Goal: Task Accomplishment & Management: Manage account settings

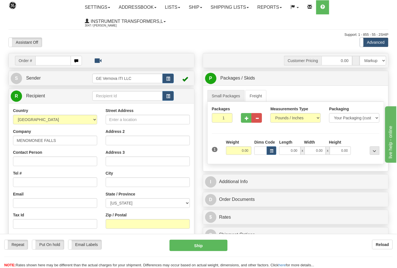
type input "MENOMONEE FALLS"
click at [118, 123] on input "Street Address" at bounding box center [148, 120] width 84 height 10
type input "12700 West Good Hope Rd"
click at [135, 202] on select "ALABAMA ALASKA ARIZONA ARKANSAS Armed Forces America Armed Forces Europe Armed …" at bounding box center [148, 204] width 84 height 10
select select "WI"
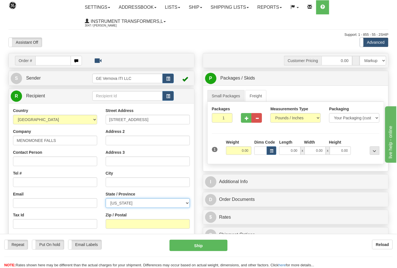
click at [106, 199] on select "ALABAMA ALASKA ARIZONA ARKANSAS Armed Forces America Armed Forces Europe Armed …" at bounding box center [148, 204] width 84 height 10
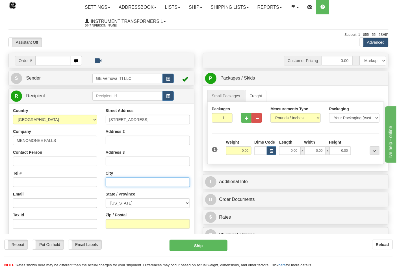
click at [125, 183] on input "text" at bounding box center [148, 183] width 84 height 10
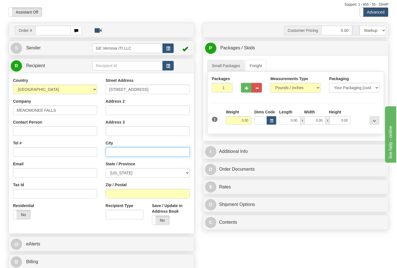
scroll to position [94, 0]
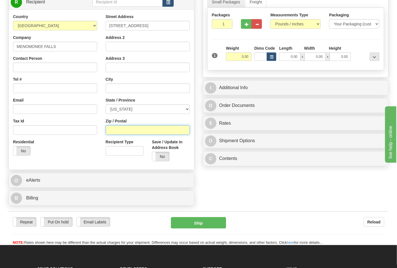
click at [117, 131] on input "Zip / Postal" at bounding box center [148, 130] width 84 height 10
type input "53051-0000"
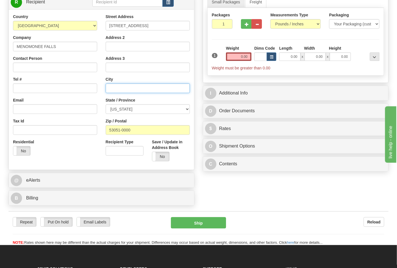
click at [122, 89] on input "text" at bounding box center [148, 89] width 84 height 10
type input "M"
click at [247, 59] on input "0.00" at bounding box center [239, 57] width 26 height 8
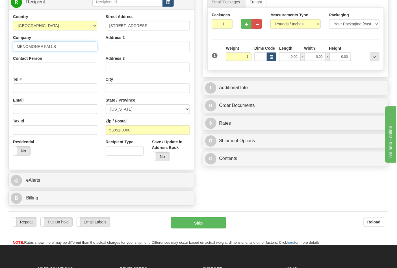
type input "1.00"
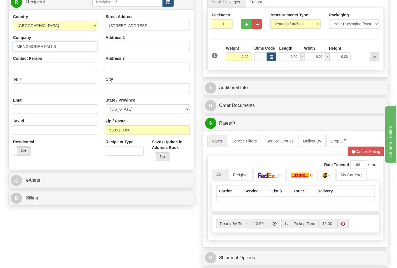
drag, startPoint x: 65, startPoint y: 47, endPoint x: 7, endPoint y: 46, distance: 58.8
click at [7, 46] on div "Order # S Sender" at bounding box center [101, 84] width 194 height 250
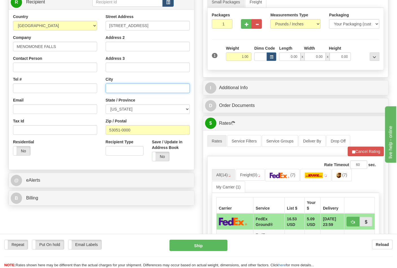
click at [125, 91] on input "text" at bounding box center [148, 89] width 84 height 10
paste input "MENOMONEE FALLS"
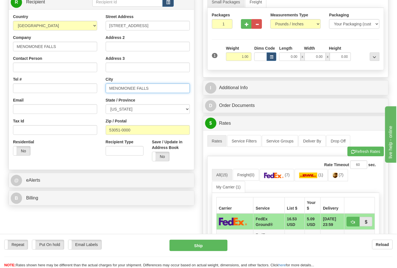
type input "MENOMONEE FALLS"
drag, startPoint x: 60, startPoint y: 50, endPoint x: 0, endPoint y: 46, distance: 59.7
click at [0, 46] on div "Toggle navigation Settings Shipping Preferences Fields Preferences New" at bounding box center [198, 169] width 397 height 527
type input "DRS POWER & CONTROL TECHNOLOGIES, I"
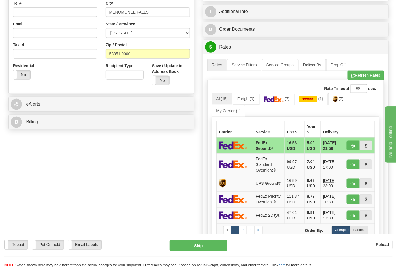
scroll to position [188, 0]
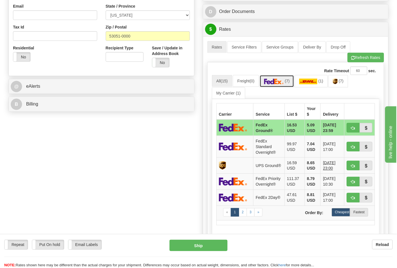
click at [280, 87] on link "(7)" at bounding box center [277, 81] width 35 height 12
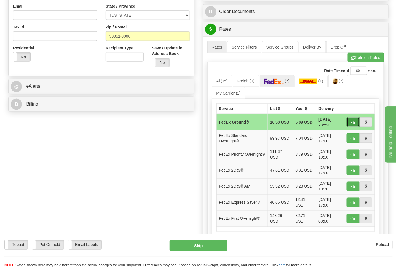
click at [355, 122] on span "button" at bounding box center [353, 123] width 4 height 4
type input "92"
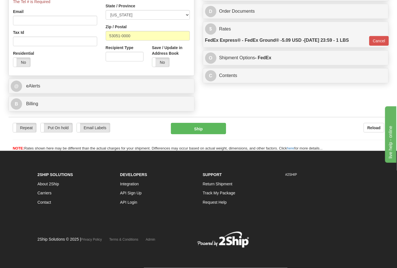
scroll to position [187, 0]
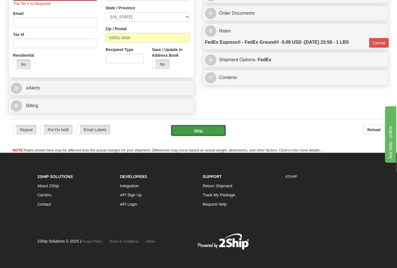
click at [200, 131] on button "Ship" at bounding box center [198, 130] width 55 height 11
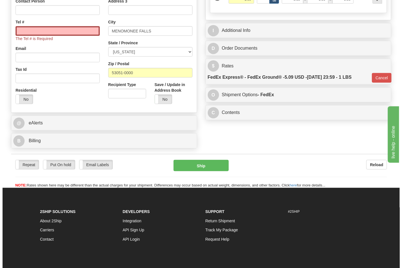
scroll to position [92, 0]
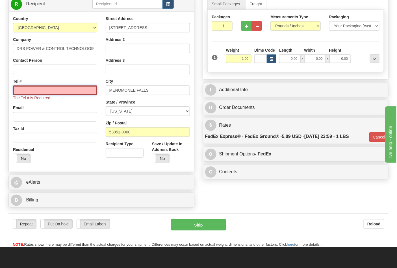
click at [49, 87] on input "Tel #" at bounding box center [55, 91] width 84 height 10
type input "7272284112"
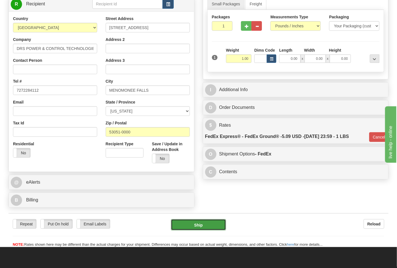
click at [193, 227] on button "Ship" at bounding box center [198, 225] width 55 height 11
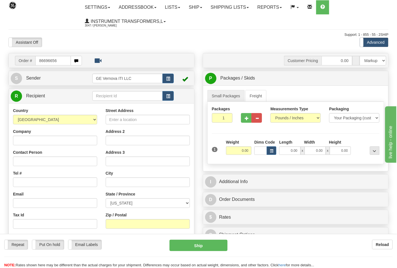
type input "86696656"
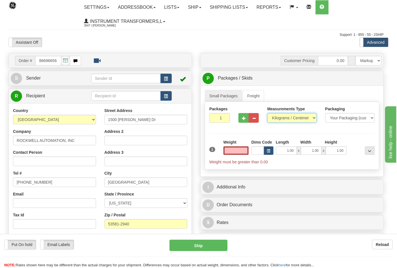
type input "0.00"
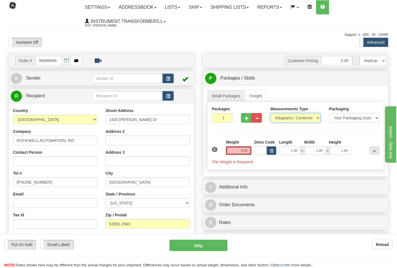
click at [285, 120] on select "Pounds / Inches Kilograms / Centimeters" at bounding box center [295, 118] width 50 height 10
select select "0"
click at [270, 114] on select "Pounds / Inches Kilograms / Centimeters" at bounding box center [295, 118] width 50 height 10
click at [250, 150] on input "0.00" at bounding box center [239, 151] width 26 height 8
click button "Delete" at bounding box center [0, 0] width 0 height 0
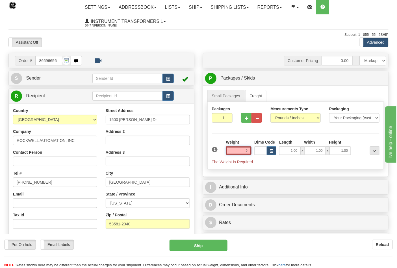
type input "9.00"
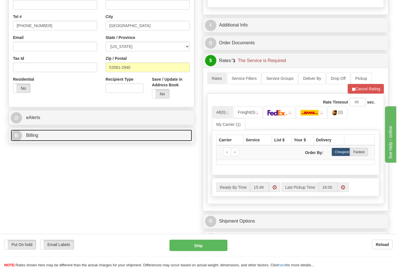
click at [61, 138] on link "B Billing" at bounding box center [101, 136] width 181 height 12
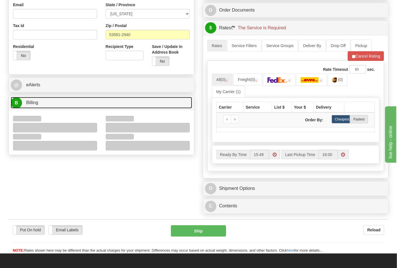
scroll to position [220, 0]
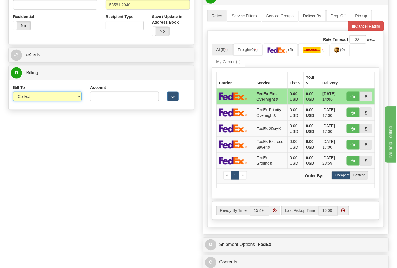
click at [33, 100] on select "Sender Recipient Third Party Collect" at bounding box center [47, 97] width 69 height 10
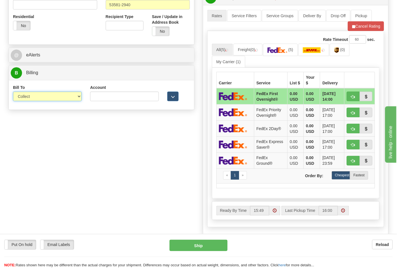
select select "2"
click at [13, 92] on select "Sender Recipient Third Party Collect" at bounding box center [47, 97] width 69 height 10
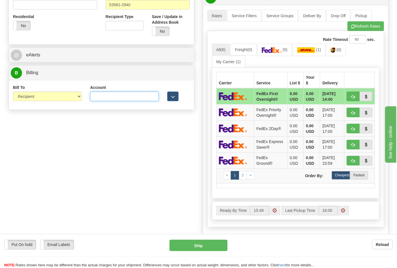
click at [102, 99] on input "Account" at bounding box center [124, 97] width 69 height 10
paste input "587102"
type input "587102"
click at [359, 27] on button "Refresh Rates" at bounding box center [366, 26] width 36 height 10
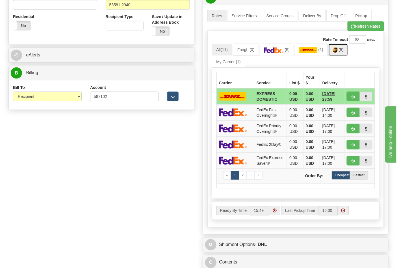
click at [341, 52] on span "(5)" at bounding box center [341, 49] width 5 height 5
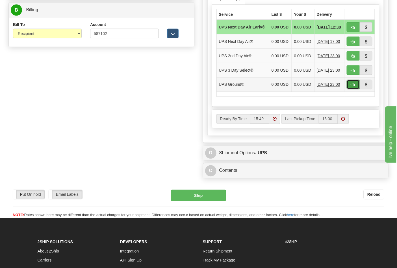
click at [353, 87] on span "button" at bounding box center [353, 85] width 4 height 4
type input "03"
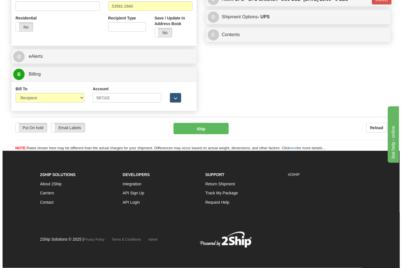
scroll to position [219, 0]
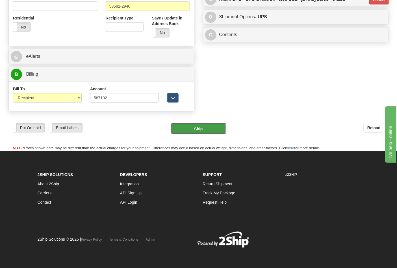
click at [199, 130] on button "Ship" at bounding box center [198, 128] width 55 height 11
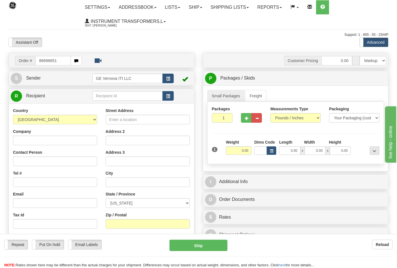
type input "86696651"
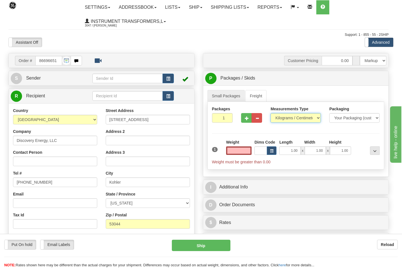
type input "0.00"
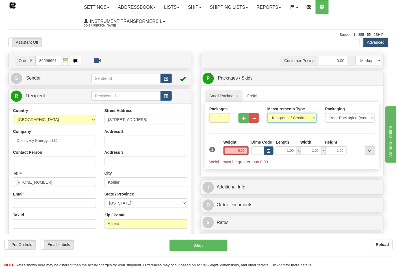
click at [283, 120] on select "Pounds / Inches Kilograms / Centimeters" at bounding box center [291, 118] width 49 height 10
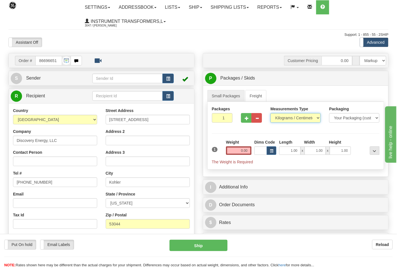
select select "0"
click at [270, 114] on select "Pounds / Inches Kilograms / Centimeters" at bounding box center [295, 118] width 50 height 10
click at [249, 153] on input "0.00" at bounding box center [239, 151] width 26 height 8
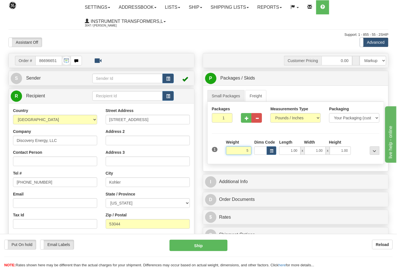
click button "Delete" at bounding box center [0, 0] width 0 height 0
type input "5.00"
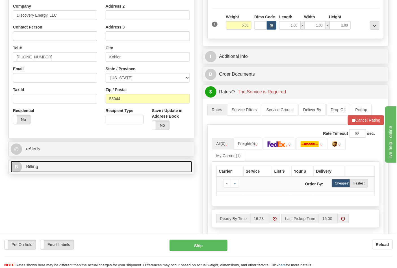
click at [72, 171] on link "B Billing" at bounding box center [101, 167] width 181 height 12
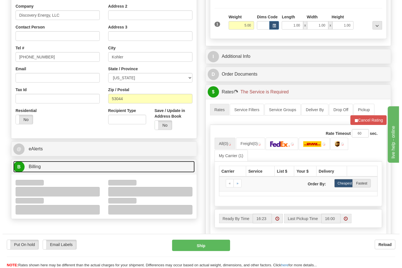
scroll to position [188, 0]
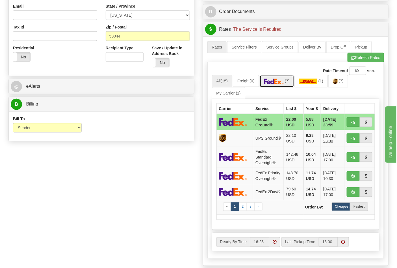
click at [284, 83] on img at bounding box center [274, 82] width 20 height 6
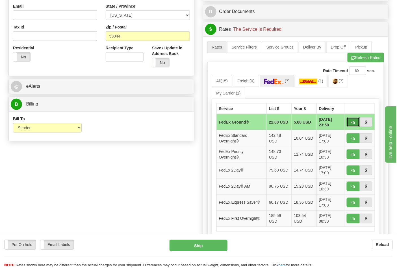
click at [354, 122] on span "button" at bounding box center [353, 123] width 4 height 4
type input "92"
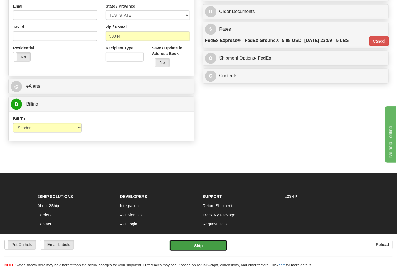
click at [205, 243] on button "Ship" at bounding box center [199, 245] width 58 height 11
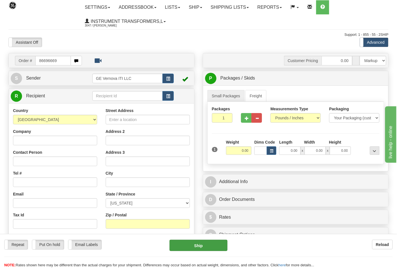
type input "86696669"
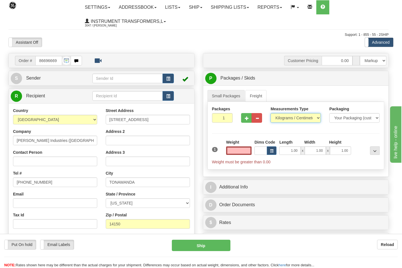
type input "0.00"
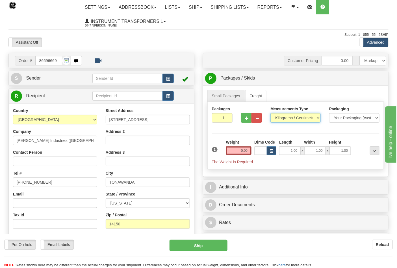
click at [279, 120] on select "Pounds / Inches Kilograms / Centimeters" at bounding box center [295, 118] width 50 height 10
select select "0"
click at [270, 114] on select "Pounds / Inches Kilograms / Centimeters" at bounding box center [295, 118] width 50 height 10
click at [249, 151] on input "0.00" at bounding box center [239, 151] width 26 height 8
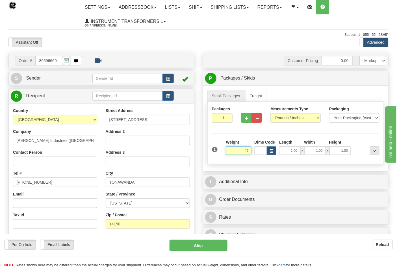
click button "Delete" at bounding box center [0, 0] width 0 height 0
type input "49.00"
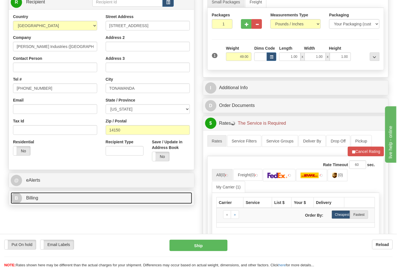
drag, startPoint x: 62, startPoint y: 202, endPoint x: 61, endPoint y: 198, distance: 3.7
click at [62, 202] on link "B Billing" at bounding box center [101, 199] width 181 height 12
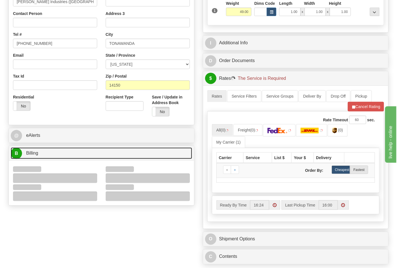
scroll to position [188, 0]
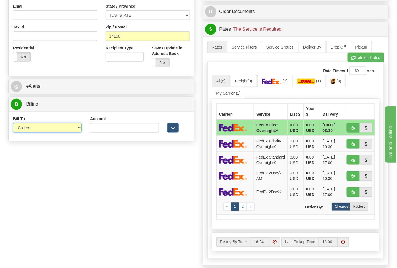
click at [44, 130] on select "Sender Recipient Third Party Collect" at bounding box center [47, 128] width 69 height 10
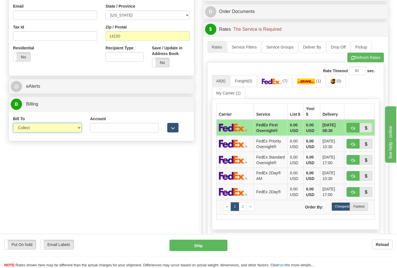
select select "2"
click at [13, 124] on select "Sender Recipient Third Party Collect" at bounding box center [47, 128] width 69 height 10
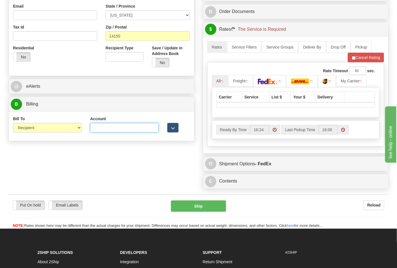
click at [110, 133] on input "Account" at bounding box center [124, 128] width 69 height 10
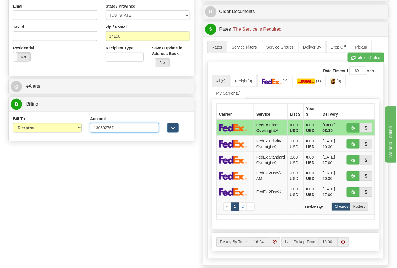
type input "130592767"
click button "Delete" at bounding box center [0, 0] width 0 height 0
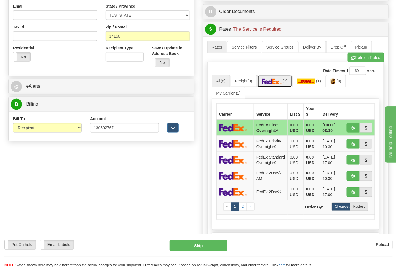
click at [285, 85] on link "(7)" at bounding box center [274, 81] width 35 height 12
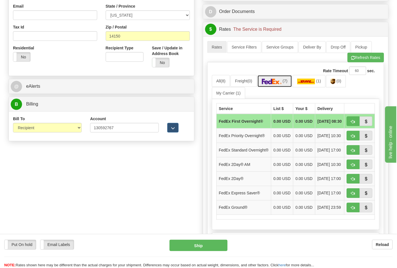
scroll to position [220, 0]
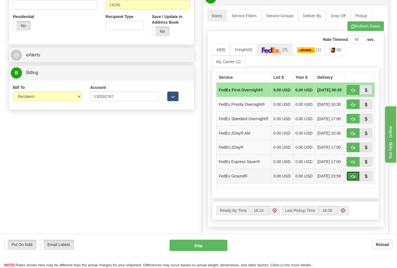
click at [352, 179] on span "button" at bounding box center [353, 177] width 4 height 4
type input "92"
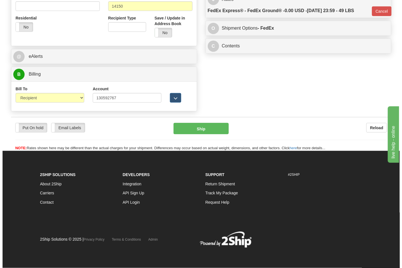
scroll to position [211, 0]
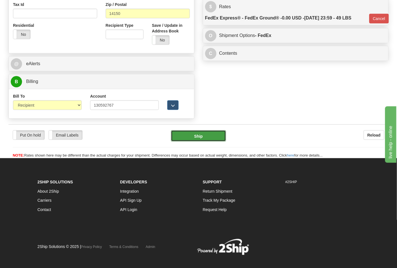
click at [200, 137] on button "Ship" at bounding box center [198, 136] width 55 height 11
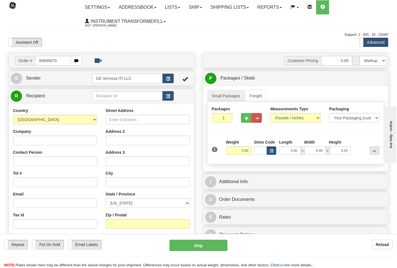
type input "86696670"
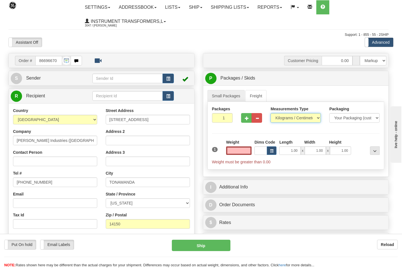
type input "0.00"
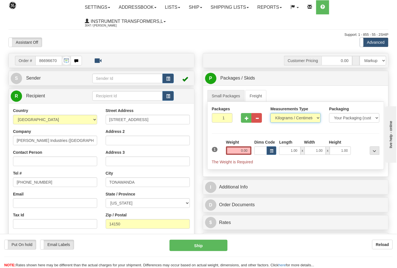
click at [287, 118] on select "Pounds / Inches Kilograms / Centimeters" at bounding box center [295, 118] width 50 height 10
select select "0"
click at [270, 114] on select "Pounds / Inches Kilograms / Centimeters" at bounding box center [295, 118] width 50 height 10
click at [245, 151] on input "0.00" at bounding box center [239, 151] width 26 height 8
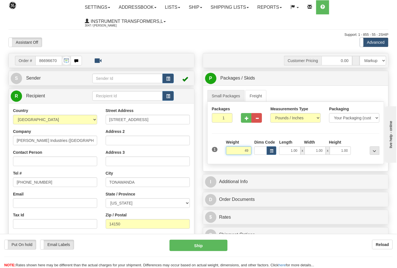
click button "Delete" at bounding box center [0, 0] width 0 height 0
type input "49.00"
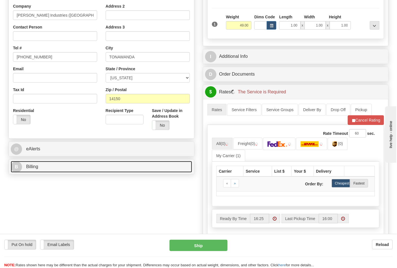
click at [73, 167] on link "B Billing" at bounding box center [101, 167] width 181 height 12
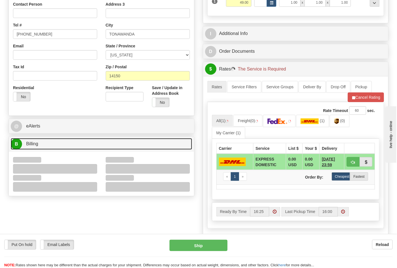
scroll to position [188, 0]
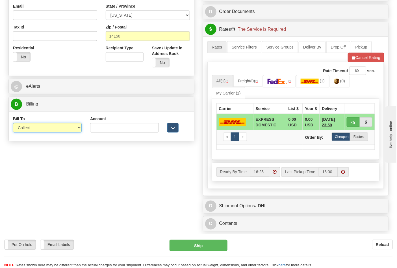
click at [36, 131] on select "Sender Recipient Third Party Collect" at bounding box center [47, 128] width 69 height 10
select select "2"
click at [13, 124] on select "Sender Recipient Third Party Collect" at bounding box center [47, 128] width 69 height 10
click at [114, 126] on input "Account" at bounding box center [124, 128] width 69 height 10
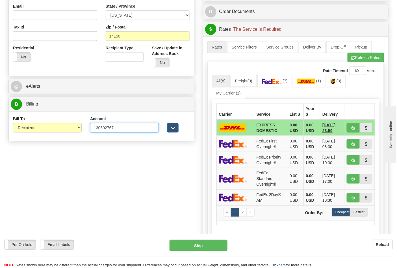
type input "130592767"
click button "Delete" at bounding box center [0, 0] width 0 height 0
click at [278, 80] on img at bounding box center [272, 82] width 20 height 6
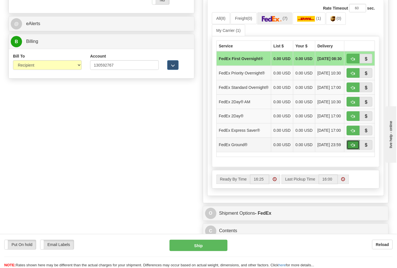
drag, startPoint x: 350, startPoint y: 160, endPoint x: 344, endPoint y: 161, distance: 6.0
click at [351, 150] on button "button" at bounding box center [353, 145] width 13 height 10
type input "92"
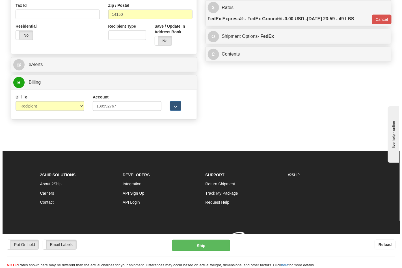
scroll to position [219, 0]
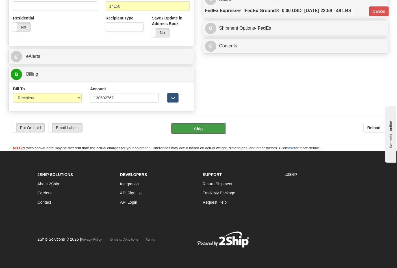
click at [203, 132] on button "Ship" at bounding box center [198, 128] width 55 height 11
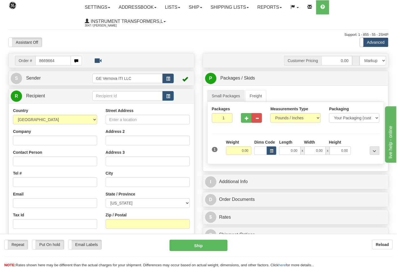
type input "8669664"
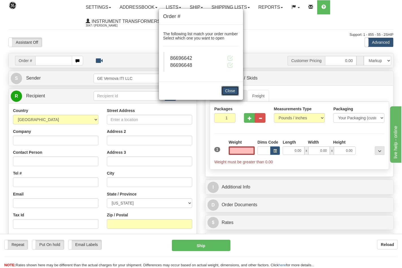
type input "0.00"
drag, startPoint x: 223, startPoint y: 94, endPoint x: 213, endPoint y: 91, distance: 11.3
click at [223, 91] on button "Close" at bounding box center [230, 91] width 18 height 10
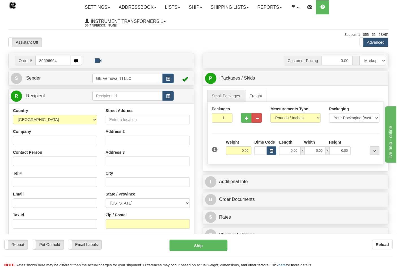
type input "86696664"
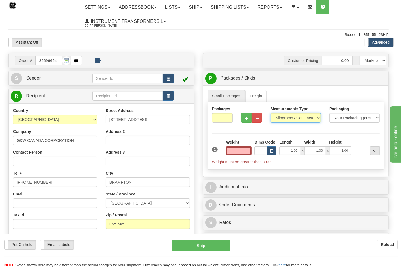
type input "0.00"
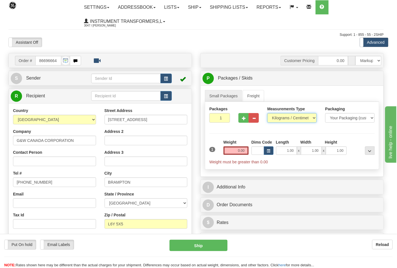
click at [283, 120] on select "Pounds / Inches Kilograms / Centimeters" at bounding box center [291, 118] width 49 height 10
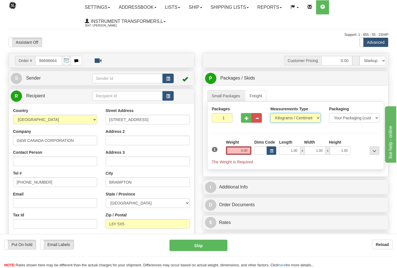
select select "0"
click at [270, 114] on select "Pounds / Inches Kilograms / Centimeters" at bounding box center [295, 118] width 50 height 10
click at [249, 150] on input "0.00" at bounding box center [239, 151] width 26 height 8
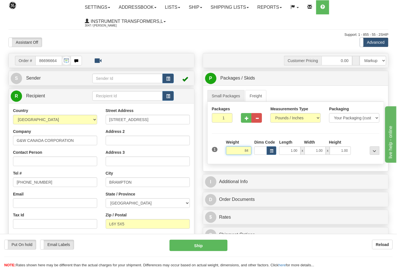
click button "Delete" at bounding box center [0, 0] width 0 height 0
type input "84.00"
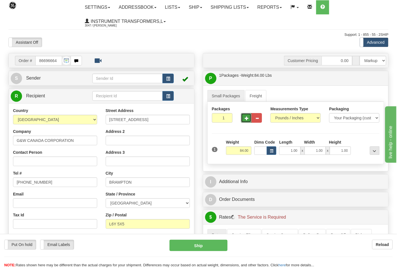
click at [246, 119] on span "button" at bounding box center [247, 119] width 4 height 4
click at [246, 120] on span "button" at bounding box center [247, 119] width 4 height 4
type input "3"
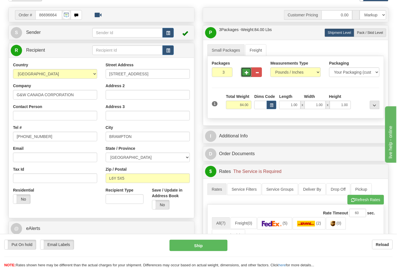
scroll to position [125, 0]
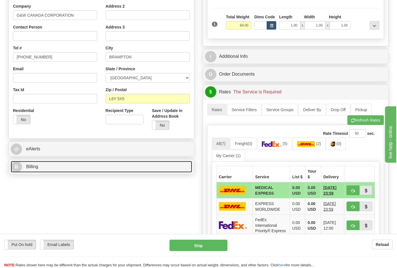
click at [73, 167] on link "B Billing" at bounding box center [101, 167] width 181 height 12
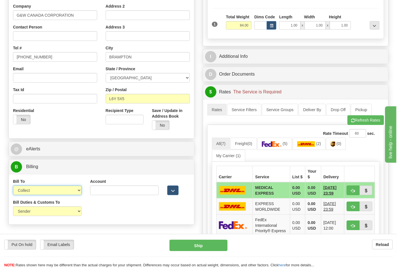
click at [36, 191] on select "Sender Recipient Third Party Collect" at bounding box center [47, 191] width 69 height 10
select select "2"
click at [13, 187] on select "Sender Recipient Third Party Collect" at bounding box center [47, 191] width 69 height 10
click at [126, 192] on input "Account" at bounding box center [124, 191] width 69 height 10
paste input "115877321"
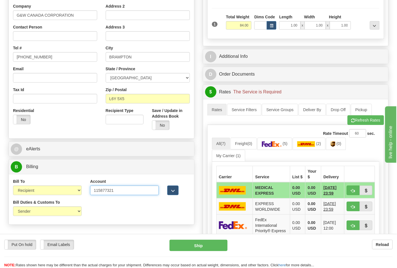
type input "115877321"
click at [276, 152] on ul "All (7) Freight (0) (5) (2) (0) My Carrier (1)" at bounding box center [296, 150] width 168 height 24
click at [277, 149] on link "(5)" at bounding box center [274, 144] width 35 height 12
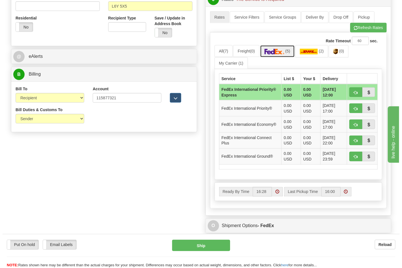
scroll to position [220, 0]
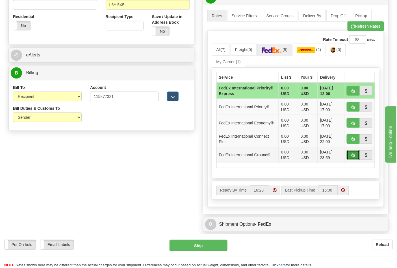
click at [352, 157] on span "button" at bounding box center [353, 156] width 4 height 4
type input "92"
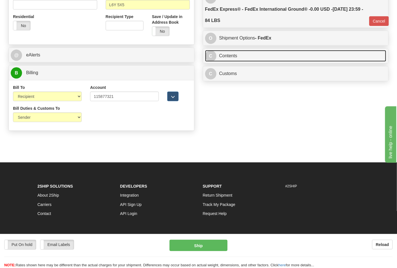
click at [230, 52] on link "C Contents" at bounding box center [295, 56] width 181 height 12
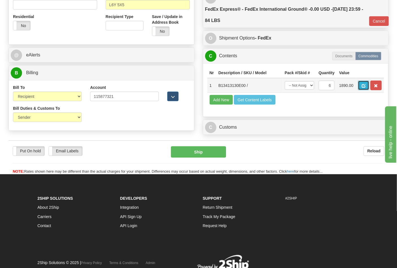
click at [366, 86] on span "button" at bounding box center [364, 86] width 4 height 4
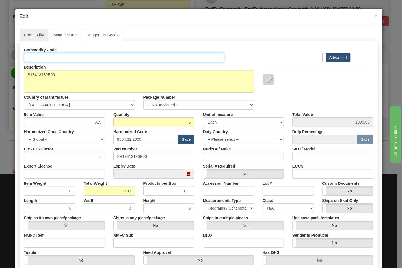
click at [102, 58] on input "Id" at bounding box center [124, 58] width 200 height 10
type input "TRANSFORMERS"
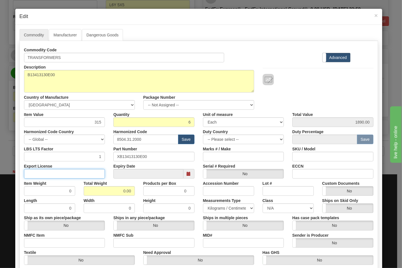
click at [75, 174] on input "Export License" at bounding box center [64, 174] width 81 height 10
type input "N/A"
drag, startPoint x: 106, startPoint y: 190, endPoint x: 140, endPoint y: 194, distance: 34.4
click at [140, 194] on div "Item Weight 0 Total Weight 0.00 Products per Box 0 Accession Number Lot # Custo…" at bounding box center [199, 187] width 358 height 17
type input "84"
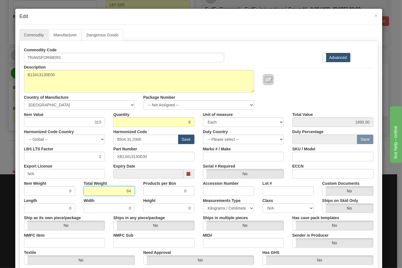
type input "14.0000"
click at [76, 245] on input "NMFC Item" at bounding box center [64, 244] width 81 height 10
type input "63170"
click at [113, 242] on input "NMFC Sub" at bounding box center [153, 244] width 81 height 10
drag, startPoint x: 127, startPoint y: 244, endPoint x: 139, endPoint y: 250, distance: 13.7
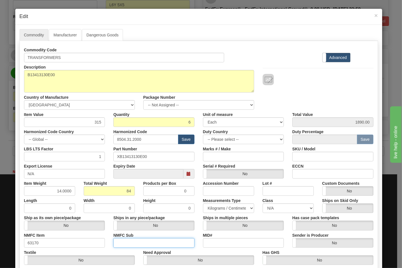
click at [127, 244] on input "NMFC Sub" at bounding box center [153, 244] width 81 height 10
type input "4"
click at [271, 209] on select "N/A 50.0 55.0 60.0 65.0 70.0 85.0 92.5 100.0 125.0 175.0 250.0 300.0 400.0" at bounding box center [288, 209] width 51 height 10
select select "70.0"
click at [263, 204] on select "N/A 50.0 55.0 60.0 65.0 70.0 85.0 92.5 100.0 125.0 175.0 250.0 300.0 400.0" at bounding box center [288, 209] width 51 height 10
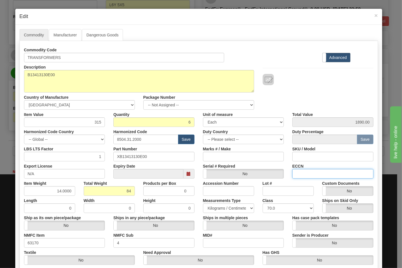
drag, startPoint x: 306, startPoint y: 173, endPoint x: 309, endPoint y: 173, distance: 3.1
click at [306, 173] on input "ECCN" at bounding box center [332, 174] width 81 height 10
type input "EAR99"
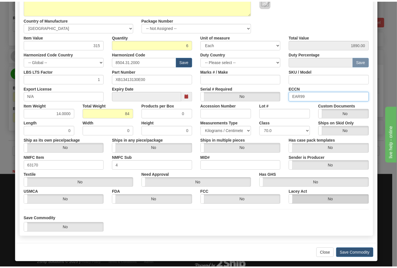
scroll to position [81, 0]
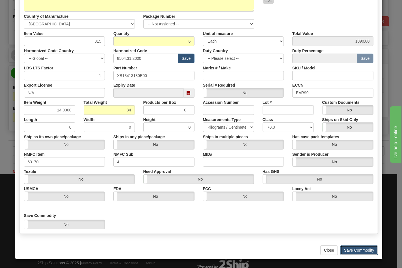
click at [355, 248] on button "Save Commodity" at bounding box center [359, 251] width 38 height 10
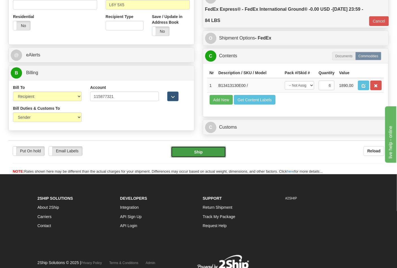
click at [203, 158] on button "Ship" at bounding box center [198, 152] width 55 height 11
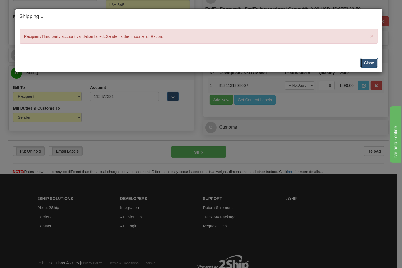
click at [365, 64] on button "Close" at bounding box center [369, 63] width 18 height 10
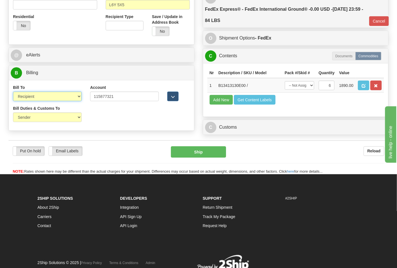
drag, startPoint x: 40, startPoint y: 96, endPoint x: 42, endPoint y: 101, distance: 6.0
click at [40, 96] on select "Sender Recipient Third Party Collect" at bounding box center [47, 97] width 69 height 10
select select "4"
click at [13, 92] on select "Sender Recipient Third Party Collect" at bounding box center [47, 97] width 69 height 10
type input "92"
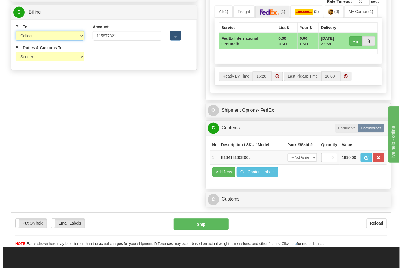
scroll to position [314, 0]
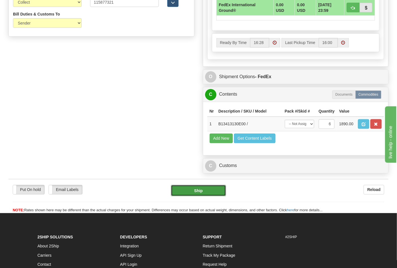
click at [208, 197] on button "Ship" at bounding box center [198, 190] width 55 height 11
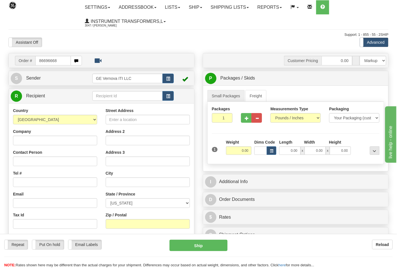
type input "86696668"
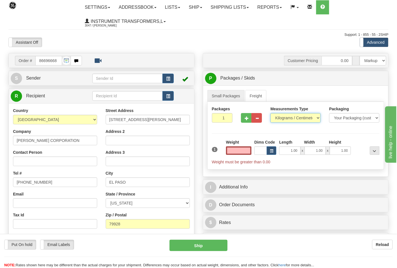
type input "0.00"
click at [288, 119] on select "Pounds / Inches Kilograms / Centimeters" at bounding box center [295, 118] width 50 height 10
select select "0"
click at [270, 114] on select "Pounds / Inches Kilograms / Centimeters" at bounding box center [295, 118] width 50 height 10
click at [249, 151] on input "0.00" at bounding box center [239, 151] width 26 height 8
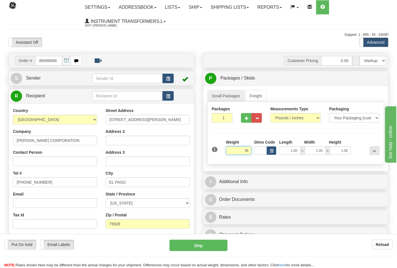
click button "Delete" at bounding box center [0, 0] width 0 height 0
type input "38.00"
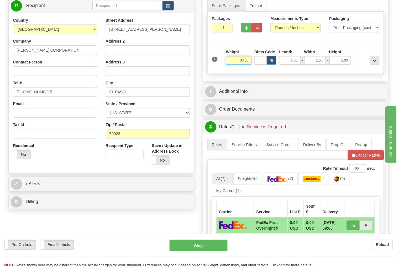
scroll to position [125, 0]
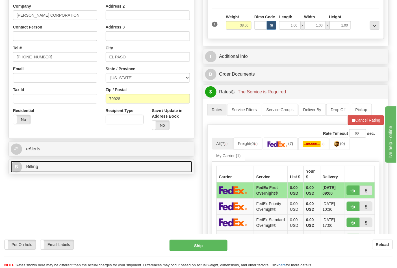
click at [66, 171] on link "B Billing" at bounding box center [101, 167] width 181 height 12
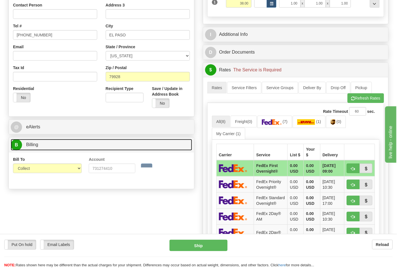
scroll to position [157, 0]
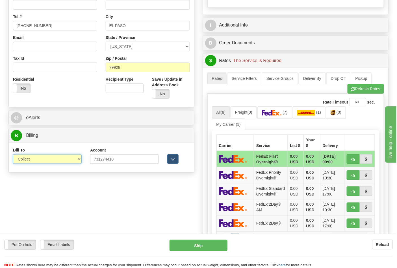
click at [44, 157] on select "Sender Recipient Third Party Collect" at bounding box center [47, 160] width 69 height 10
select select "2"
click at [13, 155] on select "Sender Recipient Third Party Collect" at bounding box center [47, 160] width 69 height 10
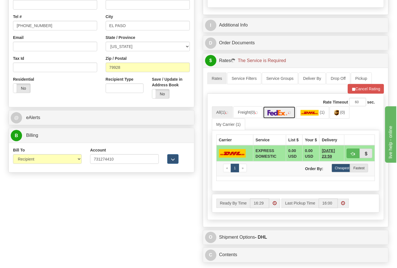
click at [281, 116] on link at bounding box center [279, 113] width 33 height 12
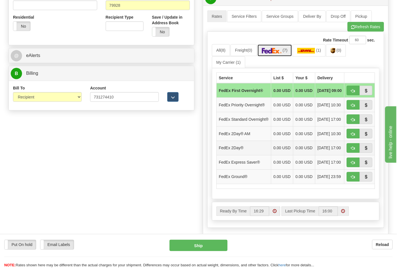
scroll to position [220, 0]
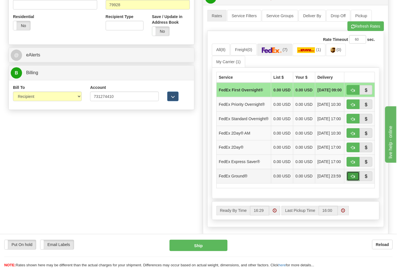
click at [353, 179] on span "button" at bounding box center [353, 177] width 4 height 4
type input "92"
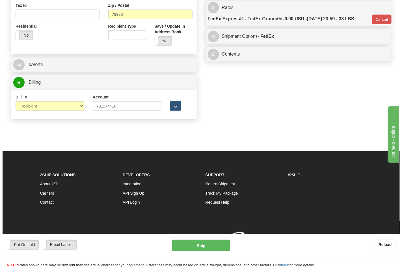
scroll to position [211, 0]
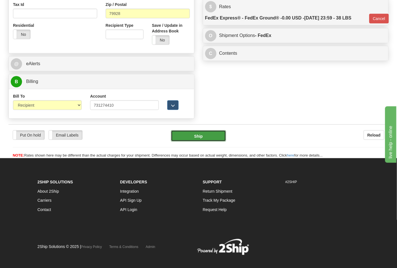
click at [198, 139] on button "Ship" at bounding box center [198, 136] width 55 height 11
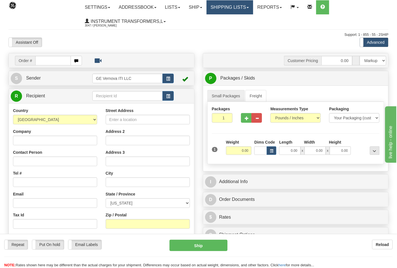
click at [218, 6] on link "Shipping lists" at bounding box center [230, 7] width 47 height 14
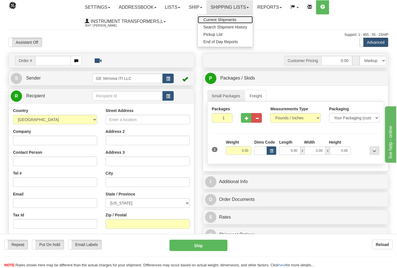
click at [221, 18] on span "Current Shipments" at bounding box center [219, 20] width 33 height 5
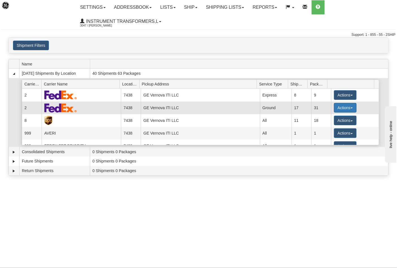
click at [341, 109] on button "Actions" at bounding box center [345, 108] width 23 height 10
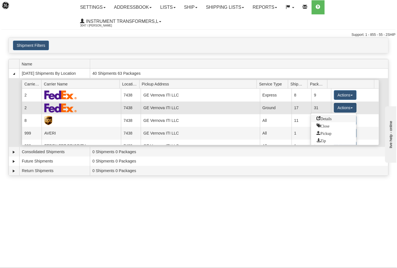
click at [328, 118] on span "Details" at bounding box center [324, 118] width 15 height 4
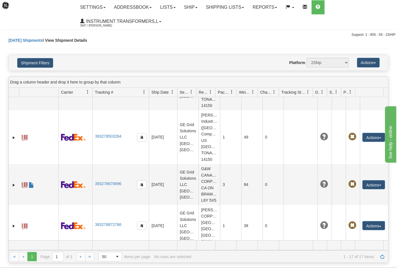
scroll to position [682, 0]
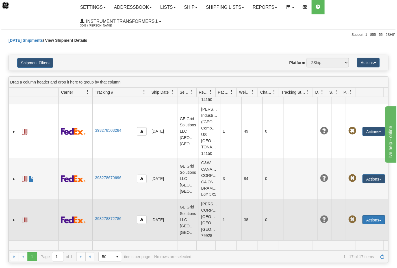
click at [367, 218] on button "Actions" at bounding box center [374, 220] width 23 height 9
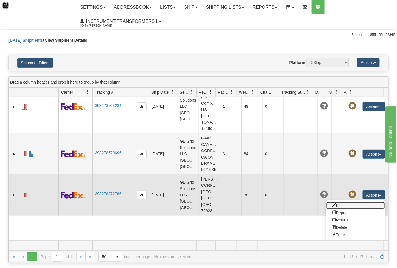
click at [349, 209] on link "Edit" at bounding box center [355, 205] width 59 height 7
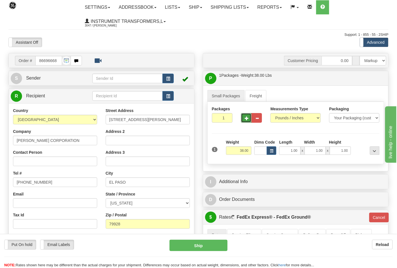
click at [244, 122] on button "button" at bounding box center [246, 118] width 10 height 10
type input "2"
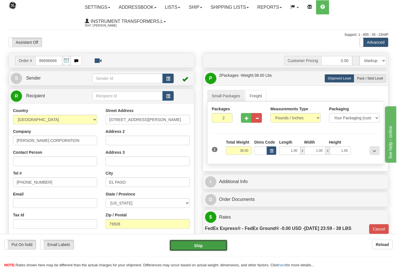
click at [212, 241] on button "Ship" at bounding box center [199, 245] width 58 height 11
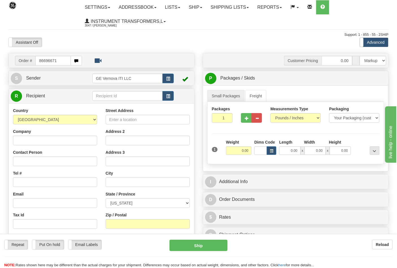
type input "86696671"
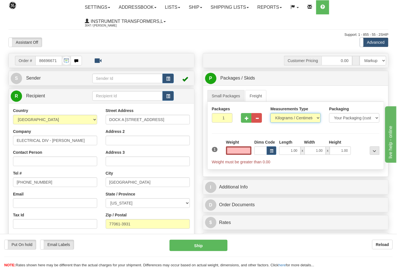
type input "0.00"
drag, startPoint x: 279, startPoint y: 120, endPoint x: 281, endPoint y: 122, distance: 3.6
click at [279, 120] on select "Pounds / Inches Kilograms / Centimeters" at bounding box center [295, 118] width 50 height 10
select select "0"
click at [270, 114] on select "Pounds / Inches Kilograms / Centimeters" at bounding box center [295, 118] width 50 height 10
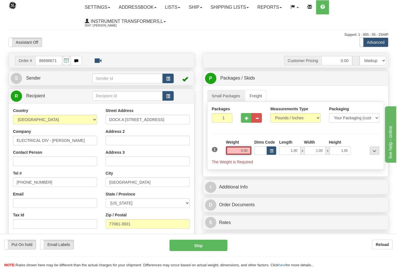
click at [249, 153] on input "0.00" at bounding box center [239, 151] width 26 height 8
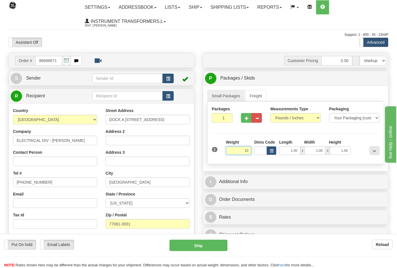
click button "Delete" at bounding box center [0, 0] width 0 height 0
type input "10.00"
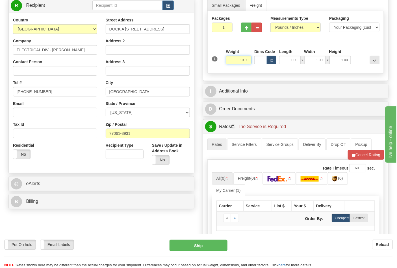
scroll to position [94, 0]
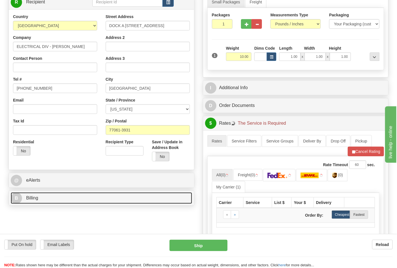
click at [70, 196] on link "B Billing" at bounding box center [101, 199] width 181 height 12
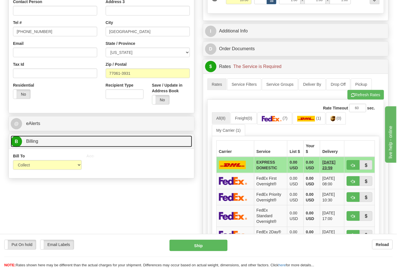
scroll to position [157, 0]
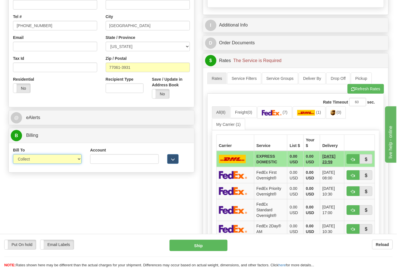
click at [36, 159] on select "Sender Recipient Third Party Collect" at bounding box center [47, 160] width 69 height 10
select select "2"
click at [13, 155] on select "Sender Recipient Third Party Collect" at bounding box center [47, 160] width 69 height 10
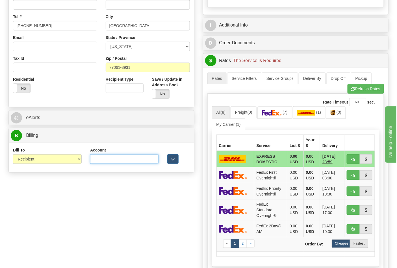
click at [94, 163] on input "Account" at bounding box center [124, 160] width 69 height 10
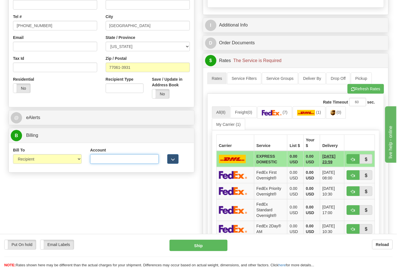
paste input "661159723"
type input "661159723"
click at [286, 113] on span "(7)" at bounding box center [285, 112] width 5 height 5
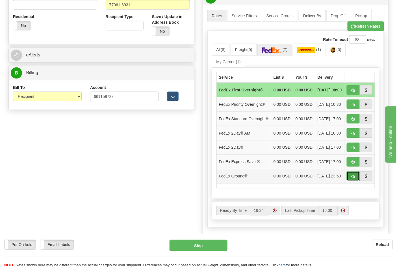
click at [352, 179] on span "button" at bounding box center [353, 177] width 4 height 4
type input "92"
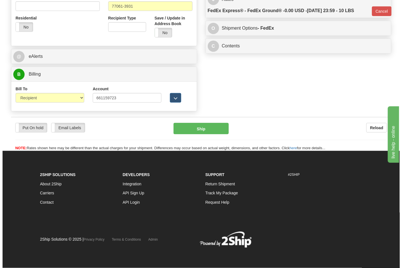
scroll to position [211, 0]
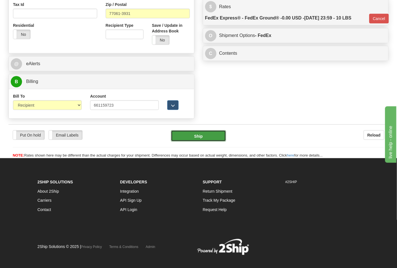
click at [196, 135] on button "Ship" at bounding box center [198, 136] width 55 height 11
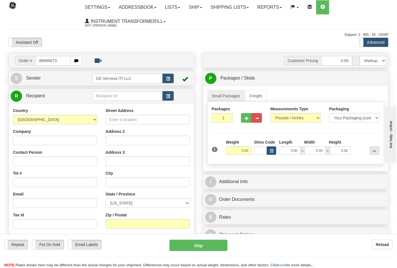
type input "86696673"
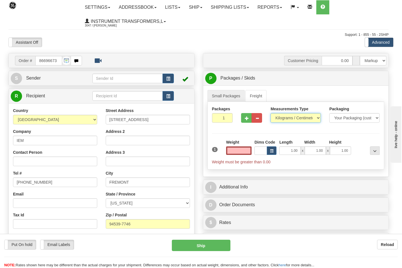
type input "0.00"
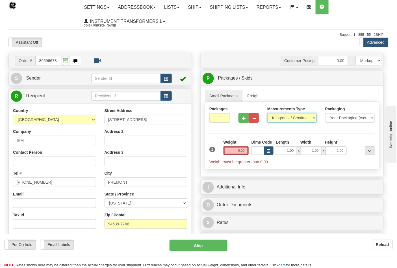
drag, startPoint x: 284, startPoint y: 120, endPoint x: 284, endPoint y: 123, distance: 3.4
click at [284, 120] on select "Pounds / Inches Kilograms / Centimeters" at bounding box center [291, 118] width 49 height 10
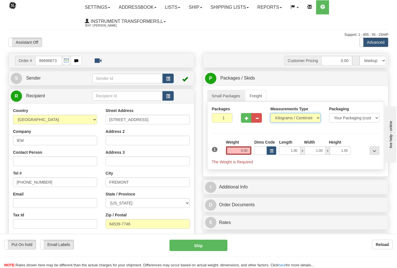
select select "0"
click at [270, 114] on select "Pounds / Inches Kilograms / Centimeters" at bounding box center [295, 118] width 50 height 10
click at [250, 150] on div "1 Weight 0.00 Dims Code 1.00" at bounding box center [296, 152] width 171 height 25
click at [248, 152] on input "0.00" at bounding box center [239, 151] width 26 height 8
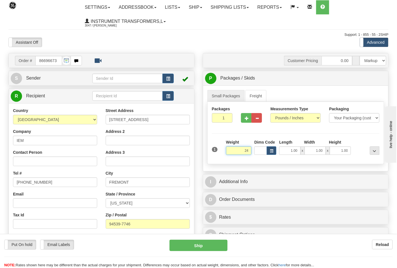
click button "Delete" at bounding box center [0, 0] width 0 height 0
type input "24.00"
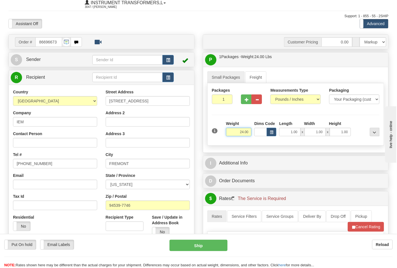
scroll to position [94, 0]
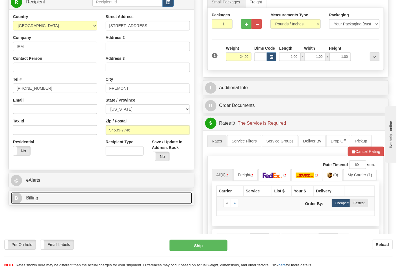
click at [54, 200] on link "B Billing" at bounding box center [101, 199] width 181 height 12
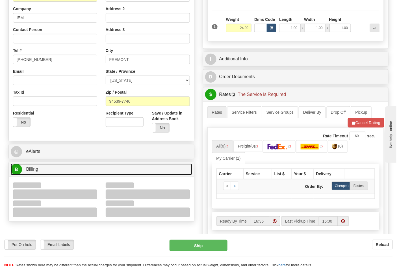
scroll to position [157, 0]
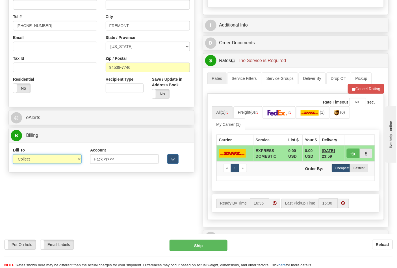
drag, startPoint x: 40, startPoint y: 159, endPoint x: 40, endPoint y: 164, distance: 4.5
click at [40, 159] on select "Sender Recipient Third Party Collect" at bounding box center [47, 160] width 69 height 10
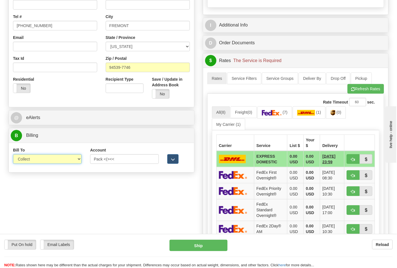
select select "2"
click at [13, 155] on select "Sender Recipient Third Party Collect" at bounding box center [47, 160] width 69 height 10
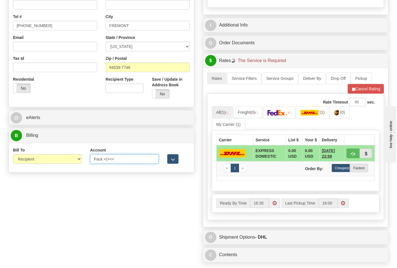
drag, startPoint x: 107, startPoint y: 161, endPoint x: 89, endPoint y: 161, distance: 18.7
click at [89, 161] on div "Account Pack <(><< 3rd Party Account List Please select" at bounding box center [124, 158] width 77 height 21
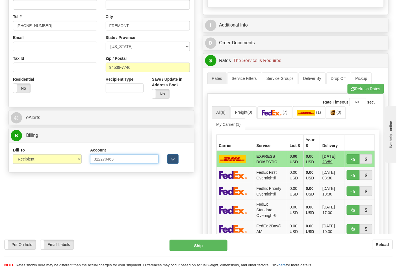
type input "312270463"
click button "Delete" at bounding box center [0, 0] width 0 height 0
click at [287, 113] on span "(7)" at bounding box center [285, 112] width 5 height 5
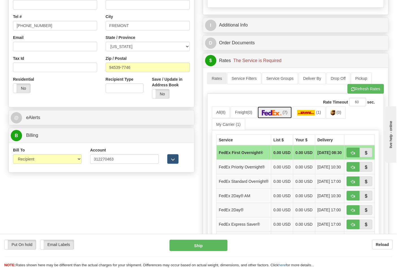
scroll to position [283, 0]
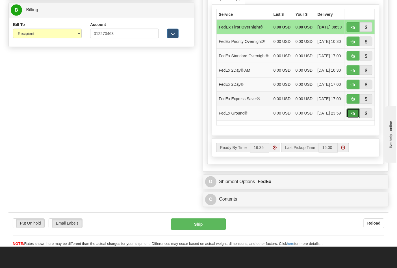
click at [350, 118] on button "button" at bounding box center [353, 114] width 13 height 10
type input "92"
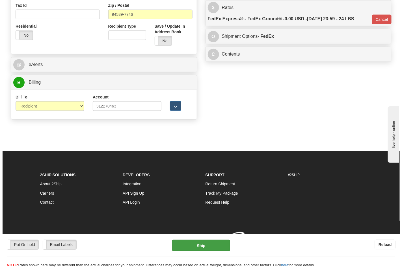
scroll to position [219, 0]
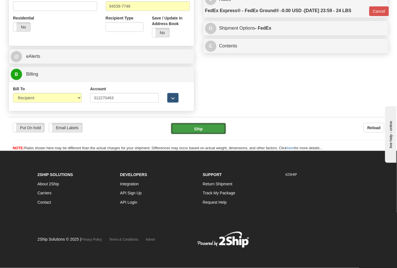
click at [196, 127] on button "Ship" at bounding box center [198, 128] width 55 height 11
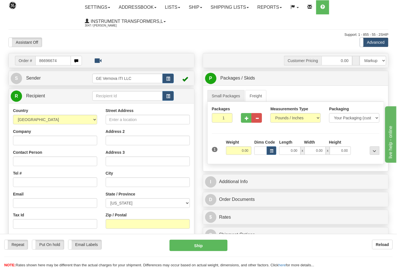
type input "86696674"
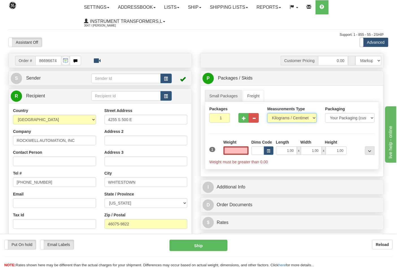
type input "0.00"
click at [282, 118] on select "Pounds / Inches Kilograms / Centimeters" at bounding box center [291, 118] width 49 height 10
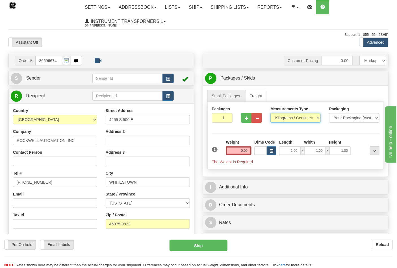
select select "0"
click at [270, 114] on select "Pounds / Inches Kilograms / Centimeters" at bounding box center [295, 118] width 50 height 10
click at [246, 153] on input "0.00" at bounding box center [239, 151] width 26 height 8
click button "Delete" at bounding box center [0, 0] width 0 height 0
type input "8.00"
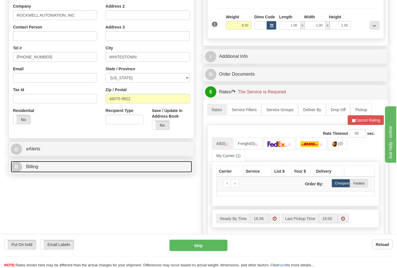
click at [60, 167] on link "B Billing" at bounding box center [101, 167] width 181 height 12
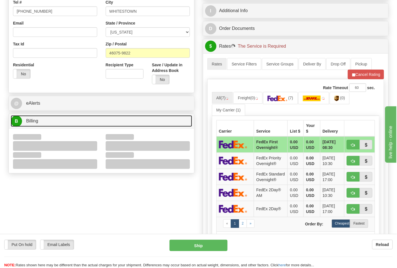
scroll to position [220, 0]
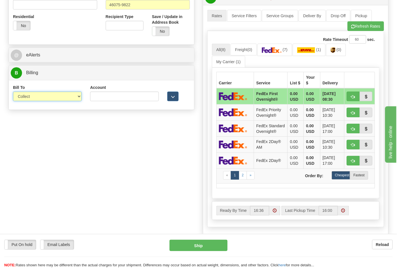
click at [32, 99] on select "Sender Recipient Third Party Collect" at bounding box center [47, 97] width 69 height 10
select select "2"
click at [13, 92] on select "Sender Recipient Third Party Collect" at bounding box center [47, 97] width 69 height 10
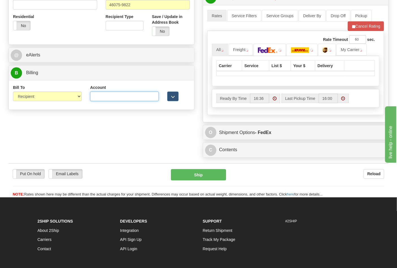
click at [111, 98] on input "Account" at bounding box center [124, 97] width 69 height 10
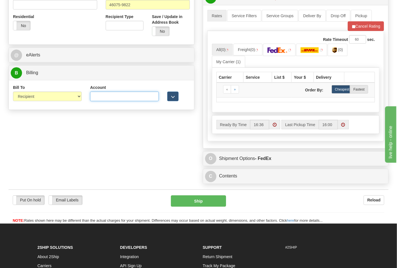
type input "587102"
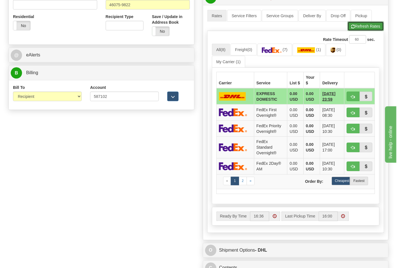
click at [358, 31] on button "Refresh Rates" at bounding box center [366, 26] width 36 height 10
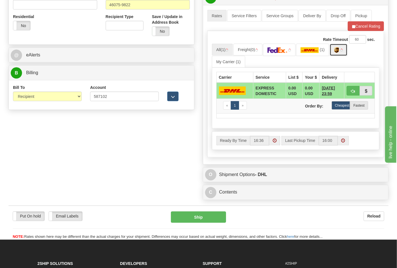
click at [338, 53] on link at bounding box center [339, 50] width 18 height 12
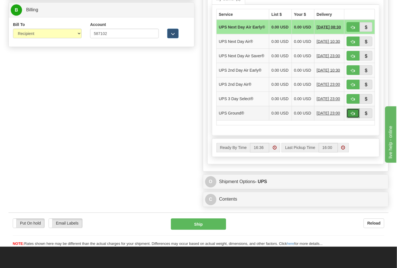
click at [352, 116] on span "button" at bounding box center [353, 114] width 4 height 4
type input "03"
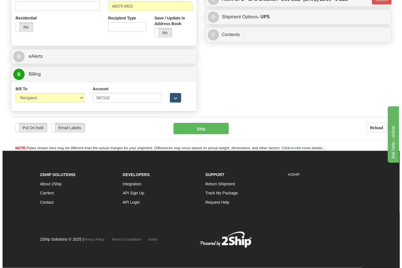
scroll to position [219, 0]
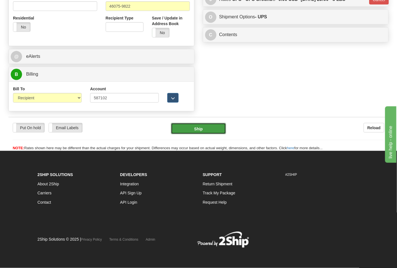
click at [197, 131] on button "Ship" at bounding box center [198, 128] width 55 height 11
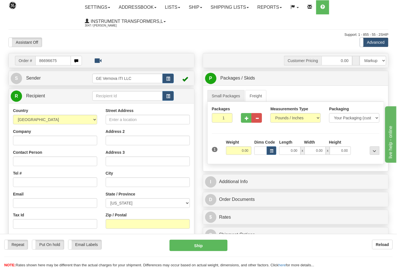
type input "86696675"
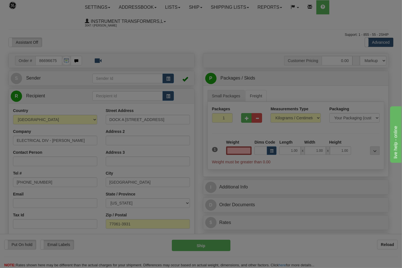
type input "0.00"
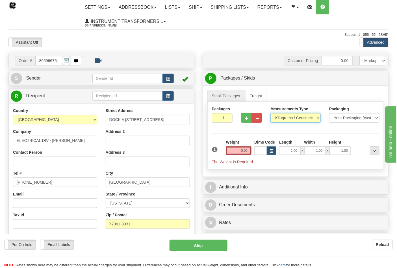
click at [280, 119] on select "Pounds / Inches Kilograms / Centimeters" at bounding box center [295, 118] width 50 height 10
select select "0"
click at [270, 114] on select "Pounds / Inches Kilograms / Centimeters" at bounding box center [295, 118] width 50 height 10
click at [246, 151] on input "0.00" at bounding box center [239, 151] width 26 height 8
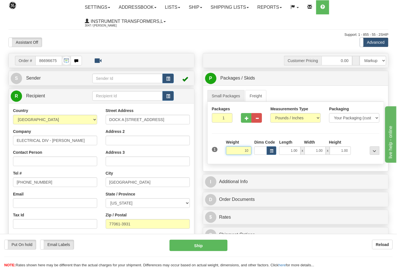
click button "Delete" at bounding box center [0, 0] width 0 height 0
type input "10.00"
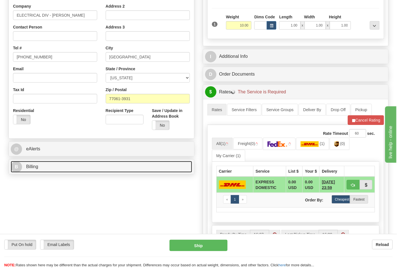
click at [54, 168] on link "B Billing" at bounding box center [101, 167] width 181 height 12
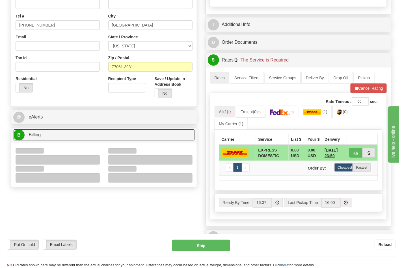
scroll to position [188, 0]
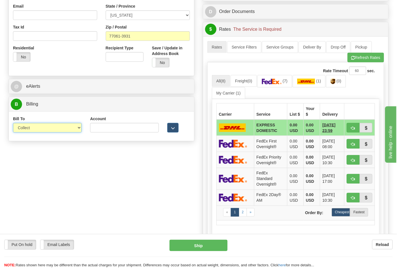
click at [28, 127] on select "Sender Recipient Third Party Collect" at bounding box center [47, 128] width 69 height 10
select select "2"
click at [13, 124] on select "Sender Recipient Third Party Collect" at bounding box center [47, 128] width 69 height 10
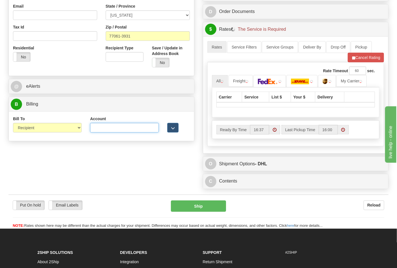
click at [108, 129] on input "Account" at bounding box center [124, 128] width 69 height 10
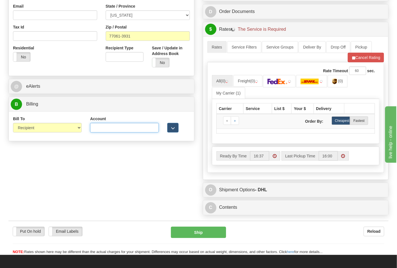
paste input "661159723"
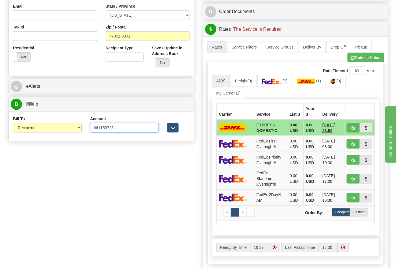
type input "661159723"
click at [282, 83] on img at bounding box center [272, 82] width 20 height 6
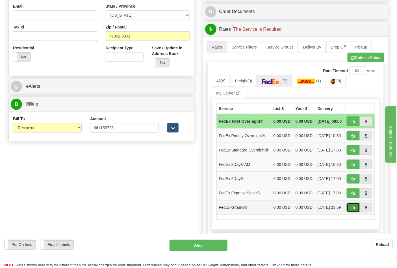
click at [354, 210] on span "button" at bounding box center [353, 209] width 4 height 4
type input "92"
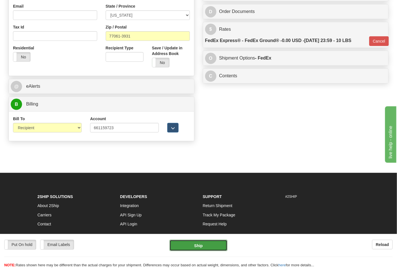
click at [198, 247] on button "Ship" at bounding box center [199, 245] width 58 height 11
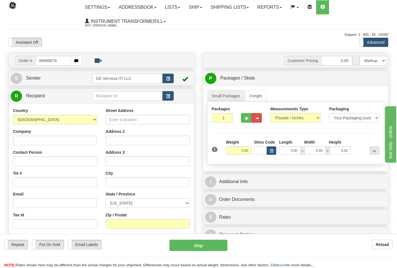
type input "86696676"
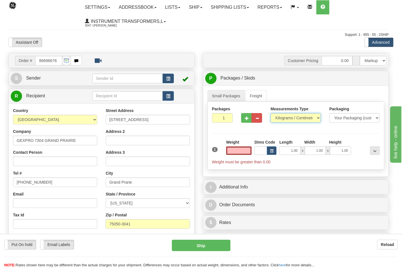
type input "0.00"
drag, startPoint x: 288, startPoint y: 118, endPoint x: 287, endPoint y: 121, distance: 3.2
click at [288, 118] on select "Pounds / Inches Kilograms / Centimeters" at bounding box center [295, 118] width 50 height 10
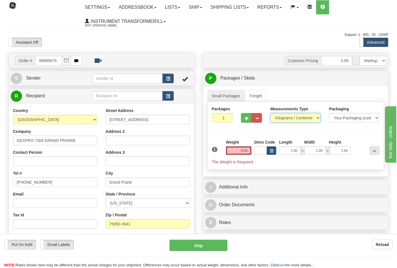
select select "0"
click at [270, 114] on select "Pounds / Inches Kilograms / Centimeters" at bounding box center [295, 118] width 50 height 10
click at [246, 151] on input "0.00" at bounding box center [239, 151] width 26 height 8
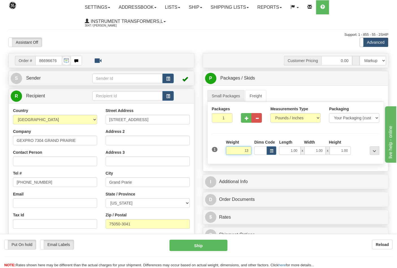
click button "Delete" at bounding box center [0, 0] width 0 height 0
type input "13.00"
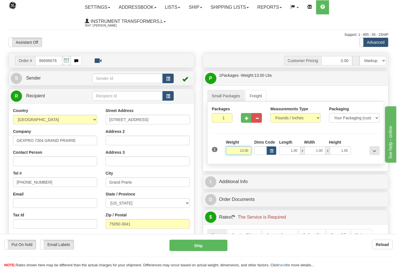
scroll to position [125, 0]
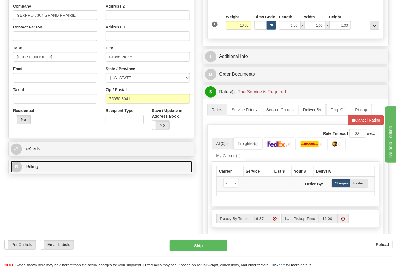
click at [47, 172] on link "B Billing" at bounding box center [101, 167] width 181 height 12
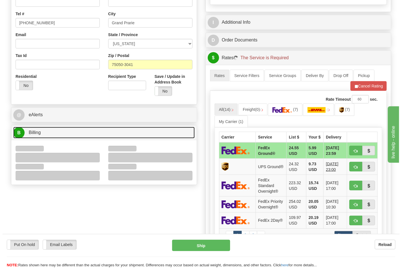
scroll to position [188, 0]
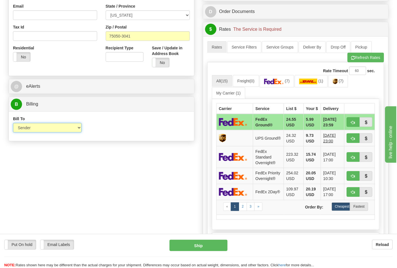
click at [33, 130] on select "Sender Recipient Third Party Collect" at bounding box center [47, 128] width 69 height 10
click at [137, 143] on div "Order # 86696676 S" at bounding box center [101, 4] width 194 height 279
click at [341, 77] on link "(7)" at bounding box center [338, 81] width 20 height 12
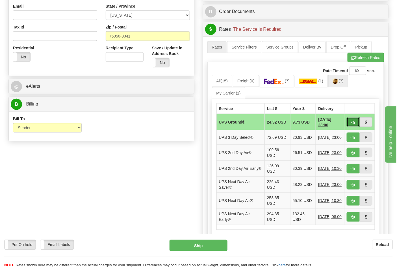
click at [354, 123] on span "button" at bounding box center [353, 123] width 4 height 4
type input "03"
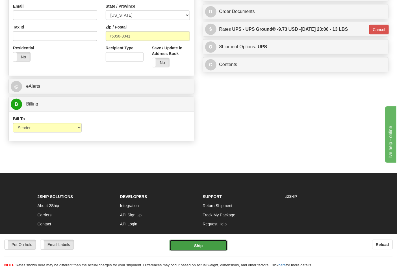
click at [211, 244] on button "Ship" at bounding box center [199, 245] width 58 height 11
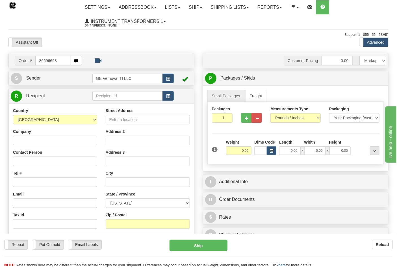
type input "86696698"
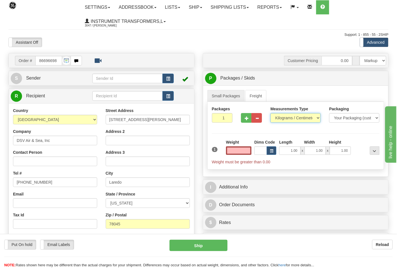
type input "0.00"
click at [282, 119] on select "Pounds / Inches Kilograms / Centimeters" at bounding box center [295, 118] width 50 height 10
select select "0"
click at [270, 114] on select "Pounds / Inches Kilograms / Centimeters" at bounding box center [295, 118] width 50 height 10
click at [248, 152] on input "0.00" at bounding box center [239, 151] width 26 height 8
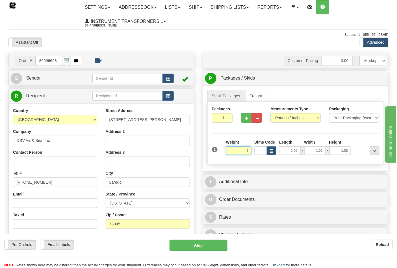
click button "Delete" at bounding box center [0, 0] width 0 height 0
type input "2.00"
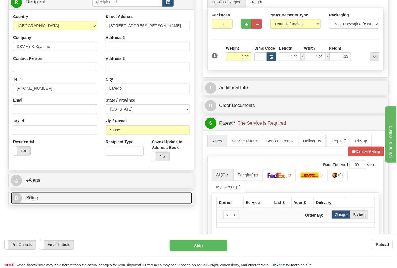
click at [69, 201] on link "B Billing" at bounding box center [101, 199] width 181 height 12
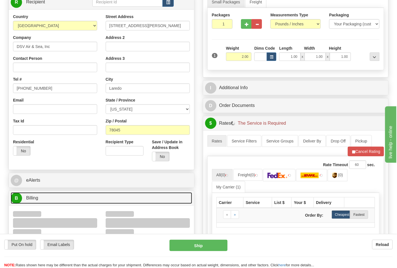
scroll to position [188, 0]
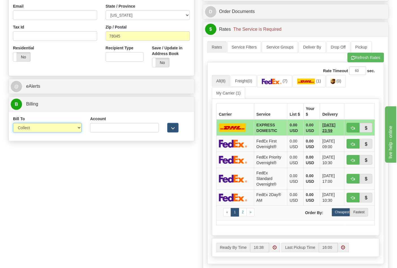
drag, startPoint x: 34, startPoint y: 127, endPoint x: 33, endPoint y: 132, distance: 4.7
click at [34, 127] on select "Sender Recipient Third Party Collect" at bounding box center [47, 128] width 69 height 10
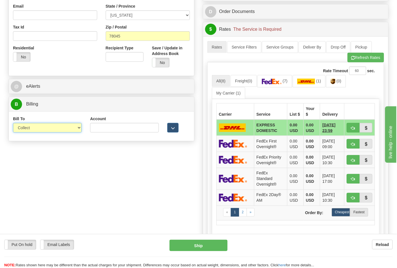
select select "2"
click at [13, 124] on select "Sender Recipient Third Party Collect" at bounding box center [47, 128] width 69 height 10
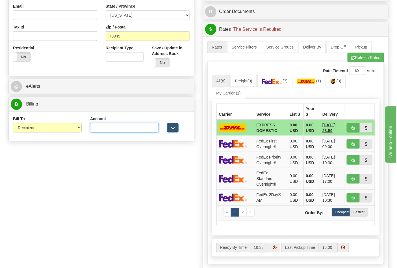
click at [100, 129] on input "Account" at bounding box center [124, 128] width 69 height 10
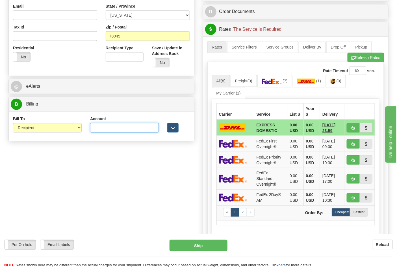
paste input "587102"
type input "587102"
click at [357, 58] on button "Refresh Rates" at bounding box center [366, 58] width 36 height 10
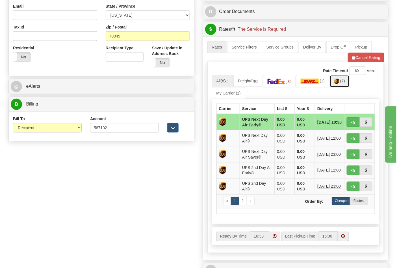
click at [342, 84] on link "(7)" at bounding box center [340, 81] width 20 height 12
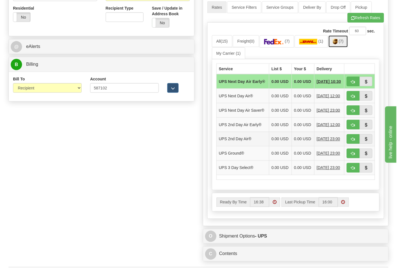
scroll to position [283, 0]
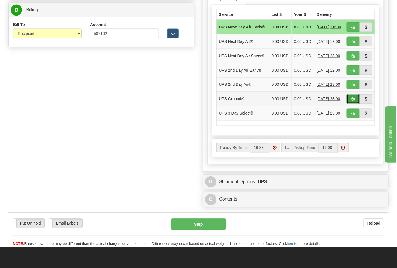
click at [352, 104] on button "button" at bounding box center [353, 99] width 13 height 10
type input "03"
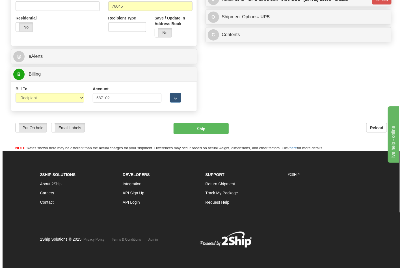
scroll to position [219, 0]
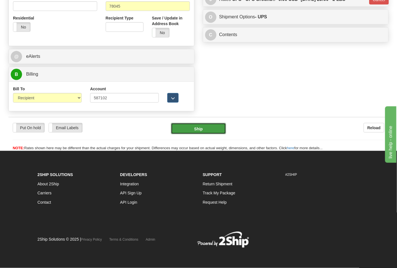
click at [205, 131] on button "Ship" at bounding box center [198, 128] width 55 height 11
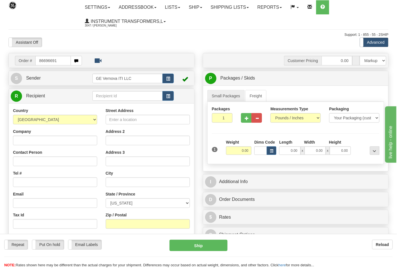
type input "86696691"
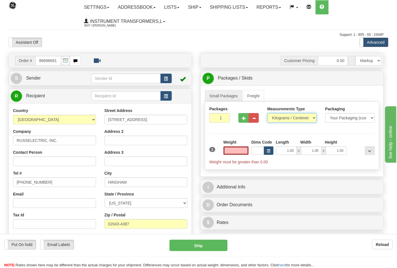
type input "0.00"
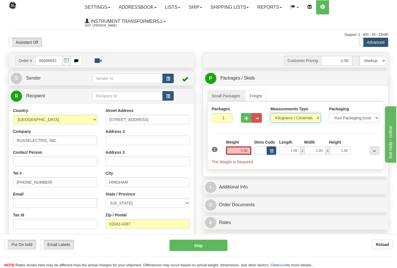
drag, startPoint x: 280, startPoint y: 116, endPoint x: 281, endPoint y: 122, distance: 6.2
click at [280, 116] on select "Pounds / Inches Kilograms / Centimeters" at bounding box center [295, 118] width 50 height 10
select select "0"
click at [270, 114] on select "Pounds / Inches Kilograms / Centimeters" at bounding box center [295, 118] width 50 height 10
click at [246, 154] on input "0.00" at bounding box center [239, 151] width 26 height 8
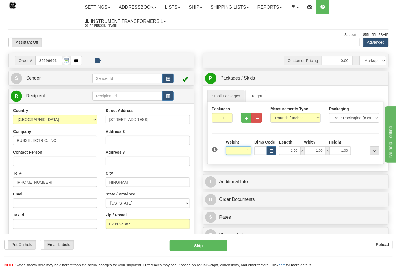
click button "Delete" at bounding box center [0, 0] width 0 height 0
type input "4.00"
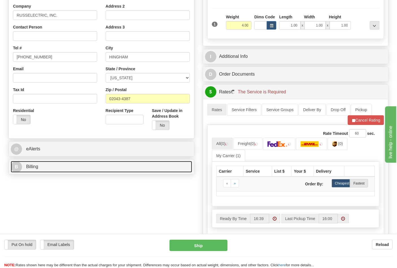
click at [84, 164] on link "B Billing" at bounding box center [101, 167] width 181 height 12
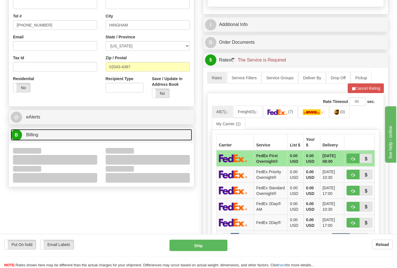
scroll to position [188, 0]
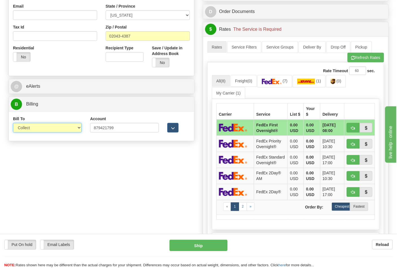
drag, startPoint x: 30, startPoint y: 127, endPoint x: 30, endPoint y: 132, distance: 5.1
click at [30, 127] on select "Sender Recipient Third Party Collect" at bounding box center [47, 128] width 69 height 10
select select "2"
click at [13, 124] on select "Sender Recipient Third Party Collect" at bounding box center [47, 128] width 69 height 10
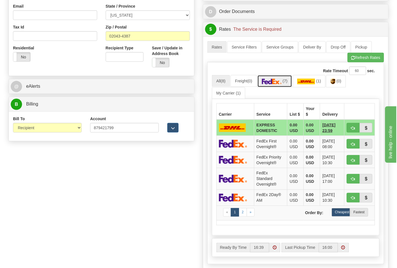
click at [287, 83] on span "(7)" at bounding box center [285, 81] width 5 height 5
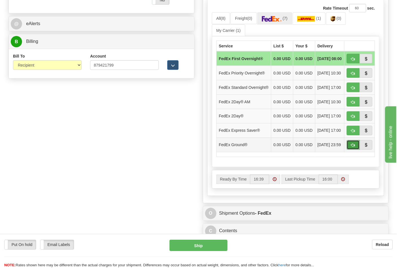
click at [355, 148] on span "button" at bounding box center [353, 146] width 4 height 4
type input "92"
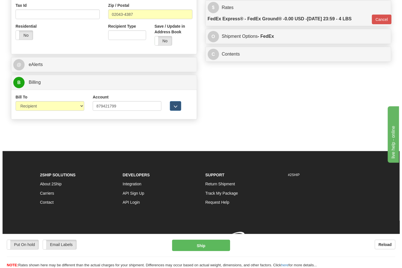
scroll to position [219, 0]
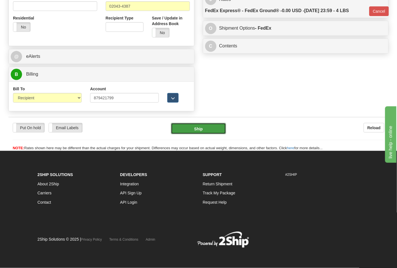
click at [205, 126] on button "Ship" at bounding box center [198, 128] width 55 height 11
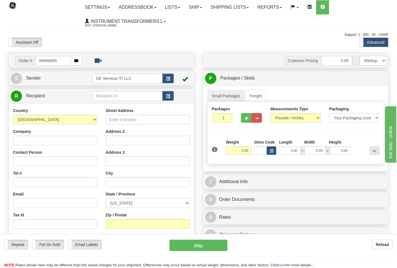
type input "86696685"
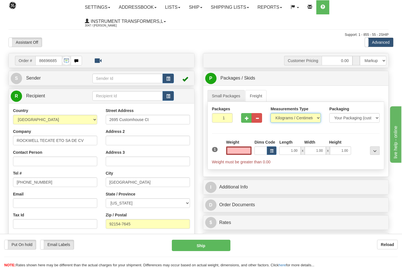
type input "0.00"
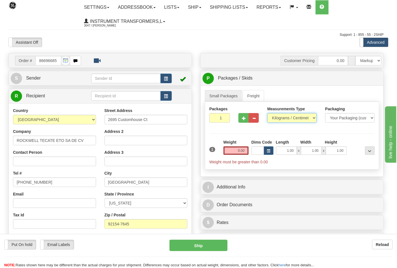
click at [285, 118] on select "Pounds / Inches Kilograms / Centimeters" at bounding box center [291, 118] width 49 height 10
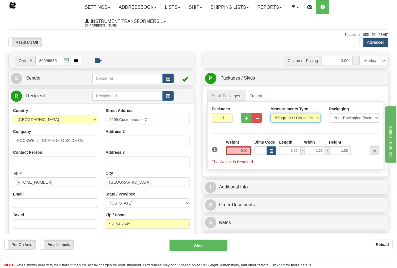
select select "0"
click at [270, 114] on select "Pounds / Inches Kilograms / Centimeters" at bounding box center [295, 118] width 50 height 10
click at [251, 148] on input "0.00" at bounding box center [239, 151] width 26 height 8
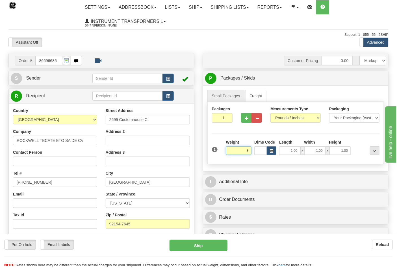
click button "Delete" at bounding box center [0, 0] width 0 height 0
type input "3.00"
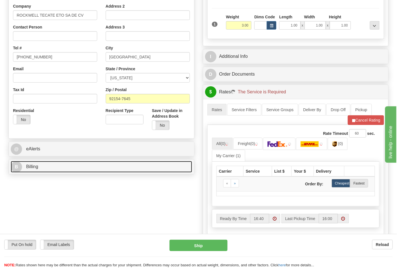
click at [81, 165] on link "B Billing" at bounding box center [101, 167] width 181 height 12
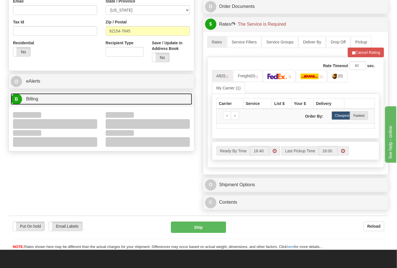
scroll to position [220, 0]
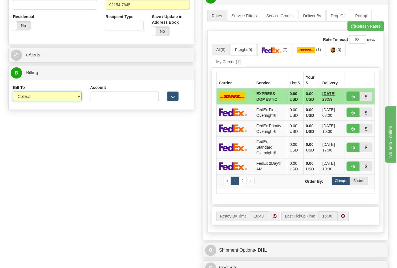
click at [34, 96] on select "Sender Recipient Third Party Collect" at bounding box center [47, 97] width 69 height 10
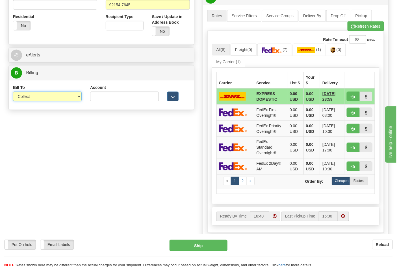
select select "2"
click at [13, 92] on select "Sender Recipient Third Party Collect" at bounding box center [47, 97] width 69 height 10
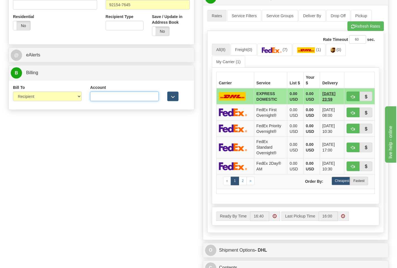
click at [103, 97] on input "Account" at bounding box center [124, 97] width 69 height 10
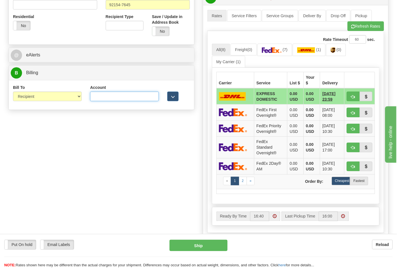
paste input "688W15"
type input "688W15"
drag, startPoint x: 361, startPoint y: 28, endPoint x: 357, endPoint y: 45, distance: 17.6
click at [361, 28] on button "Refresh Rates" at bounding box center [366, 26] width 36 height 10
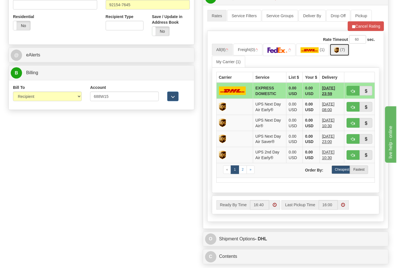
click at [343, 52] on span "(7)" at bounding box center [342, 49] width 5 height 5
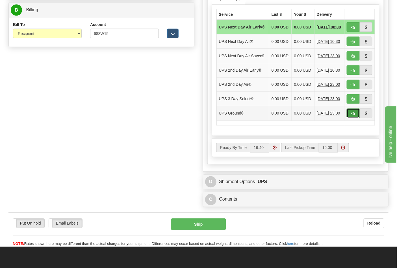
click at [352, 118] on button "button" at bounding box center [353, 114] width 13 height 10
type input "03"
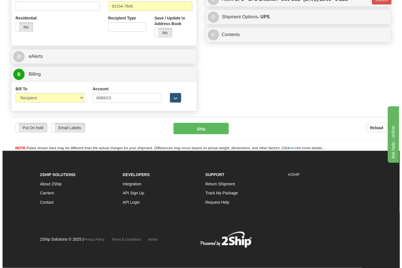
scroll to position [219, 0]
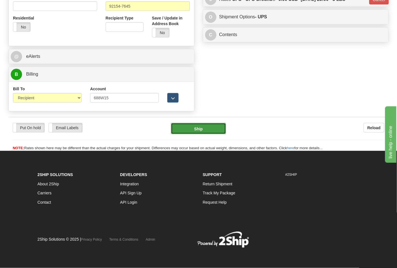
click at [216, 127] on button "Ship" at bounding box center [198, 128] width 55 height 11
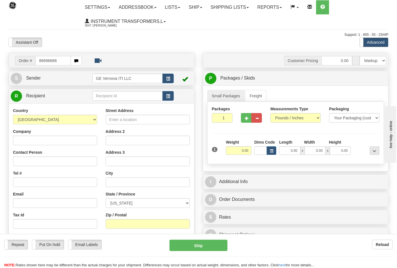
type input "86696688"
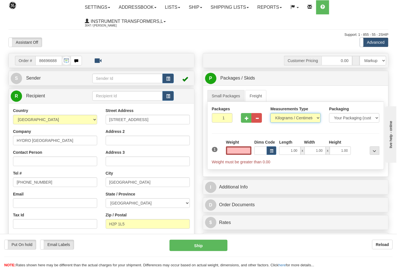
type input "0.00"
click at [296, 118] on select "Pounds / Inches Kilograms / Centimeters" at bounding box center [295, 118] width 50 height 10
select select "0"
click at [270, 114] on select "Pounds / Inches Kilograms / Centimeters" at bounding box center [295, 118] width 50 height 10
click at [248, 151] on input "0.00" at bounding box center [239, 151] width 26 height 8
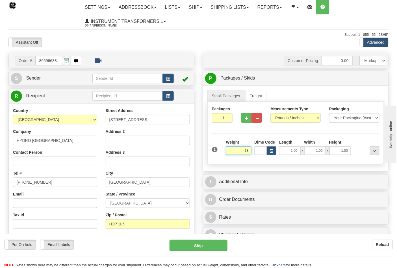
click button "Delete" at bounding box center [0, 0] width 0 height 0
type input "13.00"
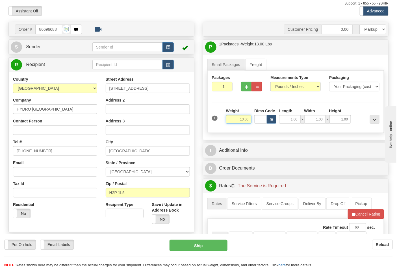
scroll to position [125, 0]
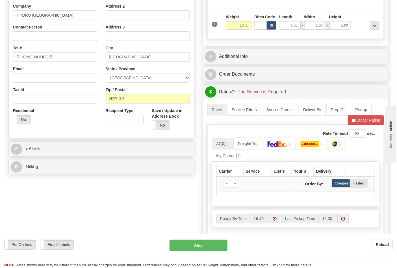
click at [37, 175] on div "B Billing Billing types cannot be changed when using Sendle. Freight Costs will…" at bounding box center [101, 167] width 186 height 15
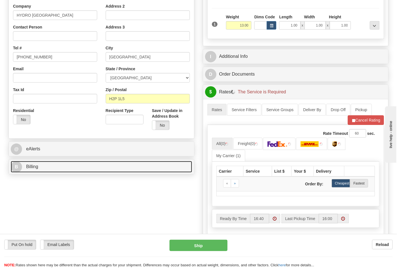
click at [39, 172] on link "B Billing" at bounding box center [101, 167] width 181 height 12
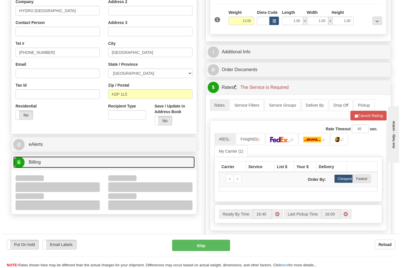
scroll to position [188, 0]
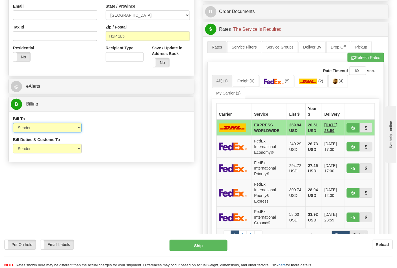
click at [33, 131] on select "Sender Recipient Third Party Collect" at bounding box center [47, 128] width 69 height 10
click at [115, 154] on div "Bill Duties & Customs To Sender Recipient Third Party UPS Split Duty VAT Indica…" at bounding box center [101, 147] width 185 height 21
click at [281, 85] on link "(5)" at bounding box center [277, 81] width 35 height 12
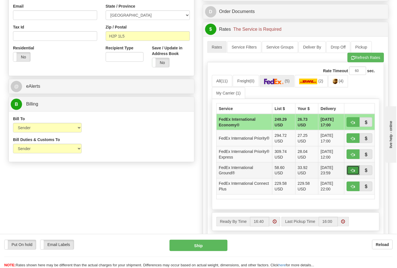
click at [353, 171] on span "button" at bounding box center [353, 171] width 4 height 4
type input "92"
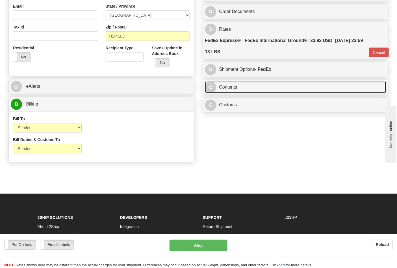
click at [248, 86] on link "C Contents" at bounding box center [295, 88] width 181 height 12
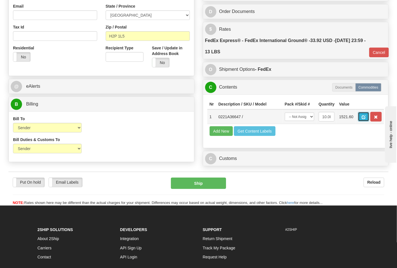
click at [366, 116] on span "button" at bounding box center [364, 118] width 4 height 4
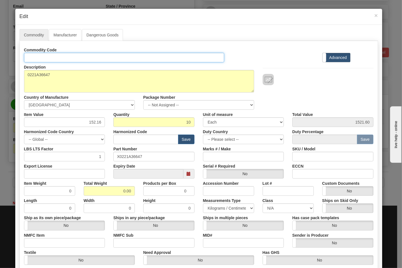
click at [71, 55] on input "Id" at bounding box center [124, 58] width 200 height 10
type input "TRANSFORMERS"
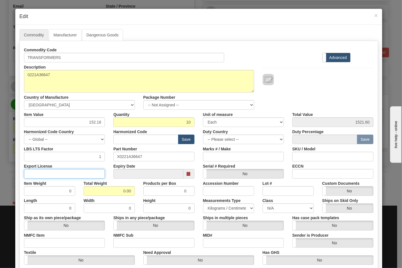
click at [83, 178] on input "Export License" at bounding box center [64, 174] width 81 height 10
type input "N/A"
drag, startPoint x: 105, startPoint y: 192, endPoint x: 143, endPoint y: 192, distance: 38.4
click at [143, 192] on div "Item Weight 0 Total Weight 0.00 Products per Box 0 Accession Number Lot # Custo…" at bounding box center [199, 187] width 358 height 17
type input "13"
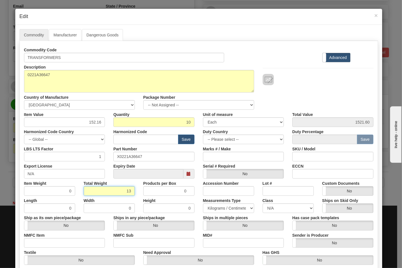
type input "1.3000"
click at [73, 242] on input "NMFC Item" at bounding box center [64, 244] width 81 height 10
type input "63170"
drag, startPoint x: 128, startPoint y: 240, endPoint x: 131, endPoint y: 241, distance: 2.9
click at [128, 240] on input "NMFC Sub" at bounding box center [153, 244] width 81 height 10
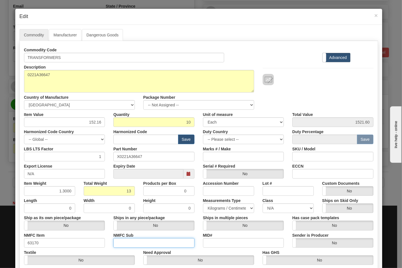
type input "4"
click at [276, 208] on select "N/A 50.0 55.0 60.0 65.0 70.0 85.0 92.5 100.0 125.0 175.0 250.0 300.0 400.0" at bounding box center [288, 209] width 51 height 10
select select "70.0"
click at [263, 204] on select "N/A 50.0 55.0 60.0 65.0 70.0 85.0 92.5 100.0 125.0 175.0 250.0 300.0 400.0" at bounding box center [288, 209] width 51 height 10
drag, startPoint x: 319, startPoint y: 177, endPoint x: 328, endPoint y: 179, distance: 9.6
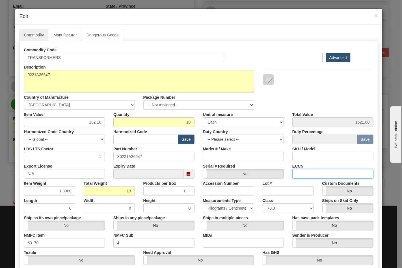
click at [318, 176] on input "ECCN" at bounding box center [332, 174] width 81 height 10
type input "EAR99"
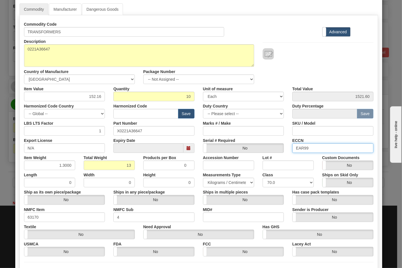
scroll to position [81, 0]
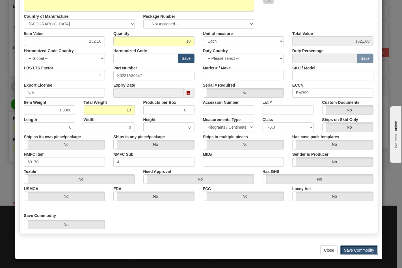
click at [356, 249] on button "Save Commodity" at bounding box center [359, 251] width 38 height 10
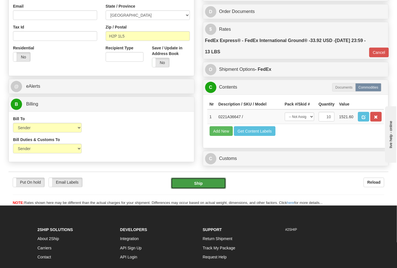
click at [209, 189] on button "Ship" at bounding box center [198, 183] width 55 height 11
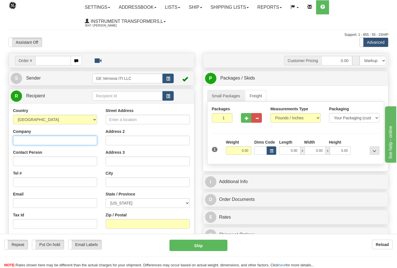
click at [50, 138] on input "Company" at bounding box center [55, 141] width 84 height 10
type input "MERSEN USA EP CORP/ UPS-SCS"
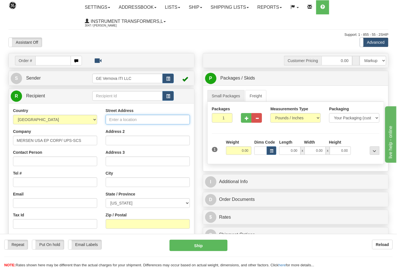
click at [110, 121] on input "Street Address" at bounding box center [148, 120] width 84 height 10
type input "[STREET_ADDRESS]"
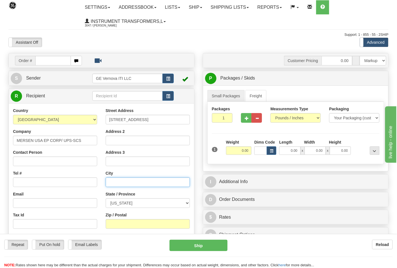
click at [130, 182] on input "text" at bounding box center [148, 183] width 84 height 10
type input "[GEOGRAPHIC_DATA]"
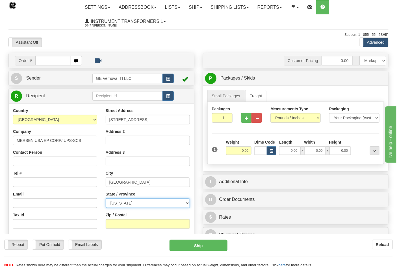
click at [149, 202] on select "[US_STATE] [US_STATE] [US_STATE] [US_STATE] Armed Forces America Armed Forces E…" at bounding box center [148, 204] width 84 height 10
select select "[GEOGRAPHIC_DATA]"
click at [106, 199] on select "[US_STATE] [US_STATE] [US_STATE] [US_STATE] Armed Forces America Armed Forces E…" at bounding box center [148, 204] width 84 height 10
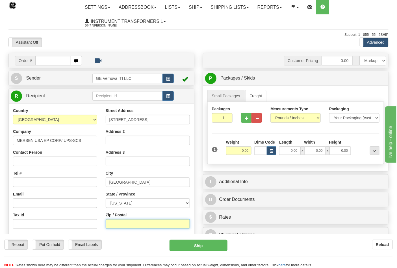
click at [144, 223] on input "Zip / Postal" at bounding box center [148, 225] width 84 height 10
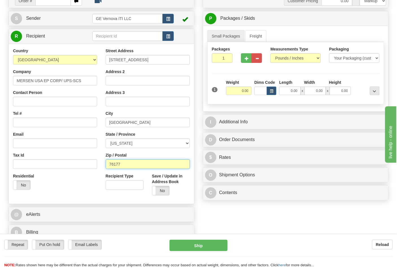
scroll to position [63, 0]
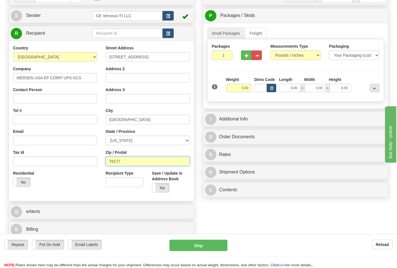
type input "76177"
drag, startPoint x: 250, startPoint y: 90, endPoint x: 232, endPoint y: 91, distance: 17.3
click at [232, 91] on input "0.00" at bounding box center [239, 88] width 26 height 8
click button "Delete" at bounding box center [0, 0] width 0 height 0
type input "42.00"
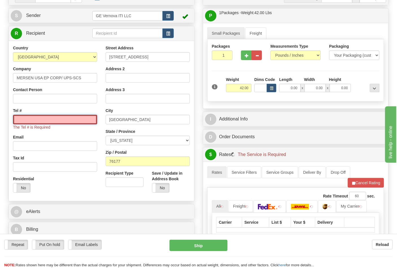
click at [41, 117] on input "Tel #" at bounding box center [55, 120] width 84 height 10
type input "7272284112"
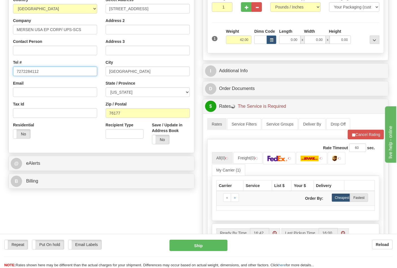
scroll to position [157, 0]
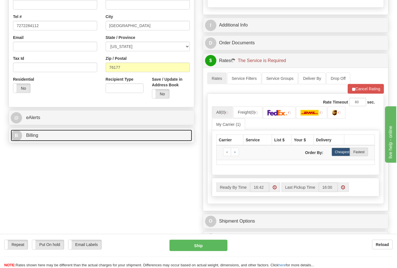
click at [72, 136] on link "B Billing" at bounding box center [101, 136] width 181 height 12
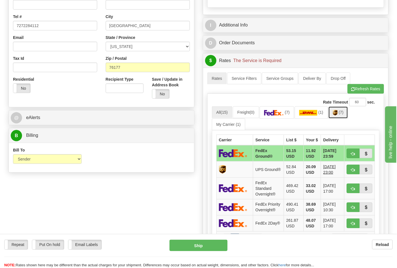
click at [346, 111] on link "(7)" at bounding box center [338, 113] width 20 height 12
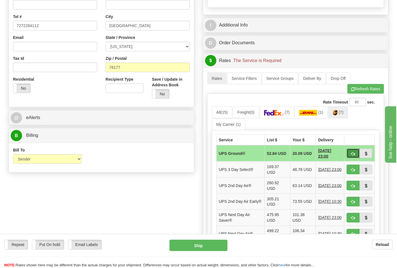
click at [352, 155] on span "button" at bounding box center [353, 154] width 4 height 4
type input "03"
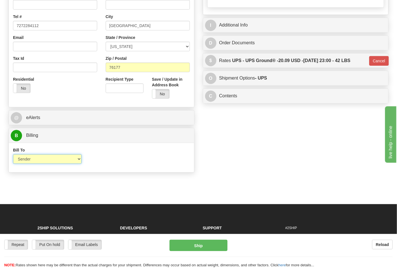
click at [72, 160] on select "Sender Recipient Third Party Collect" at bounding box center [47, 160] width 69 height 10
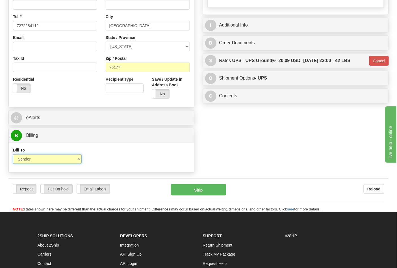
select select "2"
click at [13, 155] on select "Sender Recipient Third Party Collect" at bounding box center [47, 160] width 69 height 10
type input "03"
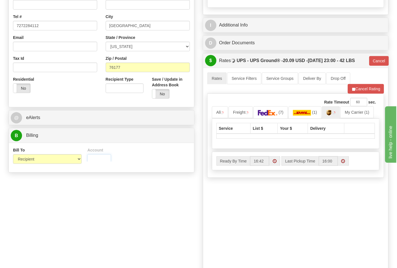
click at [105, 162] on input "Account" at bounding box center [99, 160] width 24 height 10
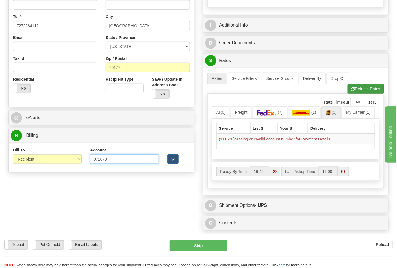
type input "J71678"
click at [361, 92] on button "Refresh Rates" at bounding box center [366, 89] width 36 height 10
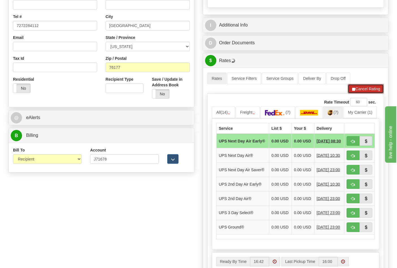
click at [360, 86] on button "Cancel Rating" at bounding box center [366, 89] width 36 height 10
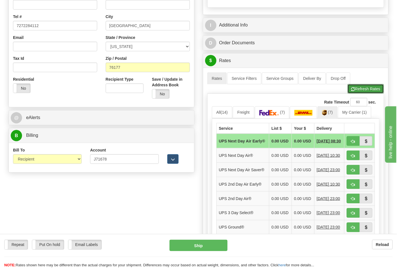
click at [359, 89] on button "Refresh Rates" at bounding box center [366, 89] width 36 height 10
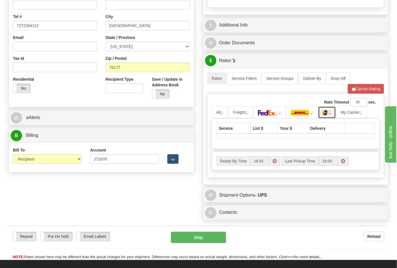
click at [332, 114] on img at bounding box center [330, 113] width 3 height 3
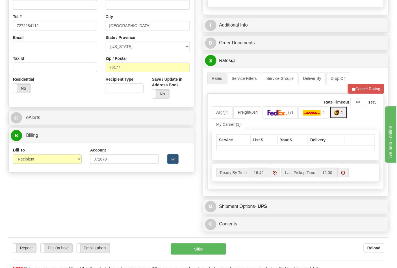
scroll to position [251, 0]
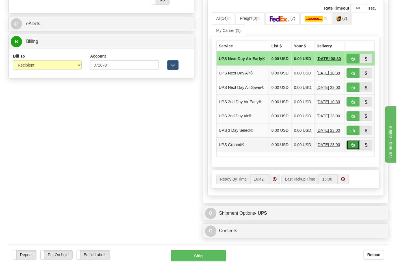
click at [355, 150] on button "button" at bounding box center [353, 145] width 13 height 10
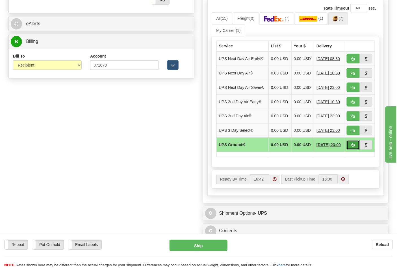
click at [350, 150] on button "button" at bounding box center [353, 145] width 13 height 10
type input "03"
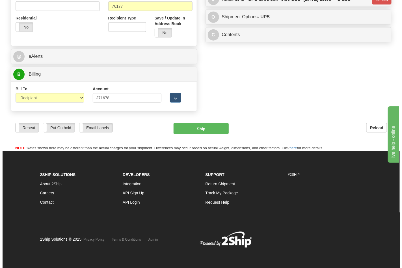
scroll to position [219, 0]
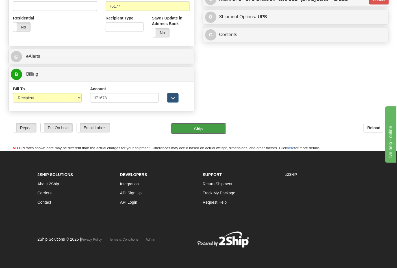
click at [193, 123] on button "Ship" at bounding box center [198, 128] width 55 height 11
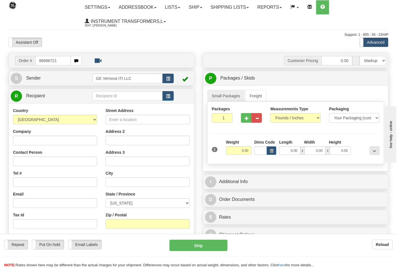
type input "86696721"
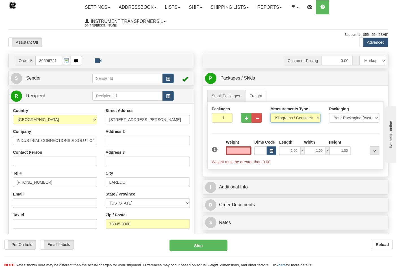
type input "0.00"
click at [294, 117] on select "Pounds / Inches Kilograms / Centimeters" at bounding box center [295, 118] width 50 height 10
select select "0"
click at [270, 114] on select "Pounds / Inches Kilograms / Centimeters" at bounding box center [295, 118] width 50 height 10
click at [248, 151] on input "0.00" at bounding box center [239, 151] width 26 height 8
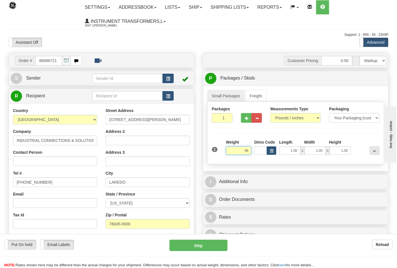
click button "Delete" at bounding box center [0, 0] width 0 height 0
type input "66.00"
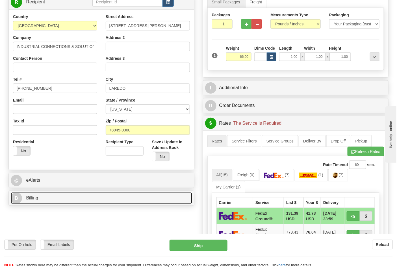
drag, startPoint x: 72, startPoint y: 201, endPoint x: 73, endPoint y: 191, distance: 10.0
click at [72, 201] on link "B Billing" at bounding box center [101, 199] width 181 height 12
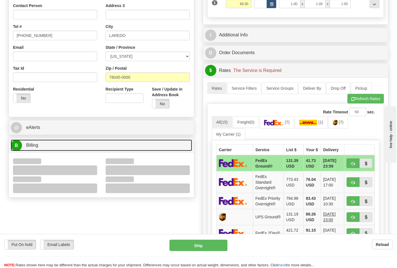
scroll to position [188, 0]
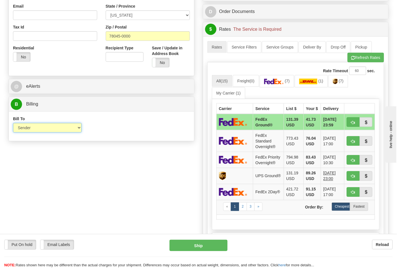
click at [34, 130] on select "Sender Recipient Third Party Collect" at bounding box center [47, 128] width 69 height 10
drag, startPoint x: 125, startPoint y: 174, endPoint x: 129, endPoint y: 174, distance: 3.4
click at [125, 174] on div "Order # 86696721 S Sender" at bounding box center [198, 85] width 389 height 440
click at [337, 83] on img at bounding box center [335, 82] width 5 height 6
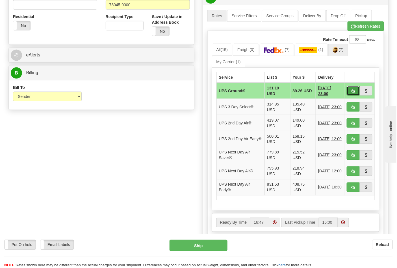
click at [353, 91] on span "button" at bounding box center [353, 92] width 4 height 4
type input "03"
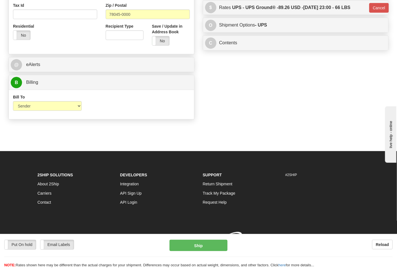
scroll to position [211, 0]
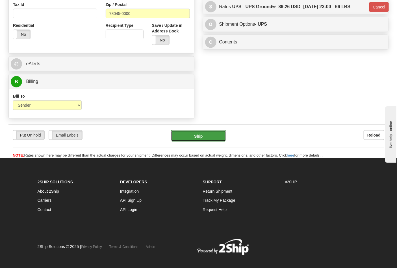
click at [197, 137] on button "Ship" at bounding box center [198, 136] width 55 height 11
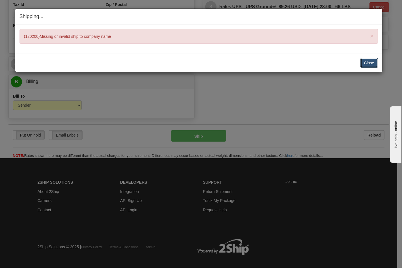
click at [366, 66] on button "Close" at bounding box center [369, 63] width 18 height 10
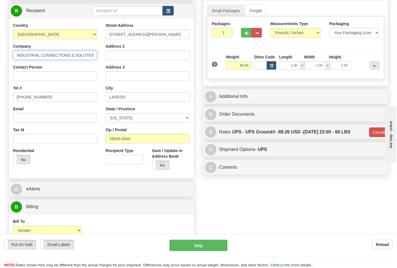
scroll to position [0, 13]
drag, startPoint x: 50, startPoint y: 55, endPoint x: 115, endPoint y: 55, distance: 65.3
click at [115, 55] on div "Country [GEOGRAPHIC_DATA] [GEOGRAPHIC_DATA] [GEOGRAPHIC_DATA] [GEOGRAPHIC_DATA]…" at bounding box center [101, 99] width 185 height 152
click at [74, 72] on input "Contact Person" at bounding box center [55, 77] width 84 height 10
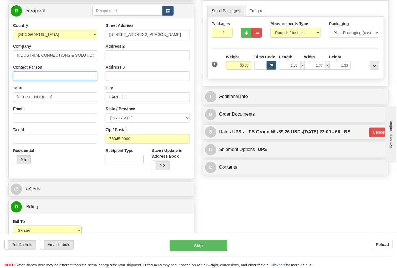
paste input "INDUSTRIAL CONNECTIONS & SOLUTIONS LLC"
type input "INDUSTRIAL CONNECTIONS & SOLUTIONS LLC"
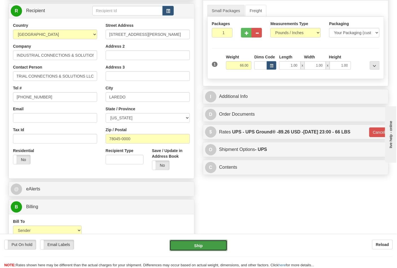
click at [202, 249] on button "Ship" at bounding box center [199, 245] width 58 height 11
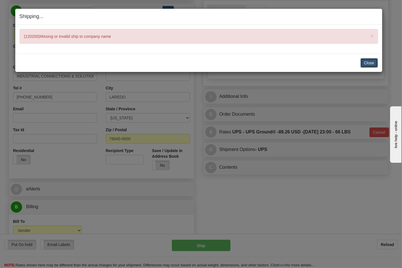
click at [363, 64] on button "Close" at bounding box center [369, 63] width 18 height 10
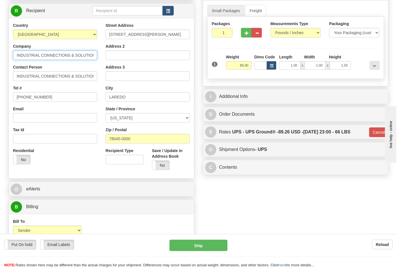
scroll to position [0, 13]
drag, startPoint x: 100, startPoint y: 56, endPoint x: 109, endPoint y: 57, distance: 8.9
click at [110, 57] on div "Country [GEOGRAPHIC_DATA] [GEOGRAPHIC_DATA] [GEOGRAPHIC_DATA] [GEOGRAPHIC_DATA]…" at bounding box center [101, 99] width 185 height 152
click at [89, 55] on input "INDUSTRIAL CONNECTIONS & SOLUTIONS LLC" at bounding box center [55, 56] width 84 height 10
drag, startPoint x: 86, startPoint y: 55, endPoint x: 102, endPoint y: 55, distance: 16.7
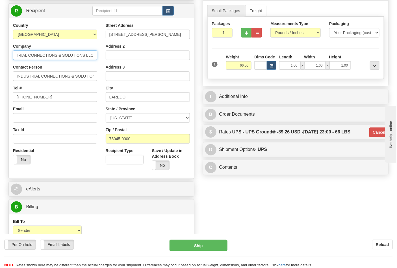
click at [102, 55] on div "Country [GEOGRAPHIC_DATA] [GEOGRAPHIC_DATA] [GEOGRAPHIC_DATA] [GEOGRAPHIC_DATA]…" at bounding box center [101, 99] width 185 height 152
type input "INDUSTRIAL CONNECTIONS & SOLUTIONS"
click at [31, 73] on input "INDUSTRIAL CONNECTIONS & SOLUTIONS LLC" at bounding box center [55, 77] width 84 height 10
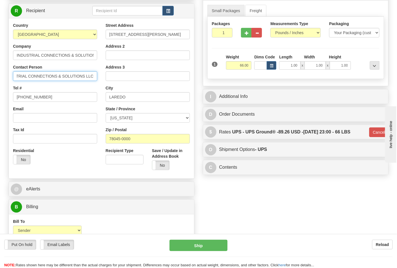
drag, startPoint x: 33, startPoint y: 73, endPoint x: 113, endPoint y: 78, distance: 80.7
click at [126, 77] on div "Country AFGHANISTAN ALAND ISLANDS ALBANIA ALGERIA AMERICAN SAMOA ANDORRA ANGOLA…" at bounding box center [101, 99] width 185 height 152
click at [83, 76] on input "INDUSTRIAL CONNECTIONS & SOLUTIONS LLC" at bounding box center [55, 77] width 84 height 10
drag, startPoint x: 85, startPoint y: 76, endPoint x: 109, endPoint y: 78, distance: 23.3
click at [109, 78] on div "Country AFGHANISTAN ALAND ISLANDS ALBANIA ALGERIA AMERICAN SAMOA ANDORRA ANGOLA…" at bounding box center [101, 99] width 185 height 152
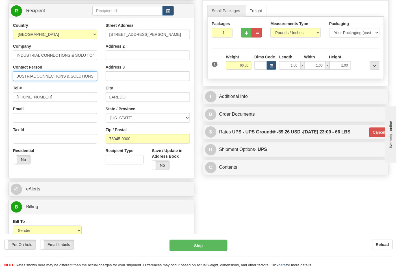
scroll to position [0, 5]
type input "INDUSTRIAL CONNECTIONS & SOLUTIONS"
click at [194, 243] on button "Ship" at bounding box center [199, 245] width 58 height 11
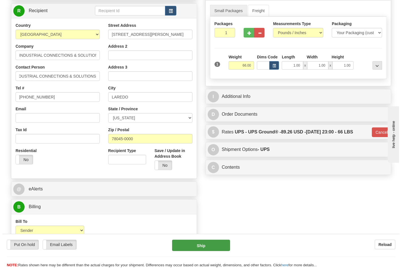
scroll to position [0, 0]
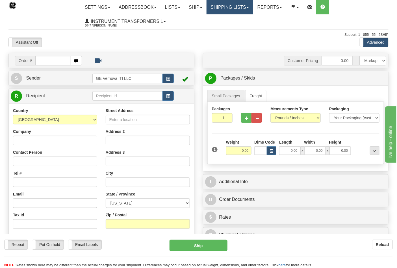
click at [233, 12] on link "Shipping lists" at bounding box center [230, 7] width 47 height 14
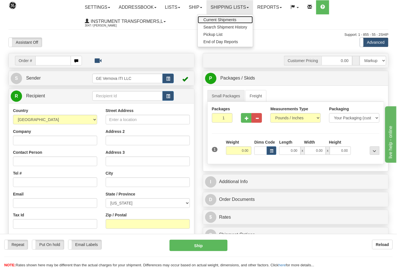
click at [223, 21] on span "Current Shipments" at bounding box center [219, 20] width 33 height 5
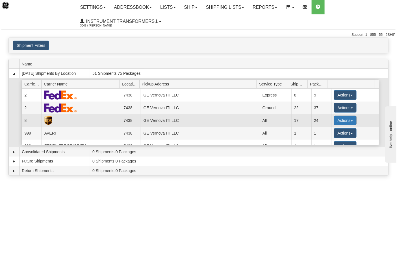
click at [343, 123] on button "Actions" at bounding box center [345, 121] width 23 height 10
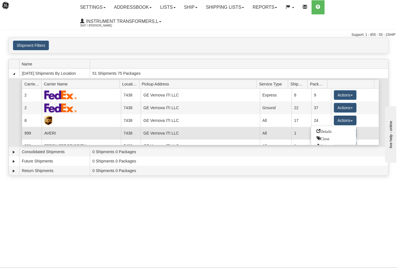
click at [328, 133] on span "Details" at bounding box center [324, 131] width 15 height 4
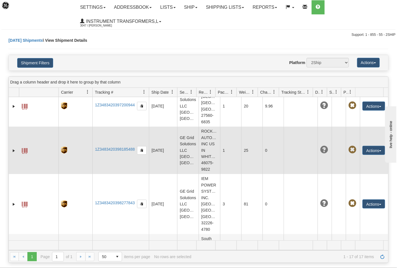
scroll to position [526, 0]
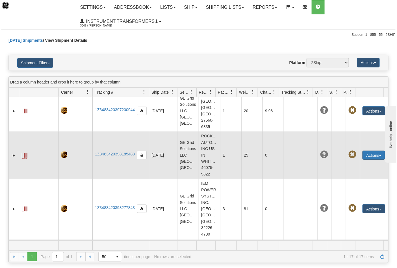
click at [367, 160] on button "Actions" at bounding box center [374, 155] width 23 height 9
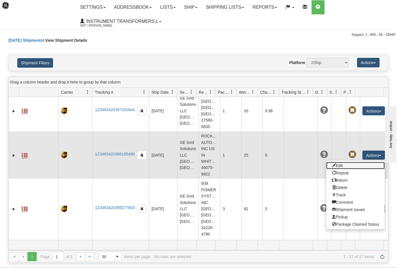
click at [343, 170] on link "Edit" at bounding box center [355, 165] width 59 height 7
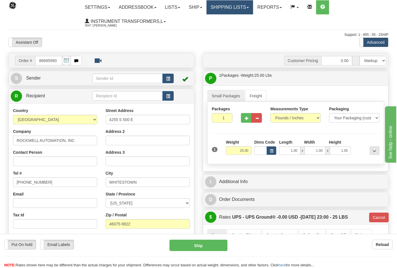
click at [224, 6] on link "Shipping lists" at bounding box center [230, 7] width 47 height 14
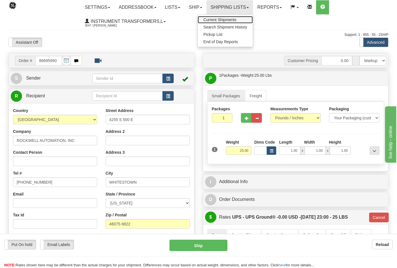
click at [225, 18] on span "Current Shipments" at bounding box center [219, 20] width 33 height 5
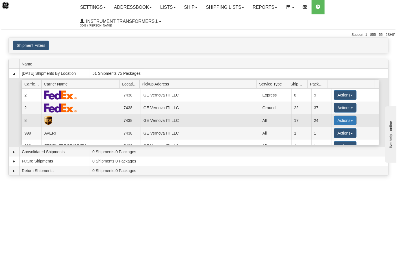
click at [335, 123] on button "Actions" at bounding box center [345, 121] width 23 height 10
drag, startPoint x: 328, startPoint y: 134, endPoint x: 307, endPoint y: 135, distance: 20.7
click at [328, 133] on link "Details" at bounding box center [333, 131] width 45 height 7
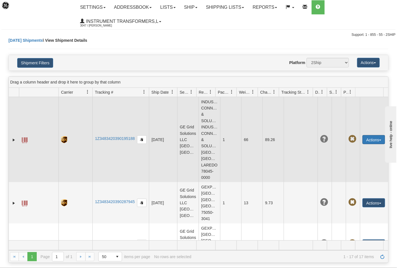
click at [367, 140] on button "Actions" at bounding box center [374, 139] width 23 height 9
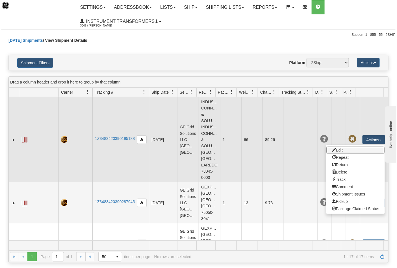
click at [343, 147] on link "Edit" at bounding box center [355, 150] width 59 height 7
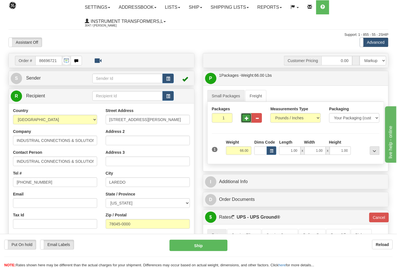
click at [248, 118] on span "button" at bounding box center [247, 119] width 4 height 4
type input "2"
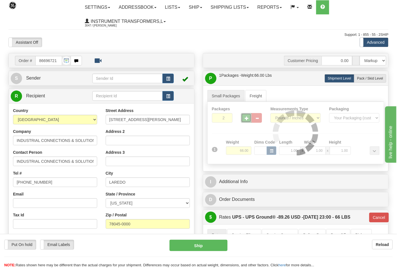
type input "03"
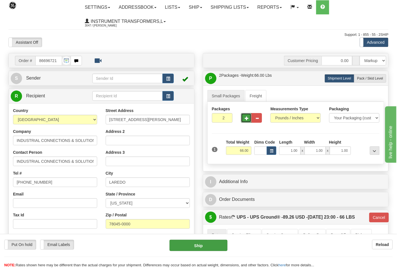
drag, startPoint x: 199, startPoint y: 255, endPoint x: 200, endPoint y: 250, distance: 5.4
click at [199, 255] on div "Put On hold Put On hold Print Order Slip Print Order Slip Email Labels Email La…" at bounding box center [198, 254] width 397 height 28
click at [200, 248] on button "Ship" at bounding box center [199, 245] width 58 height 11
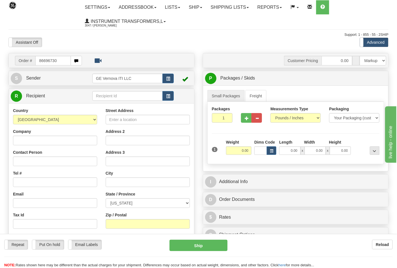
type input "86696730"
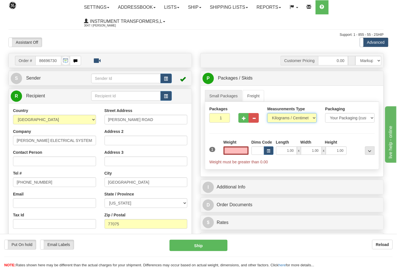
type input "0.00"
click at [281, 122] on select "Pounds / Inches Kilograms / Centimeters" at bounding box center [291, 118] width 49 height 10
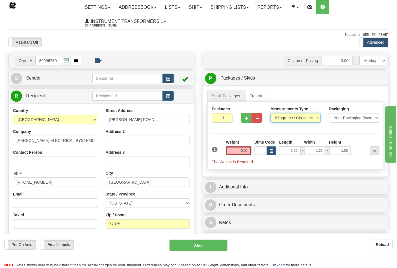
select select "0"
click at [270, 114] on select "Pounds / Inches Kilograms / Centimeters" at bounding box center [295, 118] width 50 height 10
click at [248, 122] on button "button" at bounding box center [246, 118] width 10 height 10
type input "2"
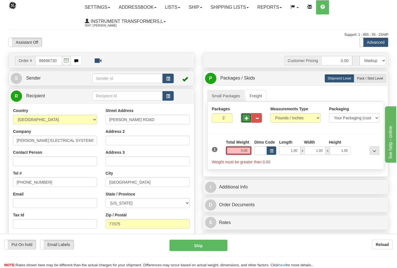
click at [246, 153] on input "0.00" at bounding box center [239, 151] width 26 height 8
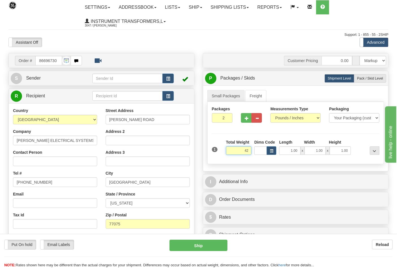
click button "Delete" at bounding box center [0, 0] width 0 height 0
type input "42.00"
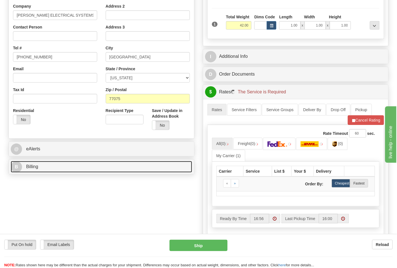
click at [76, 168] on link "B Billing" at bounding box center [101, 167] width 181 height 12
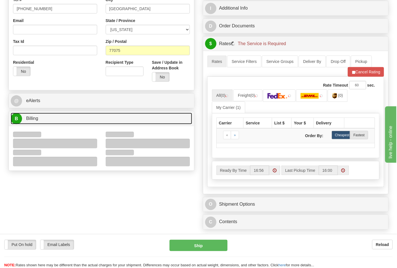
scroll to position [220, 0]
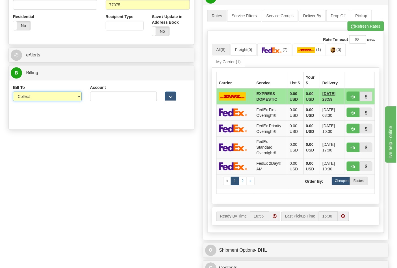
click at [25, 99] on select "Sender Recipient Third Party Collect" at bounding box center [47, 97] width 69 height 10
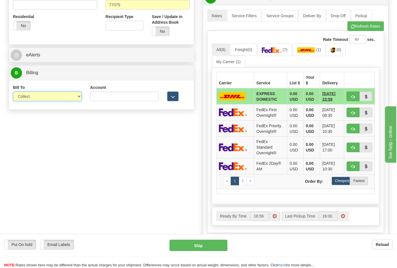
select select "2"
click at [13, 92] on select "Sender Recipient Third Party Collect" at bounding box center [47, 97] width 69 height 10
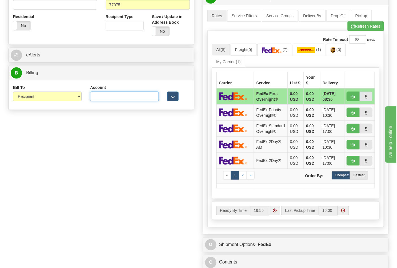
click at [129, 100] on input "Account" at bounding box center [124, 97] width 69 height 10
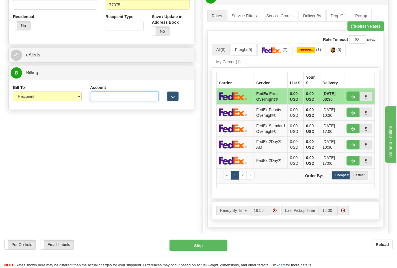
paste input "504789446"
type input "504789446"
click at [278, 53] on img at bounding box center [272, 50] width 20 height 6
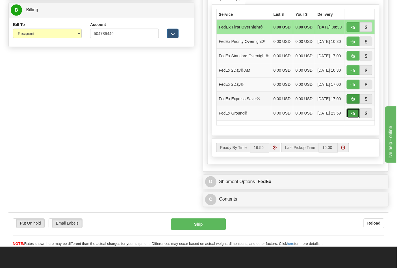
click at [354, 118] on button "button" at bounding box center [353, 114] width 13 height 10
type input "92"
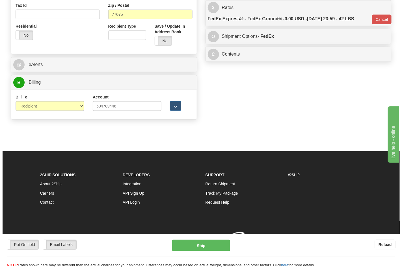
scroll to position [219, 0]
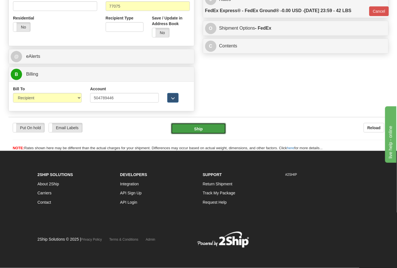
click at [206, 125] on button "Ship" at bounding box center [198, 128] width 55 height 11
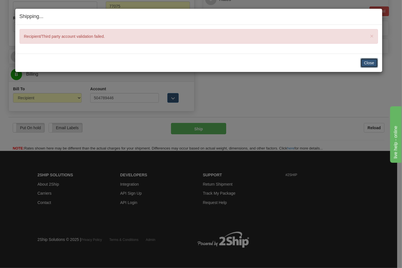
drag, startPoint x: 362, startPoint y: 60, endPoint x: 335, endPoint y: 67, distance: 27.7
click at [362, 61] on button "Close" at bounding box center [369, 63] width 18 height 10
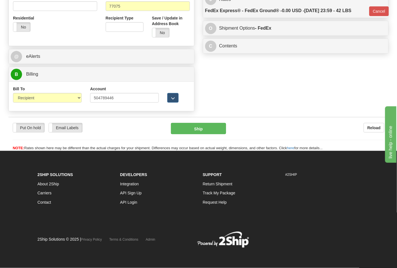
click at [67, 92] on div "Bill To Sender Recipient Third Party Collect" at bounding box center [47, 94] width 69 height 17
drag, startPoint x: 67, startPoint y: 98, endPoint x: 62, endPoint y: 101, distance: 5.3
click at [66, 98] on select "Sender Recipient Third Party Collect" at bounding box center [47, 98] width 69 height 10
select select "4"
click at [13, 93] on select "Sender Recipient Third Party Collect" at bounding box center [47, 98] width 69 height 10
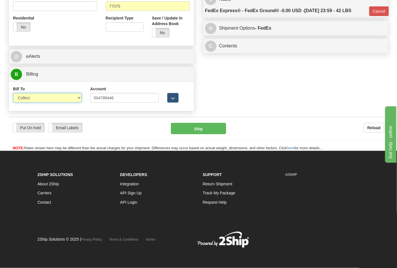
type input "92"
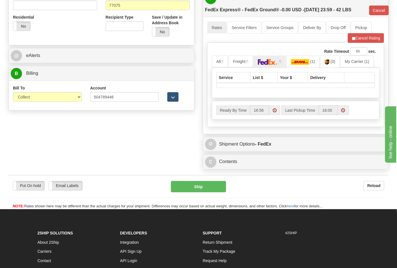
drag, startPoint x: 190, startPoint y: 196, endPoint x: 190, endPoint y: 190, distance: 5.7
click at [190, 194] on div "Put On hold Put On hold Email Labels Email Labels Edit Reload Ship" at bounding box center [198, 195] width 380 height 28
click at [190, 190] on button "Ship" at bounding box center [198, 186] width 55 height 11
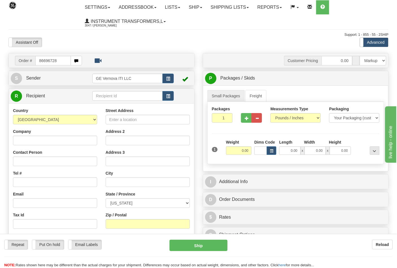
type input "86696728"
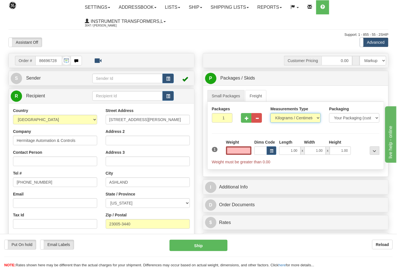
type input "0.00"
click at [284, 119] on select "Pounds / Inches Kilograms / Centimeters" at bounding box center [295, 118] width 50 height 10
select select "0"
click at [270, 114] on select "Pounds / Inches Kilograms / Centimeters" at bounding box center [295, 118] width 50 height 10
click at [245, 121] on button "button" at bounding box center [246, 118] width 10 height 10
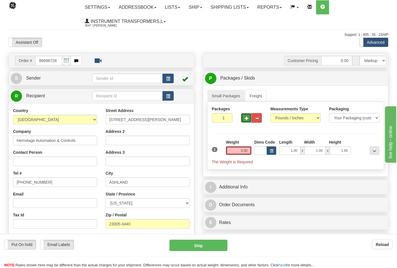
type input "2"
click at [362, 80] on span "Pack / Skid Level" at bounding box center [370, 79] width 26 height 4
radio input "true"
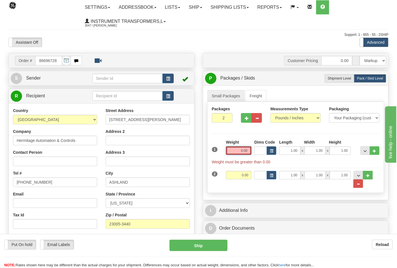
click at [249, 152] on input "0.00" at bounding box center [239, 151] width 26 height 8
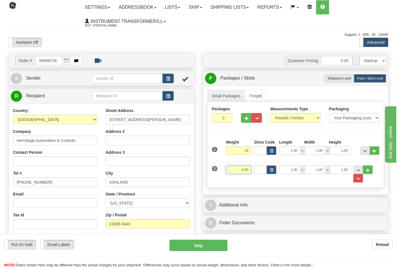
type input "29.00"
click at [249, 170] on input "0.00" at bounding box center [239, 170] width 26 height 8
click button "Delete" at bounding box center [0, 0] width 0 height 0
type input "27.00"
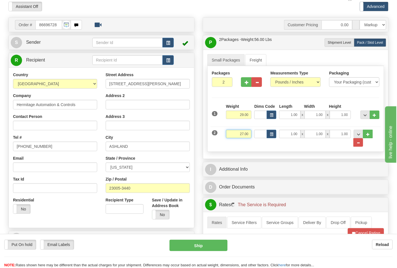
scroll to position [94, 0]
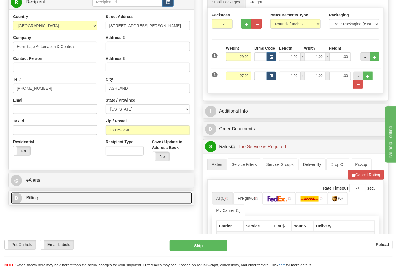
click at [67, 204] on link "B Billing" at bounding box center [101, 199] width 181 height 12
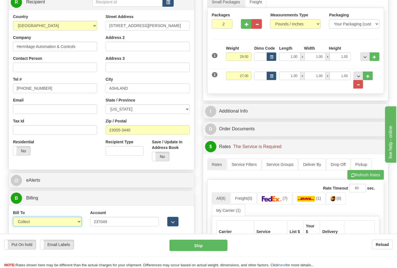
drag, startPoint x: 50, startPoint y: 224, endPoint x: 47, endPoint y: 227, distance: 4.0
click at [50, 224] on select "Sender Recipient Third Party Collect" at bounding box center [47, 222] width 69 height 10
select select "2"
click at [13, 218] on select "Sender Recipient Third Party Collect" at bounding box center [47, 222] width 69 height 10
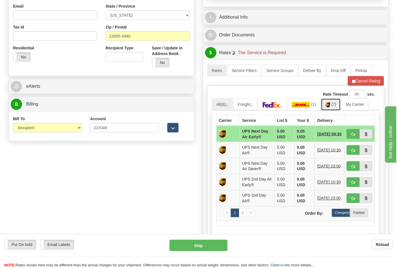
click at [334, 106] on link "(7)" at bounding box center [331, 105] width 20 height 12
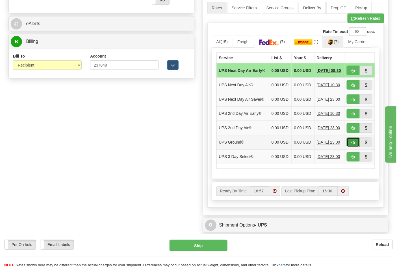
click at [351, 145] on span "button" at bounding box center [353, 143] width 4 height 4
type input "03"
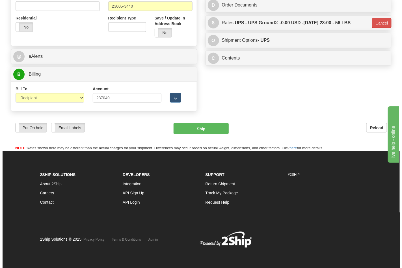
scroll to position [219, 0]
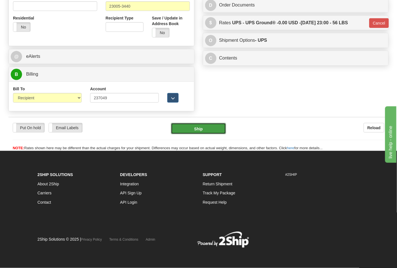
click at [204, 127] on button "Ship" at bounding box center [198, 128] width 55 height 11
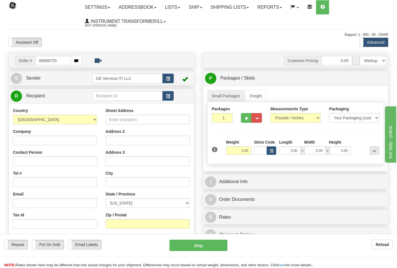
type input "86696725"
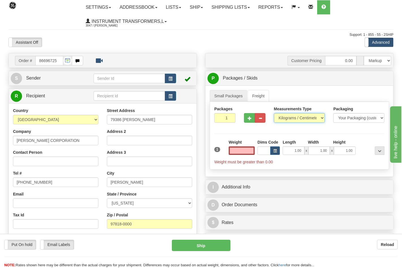
type input "0.00"
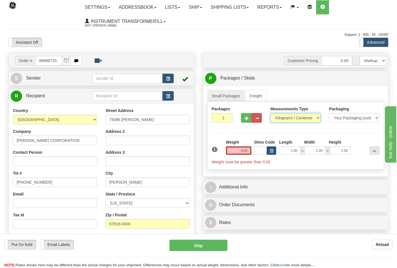
drag, startPoint x: 281, startPoint y: 119, endPoint x: 281, endPoint y: 122, distance: 2.8
click at [281, 119] on select "Pounds / Inches Kilograms / Centimeters" at bounding box center [295, 118] width 50 height 10
select select "0"
click at [270, 114] on select "Pounds / Inches Kilograms / Centimeters" at bounding box center [295, 118] width 50 height 10
click at [249, 151] on input "0.00" at bounding box center [239, 151] width 26 height 8
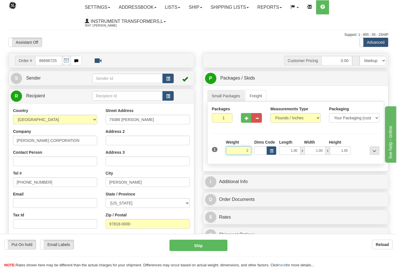
click button "Delete" at bounding box center [0, 0] width 0 height 0
type input "2.00"
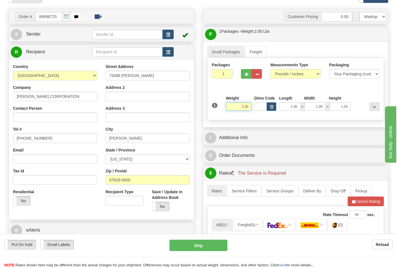
scroll to position [94, 0]
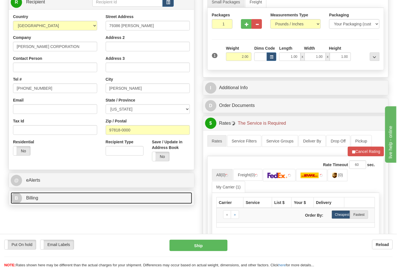
click at [50, 198] on link "B Billing" at bounding box center [101, 199] width 181 height 12
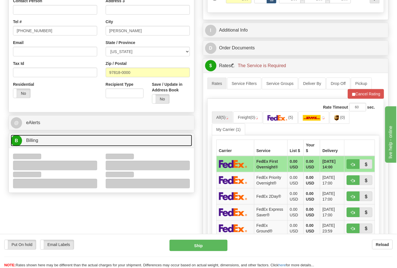
scroll to position [157, 0]
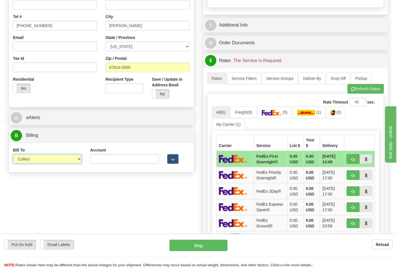
click at [34, 160] on select "Sender Recipient Third Party Collect" at bounding box center [47, 160] width 69 height 10
select select "2"
click at [13, 155] on select "Sender Recipient Third Party Collect" at bounding box center [47, 160] width 69 height 10
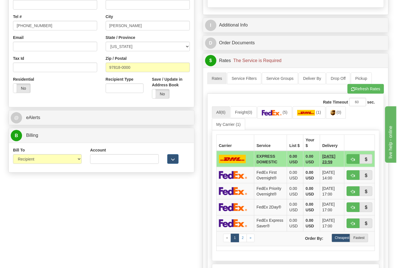
click at [108, 155] on div "Account" at bounding box center [124, 156] width 69 height 17
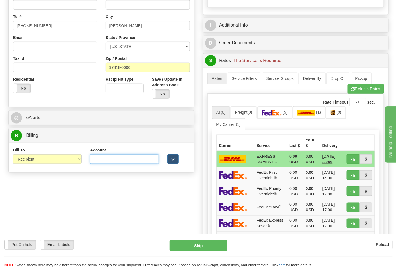
click at [109, 157] on input "Account" at bounding box center [124, 160] width 69 height 10
paste input "103538629"
type input "103538629"
click at [274, 120] on ul "All (6) Freight (0) (5) (1) (0) My Carrier (1)" at bounding box center [296, 119] width 168 height 24
click at [275, 119] on link "(5)" at bounding box center [274, 113] width 35 height 12
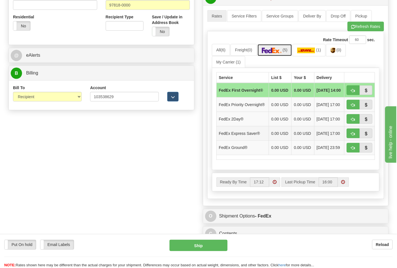
scroll to position [220, 0]
click at [358, 153] on button "button" at bounding box center [353, 148] width 13 height 10
type input "92"
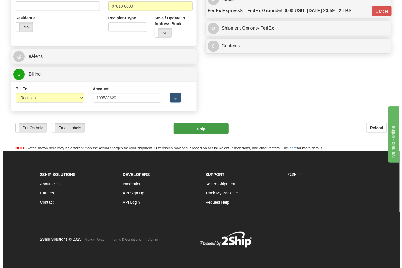
scroll to position [212, 0]
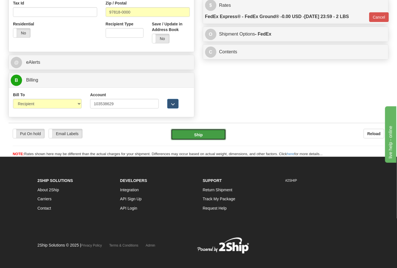
click at [208, 133] on button "Ship" at bounding box center [198, 134] width 55 height 11
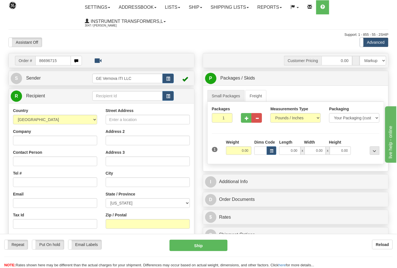
type input "86696715"
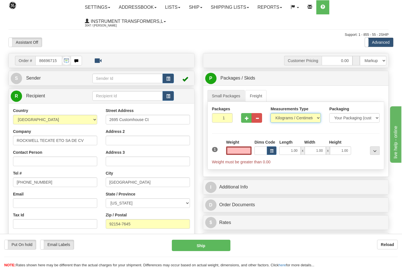
type input "0.00"
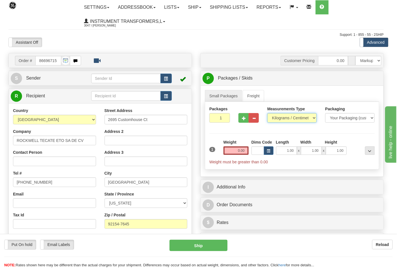
click at [284, 120] on select "Pounds / Inches Kilograms / Centimeters" at bounding box center [291, 118] width 49 height 10
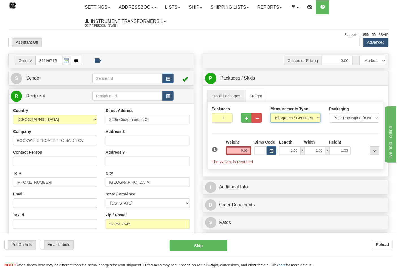
click at [284, 123] on select "Pounds / Inches Kilograms / Centimeters" at bounding box center [295, 118] width 50 height 10
drag, startPoint x: 280, startPoint y: 119, endPoint x: 280, endPoint y: 123, distance: 4.2
click at [280, 119] on select "Pounds / Inches Kilograms / Centimeters" at bounding box center [295, 118] width 50 height 10
select select "0"
click at [270, 114] on select "Pounds / Inches Kilograms / Centimeters" at bounding box center [295, 118] width 50 height 10
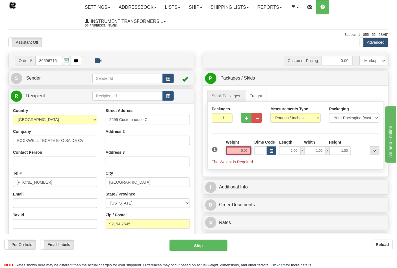
click at [247, 152] on input "0.00" at bounding box center [239, 151] width 26 height 8
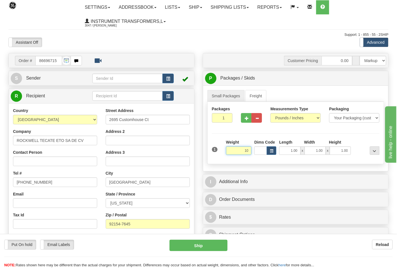
click button "Delete" at bounding box center [0, 0] width 0 height 0
type input "10.00"
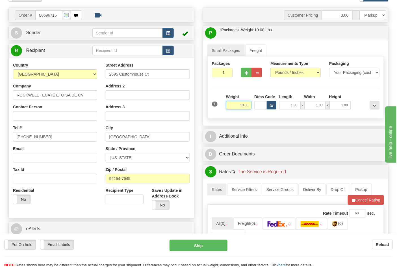
scroll to position [94, 0]
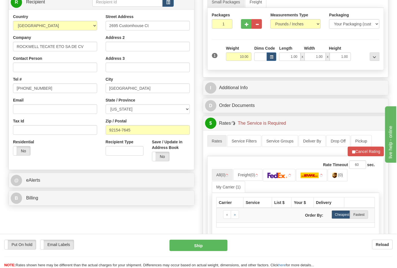
click at [37, 193] on div "B Billing" at bounding box center [101, 198] width 185 height 14
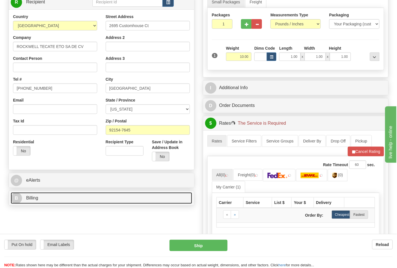
click at [39, 196] on link "B Billing" at bounding box center [101, 199] width 181 height 12
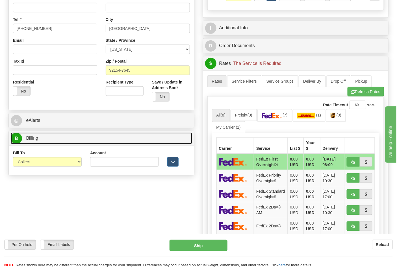
scroll to position [157, 0]
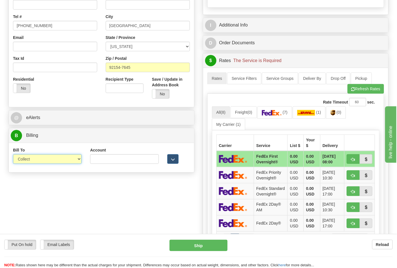
click at [29, 160] on select "Sender Recipient Third Party Collect" at bounding box center [47, 160] width 69 height 10
select select "2"
click at [13, 155] on select "Sender Recipient Third Party Collect" at bounding box center [47, 160] width 69 height 10
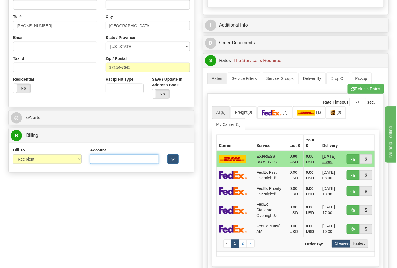
click at [109, 160] on input "Account" at bounding box center [124, 160] width 69 height 10
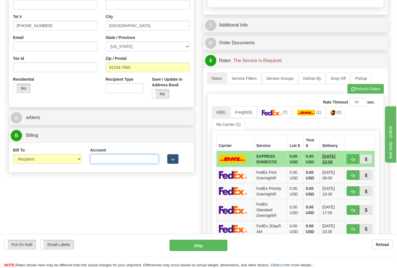
paste input "688W15"
type input "688W15"
click at [351, 94] on button "Refresh Rates" at bounding box center [366, 89] width 36 height 10
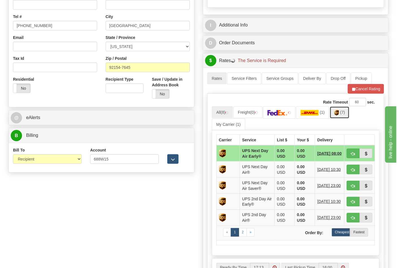
click at [342, 116] on link "(7)" at bounding box center [340, 113] width 20 height 12
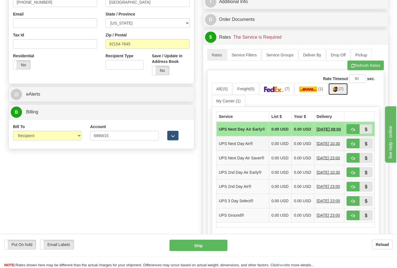
scroll to position [220, 0]
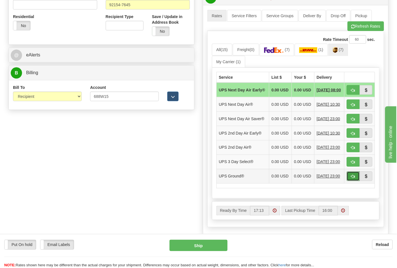
click at [349, 181] on button "button" at bounding box center [353, 177] width 13 height 10
type input "03"
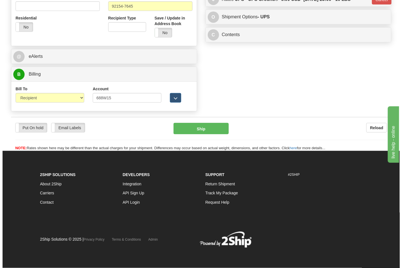
scroll to position [211, 0]
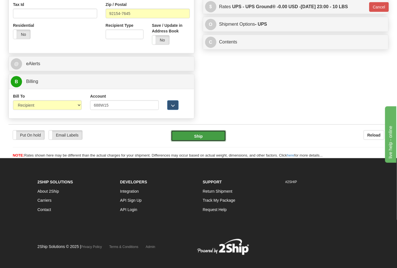
click at [200, 137] on button "Ship" at bounding box center [198, 136] width 55 height 11
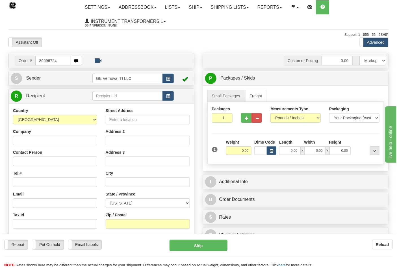
type input "86696724"
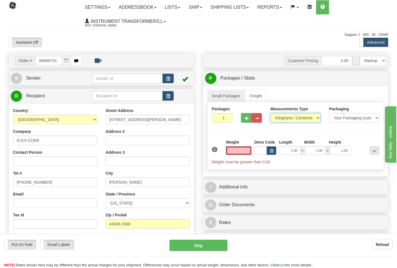
type input "0.00"
click at [284, 120] on select "Pounds / Inches Kilograms / Centimeters" at bounding box center [295, 118] width 50 height 10
select select "0"
click at [270, 114] on select "Pounds / Inches Kilograms / Centimeters" at bounding box center [295, 118] width 50 height 10
click at [250, 150] on input "0.00" at bounding box center [239, 151] width 26 height 8
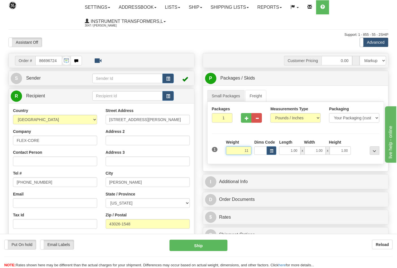
click button "Delete" at bounding box center [0, 0] width 0 height 0
type input "11.00"
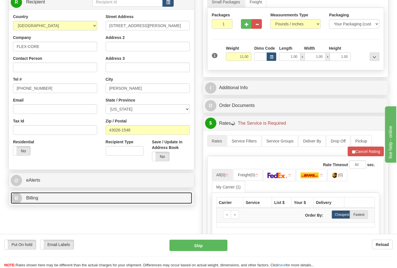
click at [54, 194] on link "B Billing" at bounding box center [101, 199] width 181 height 12
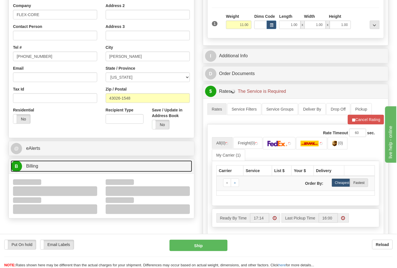
scroll to position [157, 0]
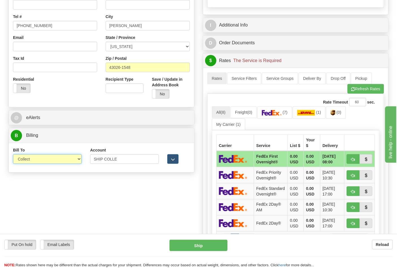
click at [29, 160] on select "Sender Recipient Third Party Collect" at bounding box center [47, 160] width 69 height 10
select select "2"
click at [13, 155] on select "Sender Recipient Third Party Collect" at bounding box center [47, 160] width 69 height 10
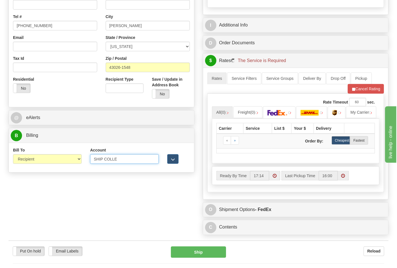
drag, startPoint x: 105, startPoint y: 161, endPoint x: 90, endPoint y: 161, distance: 15.0
click at [90, 161] on div "Account SHIP COLLE 3rd Party Account List Please select" at bounding box center [124, 158] width 77 height 21
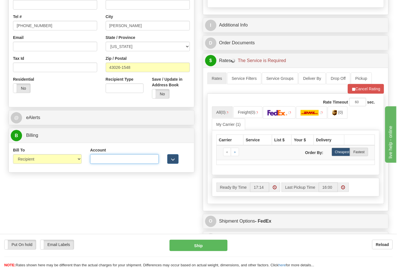
click at [106, 161] on input "Account" at bounding box center [124, 160] width 69 height 10
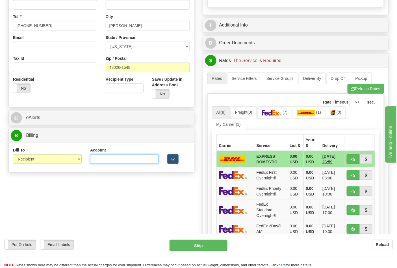
type input "473367"
click at [356, 91] on button "Refresh Rates" at bounding box center [366, 89] width 36 height 10
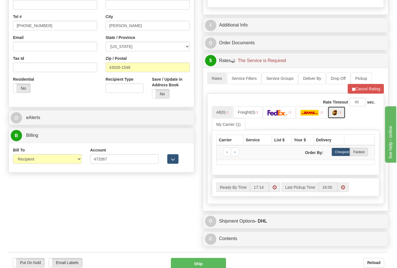
click at [340, 115] on link at bounding box center [337, 113] width 18 height 12
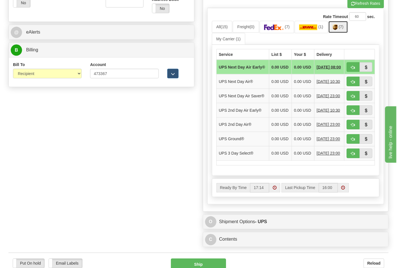
scroll to position [314, 0]
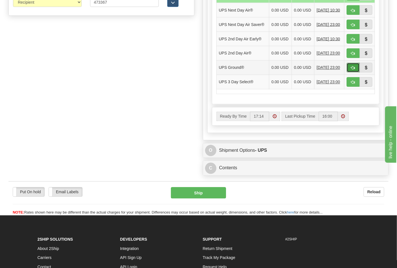
click at [354, 70] on span "button" at bounding box center [353, 68] width 4 height 4
type input "03"
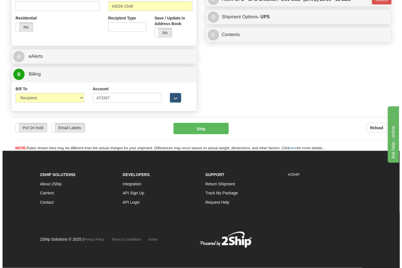
scroll to position [219, 0]
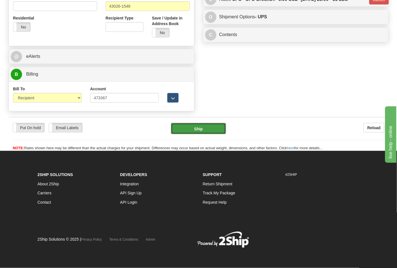
click at [212, 129] on button "Ship" at bounding box center [198, 128] width 55 height 11
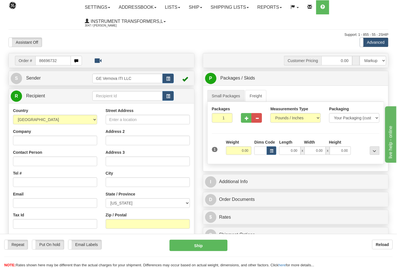
type input "86696732"
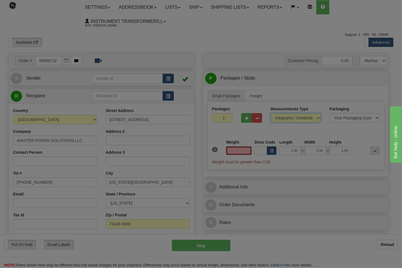
type input "0.00"
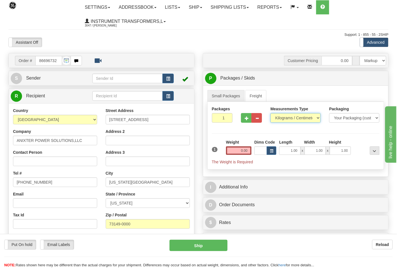
drag, startPoint x: 281, startPoint y: 120, endPoint x: 281, endPoint y: 123, distance: 3.4
click at [281, 120] on select "Pounds / Inches Kilograms / Centimeters" at bounding box center [295, 118] width 50 height 10
select select "0"
click at [270, 114] on select "Pounds / Inches Kilograms / Centimeters" at bounding box center [295, 118] width 50 height 10
click at [250, 148] on input "0.00" at bounding box center [239, 151] width 26 height 8
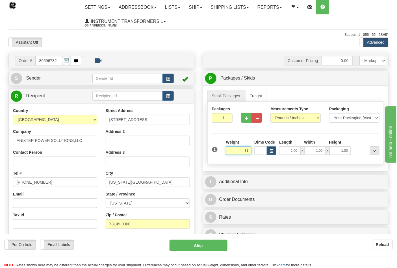
click button "Delete" at bounding box center [0, 0] width 0 height 0
type input "31.00"
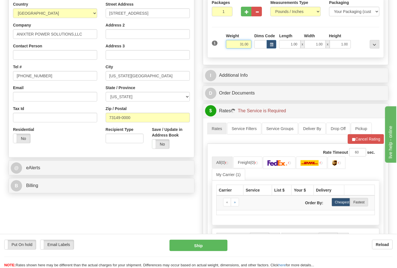
scroll to position [157, 0]
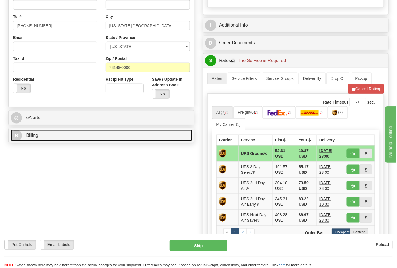
click at [53, 138] on link "B Billing" at bounding box center [101, 136] width 181 height 12
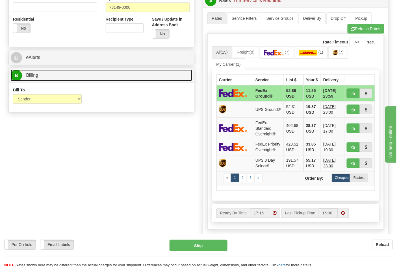
scroll to position [220, 0]
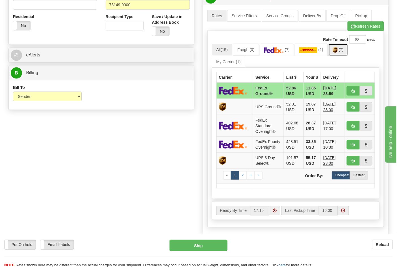
click at [341, 55] on link "(7)" at bounding box center [338, 50] width 20 height 12
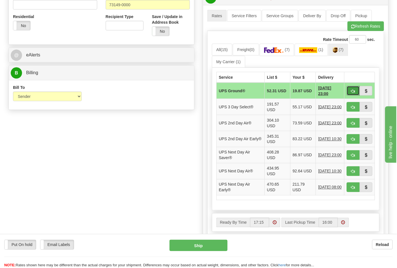
click at [354, 88] on button "button" at bounding box center [353, 91] width 13 height 10
type input "03"
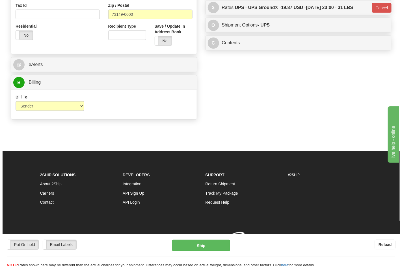
scroll to position [211, 0]
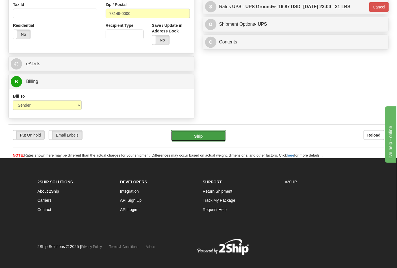
click at [196, 139] on button "Ship" at bounding box center [198, 136] width 55 height 11
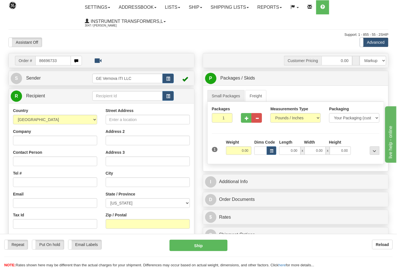
type input "86696733"
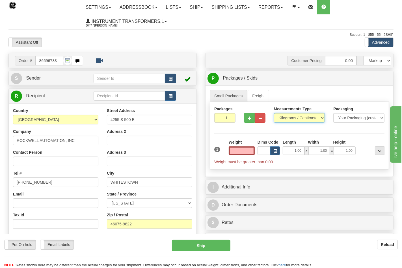
type input "0.00"
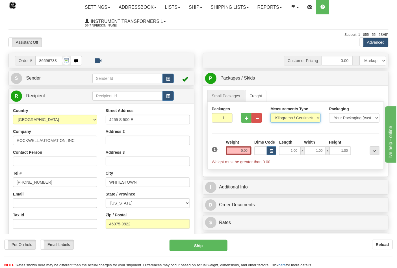
drag, startPoint x: 287, startPoint y: 120, endPoint x: 287, endPoint y: 123, distance: 3.1
click at [287, 120] on select "Pounds / Inches Kilograms / Centimeters" at bounding box center [295, 118] width 50 height 10
select select "0"
click at [270, 114] on select "Pounds / Inches Kilograms / Centimeters" at bounding box center [295, 118] width 50 height 10
click at [245, 151] on input "0.00" at bounding box center [239, 151] width 26 height 8
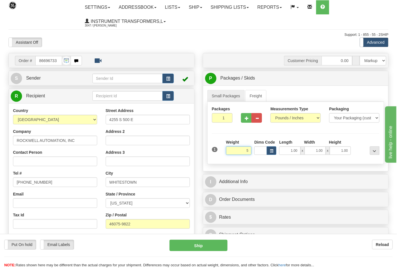
click button "Delete" at bounding box center [0, 0] width 0 height 0
type input "5.00"
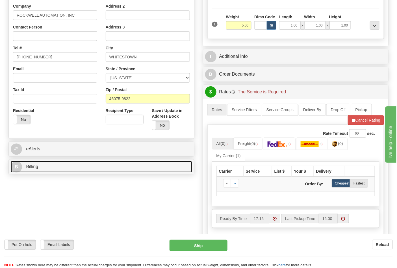
click at [56, 166] on link "B Billing" at bounding box center [101, 167] width 181 height 12
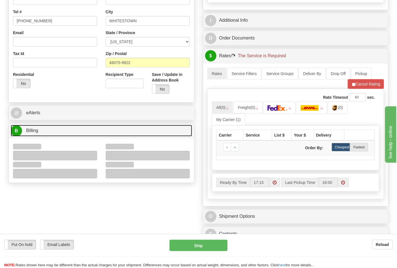
scroll to position [188, 0]
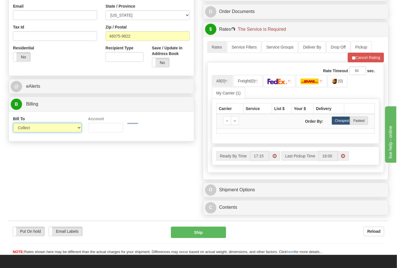
click at [33, 129] on select "Sender Recipient Third Party Collect" at bounding box center [47, 128] width 69 height 10
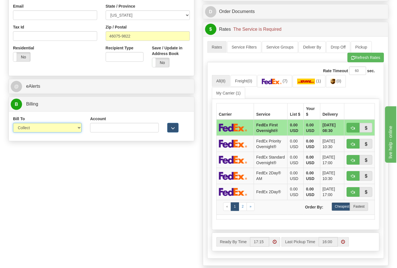
select select "2"
click at [13, 124] on select "Sender Recipient Third Party Collect" at bounding box center [47, 128] width 69 height 10
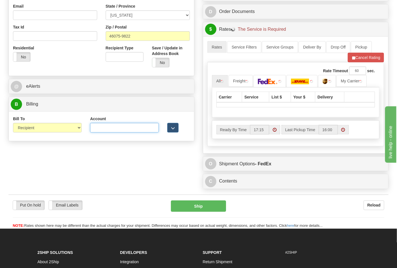
drag, startPoint x: 97, startPoint y: 131, endPoint x: 111, endPoint y: 132, distance: 14.8
click at [97, 131] on input "Account" at bounding box center [124, 128] width 69 height 10
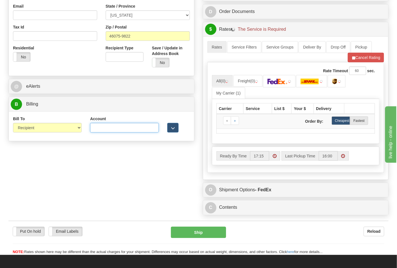
type input "587102"
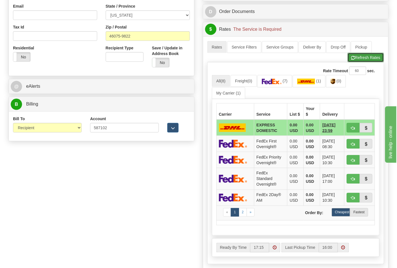
click at [357, 61] on button "Refresh Rates" at bounding box center [366, 58] width 36 height 10
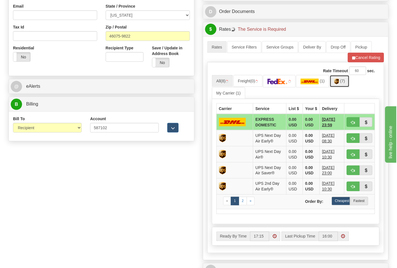
click at [344, 83] on span "(7)" at bounding box center [342, 81] width 5 height 5
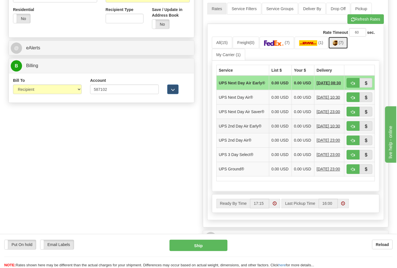
scroll to position [283, 0]
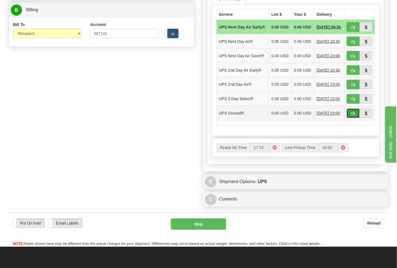
click at [355, 118] on button "button" at bounding box center [353, 114] width 13 height 10
type input "03"
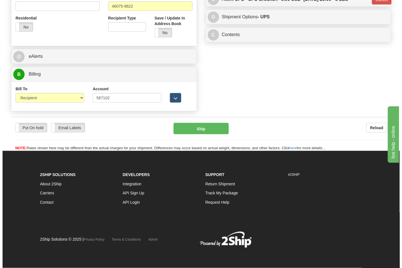
scroll to position [219, 0]
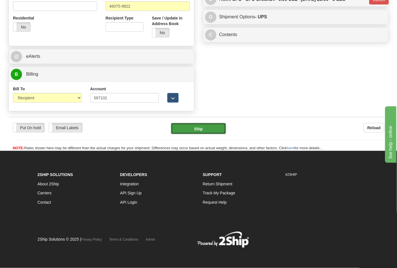
click at [197, 131] on button "Ship" at bounding box center [198, 128] width 55 height 11
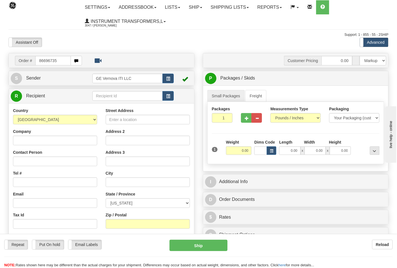
type input "86696735"
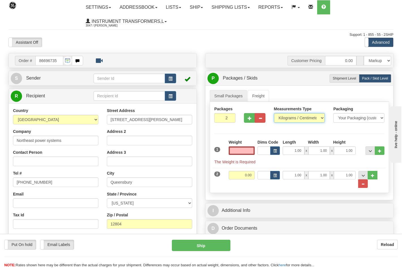
type input "0.00"
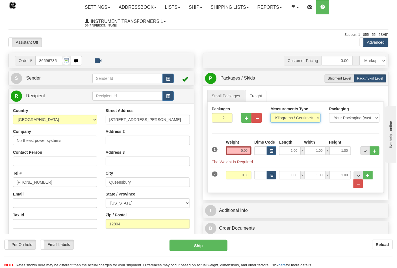
drag, startPoint x: 285, startPoint y: 118, endPoint x: 284, endPoint y: 123, distance: 5.4
click at [285, 118] on select "Pounds / Inches Kilograms / Centimeters" at bounding box center [295, 118] width 50 height 10
select select "0"
click at [270, 114] on select "Pounds / Inches Kilograms / Centimeters" at bounding box center [295, 118] width 50 height 10
click at [360, 185] on span "..." at bounding box center [358, 184] width 3 height 3
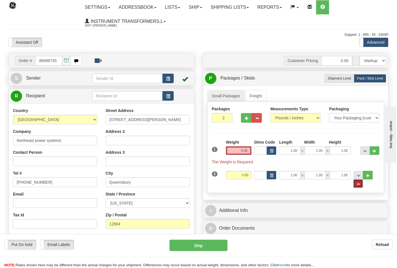
type input "1"
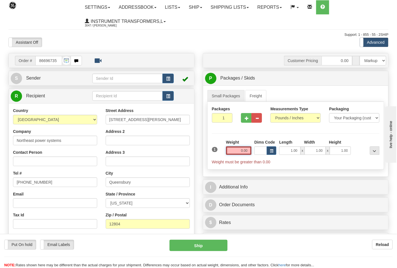
click at [246, 148] on input "0.00" at bounding box center [239, 151] width 26 height 8
click button "Delete" at bounding box center [0, 0] width 0 height 0
type input "11.00"
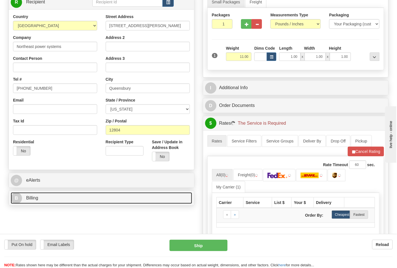
click at [72, 197] on link "B Billing" at bounding box center [101, 199] width 181 height 12
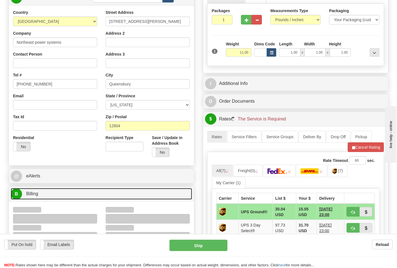
scroll to position [157, 0]
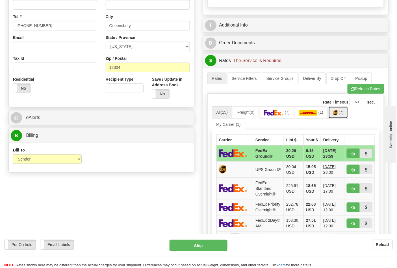
click at [341, 116] on link "(7)" at bounding box center [338, 113] width 20 height 12
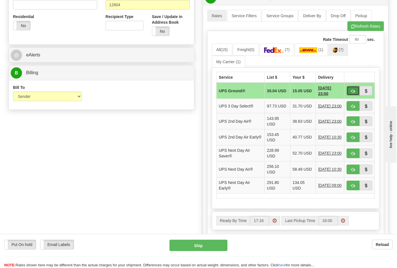
click at [350, 94] on button "button" at bounding box center [353, 91] width 13 height 10
type input "03"
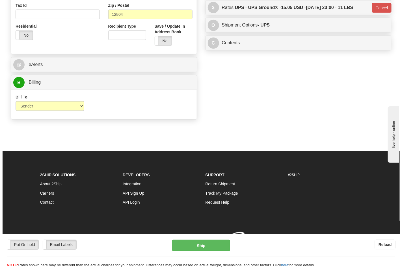
scroll to position [211, 0]
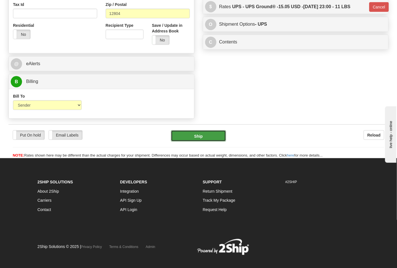
click at [199, 137] on button "Ship" at bounding box center [198, 136] width 55 height 11
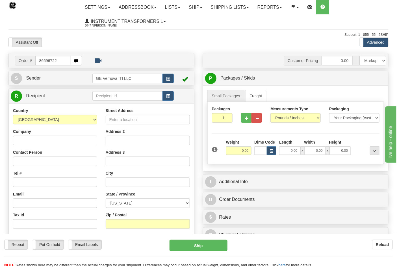
type input "86696722"
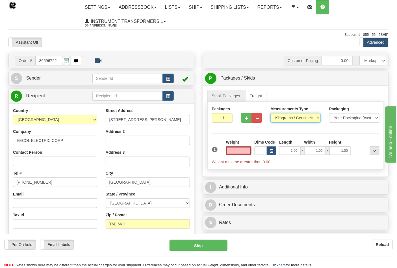
type input "0.00"
click at [282, 120] on select "Pounds / Inches Kilograms / Centimeters" at bounding box center [295, 118] width 50 height 10
select select "0"
click at [270, 114] on select "Pounds / Inches Kilograms / Centimeters" at bounding box center [295, 118] width 50 height 10
click at [248, 153] on input "0.00" at bounding box center [239, 151] width 26 height 8
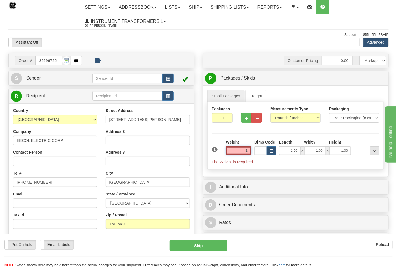
click button "Delete" at bounding box center [0, 0] width 0 height 0
type input "1.00"
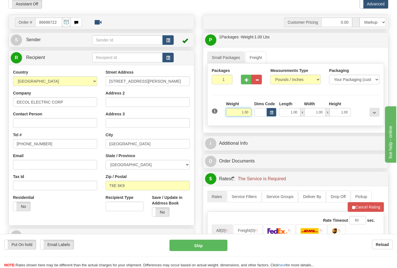
scroll to position [94, 0]
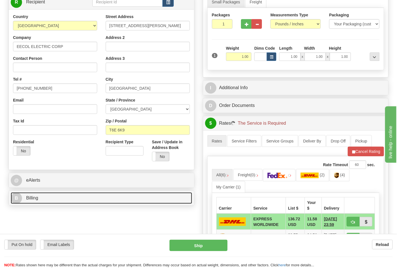
click at [55, 203] on link "B Billing" at bounding box center [101, 199] width 181 height 12
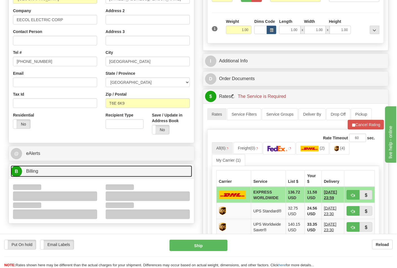
scroll to position [157, 0]
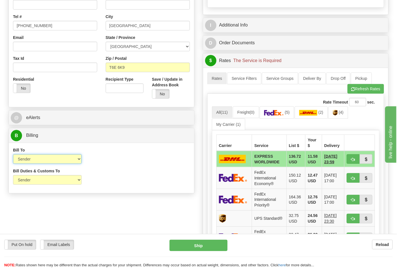
drag, startPoint x: 37, startPoint y: 160, endPoint x: 37, endPoint y: 163, distance: 3.4
click at [37, 160] on select "Sender Recipient Third Party Collect" at bounding box center [47, 160] width 69 height 10
click at [13, 155] on select "Sender Recipient Third Party Collect" at bounding box center [47, 160] width 69 height 10
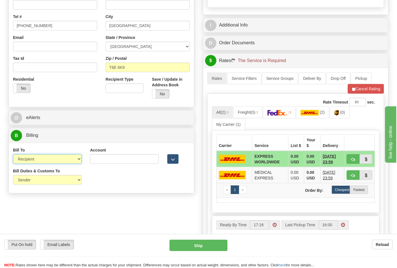
click at [41, 157] on select "Sender Recipient Third Party Collect" at bounding box center [47, 160] width 69 height 10
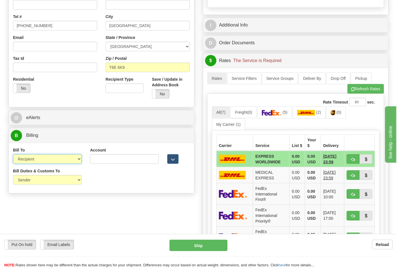
select select "1"
click at [13, 155] on select "Sender Recipient Third Party Collect" at bounding box center [47, 160] width 69 height 10
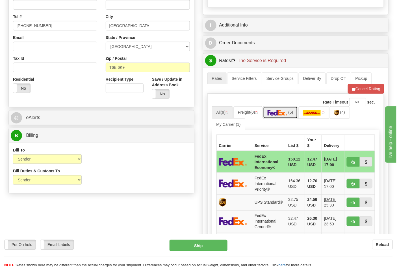
click at [286, 116] on img at bounding box center [278, 113] width 20 height 6
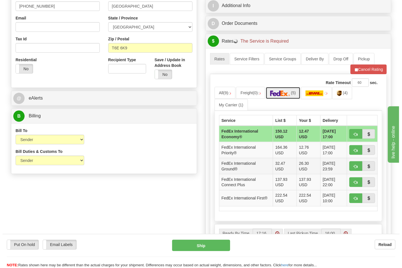
scroll to position [220, 0]
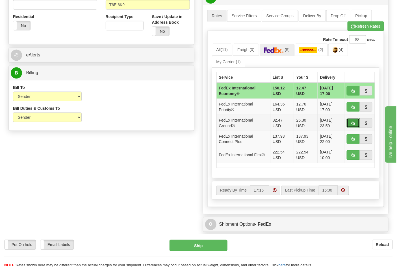
click at [351, 123] on span "button" at bounding box center [353, 124] width 4 height 4
type input "92"
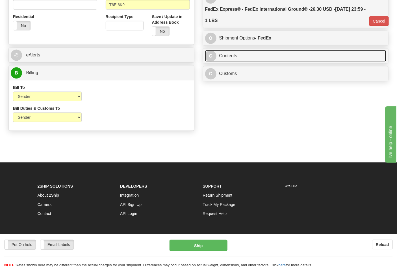
click at [238, 62] on link "C Contents" at bounding box center [295, 56] width 181 height 12
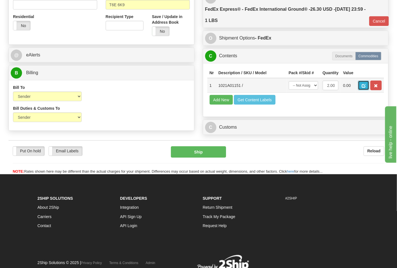
click at [369, 86] on button "button" at bounding box center [363, 86] width 11 height 10
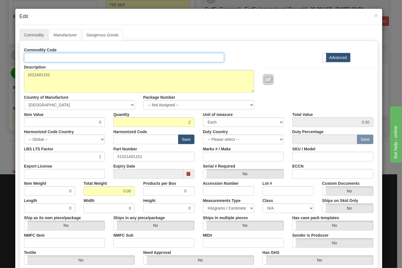
click at [61, 57] on input "Id" at bounding box center [124, 58] width 200 height 10
type input "TRANSFORMERS"
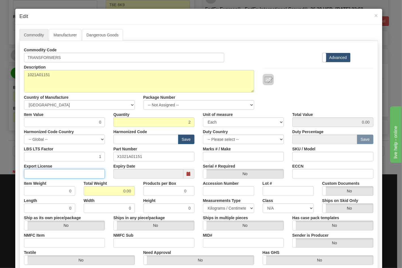
click at [75, 169] on input "Export License" at bounding box center [64, 174] width 81 height 10
type input "N/A"
drag, startPoint x: 115, startPoint y: 196, endPoint x: 138, endPoint y: 194, distance: 23.8
click at [138, 195] on div "Item Weight 0 Total Weight 0.00 Products per Box 0 Accession Number Lot # Custo…" at bounding box center [199, 187] width 358 height 17
type input "1"
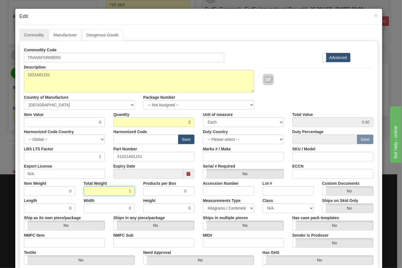
type input "0.5000"
click at [66, 239] on input "NMFC Item" at bounding box center [64, 244] width 81 height 10
type input "63170"
click at [123, 241] on input "NMFC Sub" at bounding box center [153, 244] width 81 height 10
type input "4"
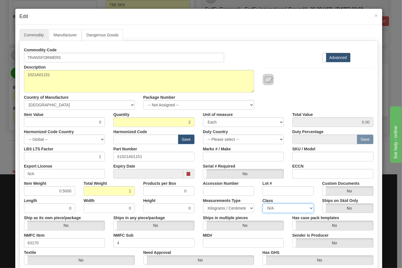
click at [269, 209] on select "N/A 50.0 55.0 60.0 65.0 70.0 85.0 92.5 100.0 125.0 175.0 250.0 300.0 400.0" at bounding box center [288, 209] width 51 height 10
select select "70.0"
click at [263, 204] on select "N/A 50.0 55.0 60.0 65.0 70.0 85.0 92.5 100.0 125.0 175.0 250.0 300.0 400.0" at bounding box center [288, 209] width 51 height 10
click at [299, 174] on input "ECCN" at bounding box center [332, 174] width 81 height 10
type input "EAR99"
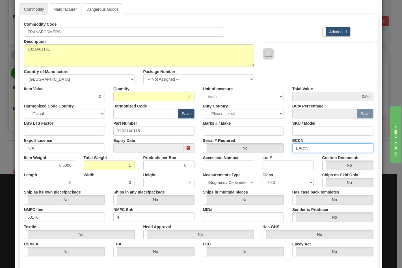
scroll to position [81, 0]
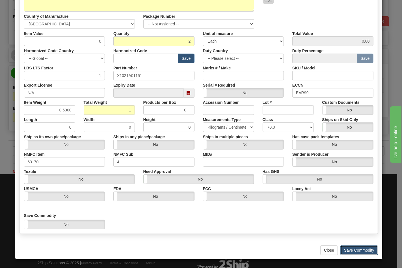
click at [349, 249] on button "Save Commodity" at bounding box center [359, 251] width 38 height 10
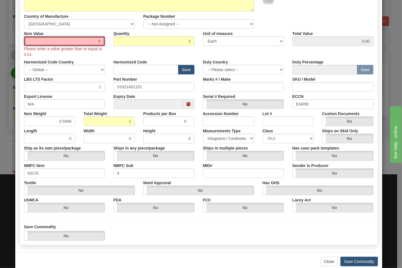
drag, startPoint x: 99, startPoint y: 41, endPoint x: 102, endPoint y: 41, distance: 3.1
click at [102, 41] on input "0" at bounding box center [64, 41] width 81 height 10
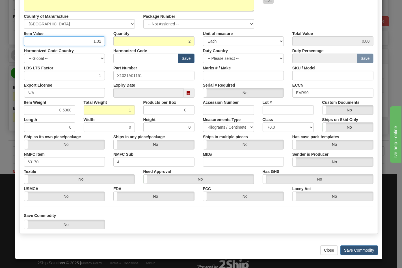
type input "1.32"
type input "2.64"
click at [347, 249] on button "Save Commodity" at bounding box center [359, 251] width 38 height 10
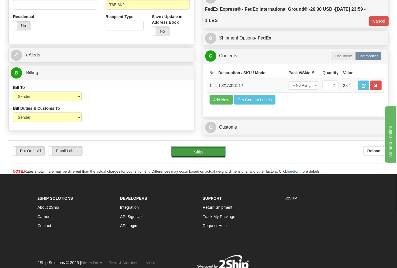
click at [193, 158] on button "Ship" at bounding box center [198, 152] width 55 height 11
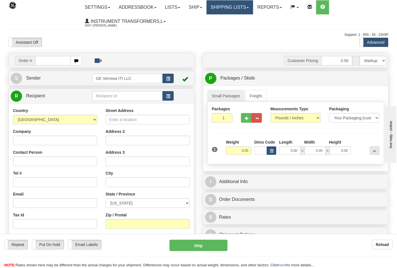
click at [226, 6] on link "Shipping lists" at bounding box center [230, 7] width 47 height 14
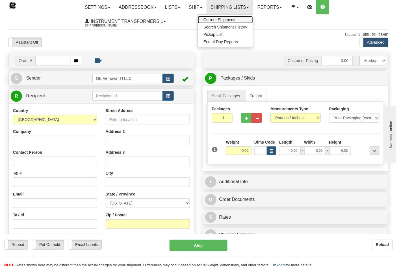
click at [221, 17] on link "Current Shipments" at bounding box center [225, 19] width 55 height 7
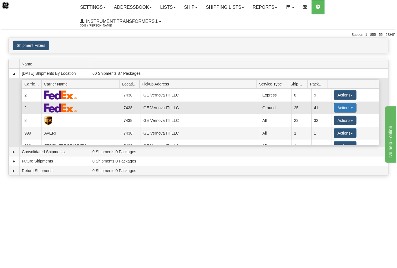
click at [337, 110] on button "Actions" at bounding box center [345, 108] width 23 height 10
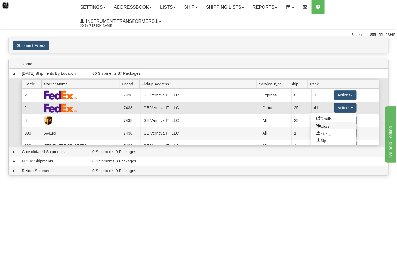
click at [329, 125] on span "Close" at bounding box center [323, 126] width 13 height 4
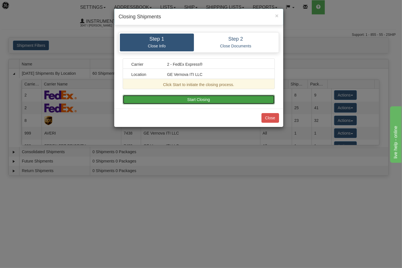
click at [233, 104] on button "Start Closing" at bounding box center [199, 100] width 152 height 10
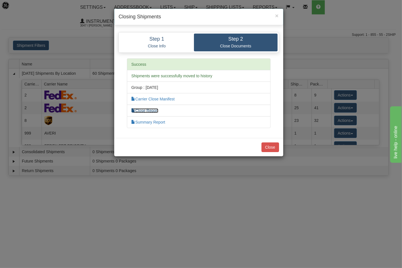
click at [151, 112] on link "Close Report" at bounding box center [144, 111] width 27 height 5
click at [269, 152] on button "Close" at bounding box center [270, 148] width 18 height 10
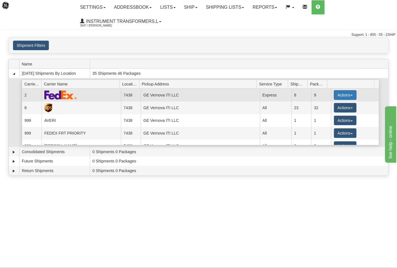
click at [337, 95] on button "Actions" at bounding box center [345, 95] width 23 height 10
click at [335, 97] on button "Actions" at bounding box center [345, 95] width 23 height 10
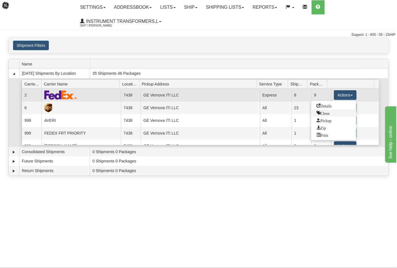
click at [326, 114] on span "Close" at bounding box center [323, 113] width 13 height 4
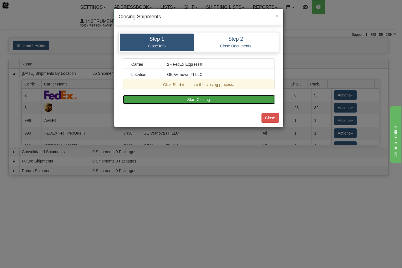
click at [216, 103] on button "Start Closing" at bounding box center [199, 100] width 152 height 10
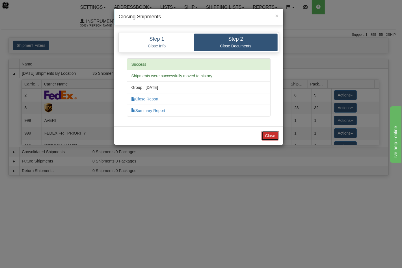
click at [274, 136] on button "Close" at bounding box center [270, 136] width 18 height 10
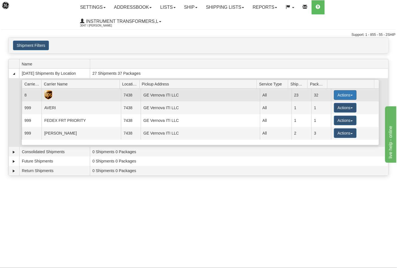
click at [342, 96] on button "Actions" at bounding box center [345, 95] width 23 height 10
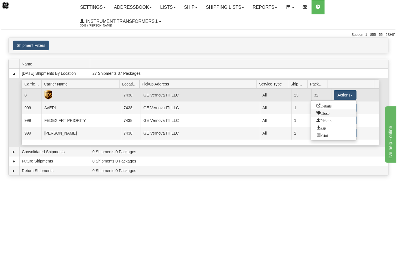
click at [317, 114] on span "Close" at bounding box center [323, 113] width 13 height 4
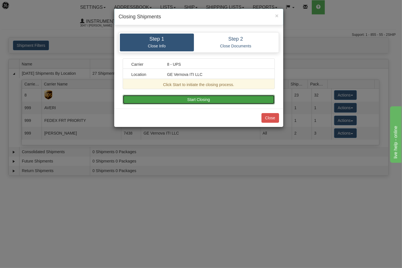
click at [212, 104] on button "Start Closing" at bounding box center [199, 100] width 152 height 10
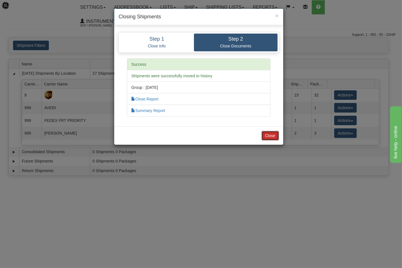
click at [271, 131] on button "Close" at bounding box center [270, 136] width 18 height 10
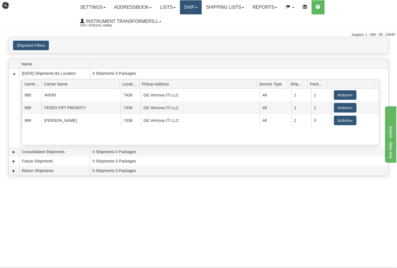
click at [189, 8] on link "Ship" at bounding box center [191, 7] width 22 height 14
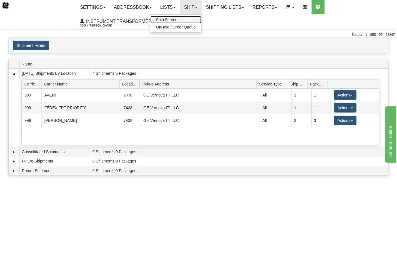
click at [179, 23] on link "Ship Screen" at bounding box center [175, 19] width 51 height 7
